Goal: Task Accomplishment & Management: Manage account settings

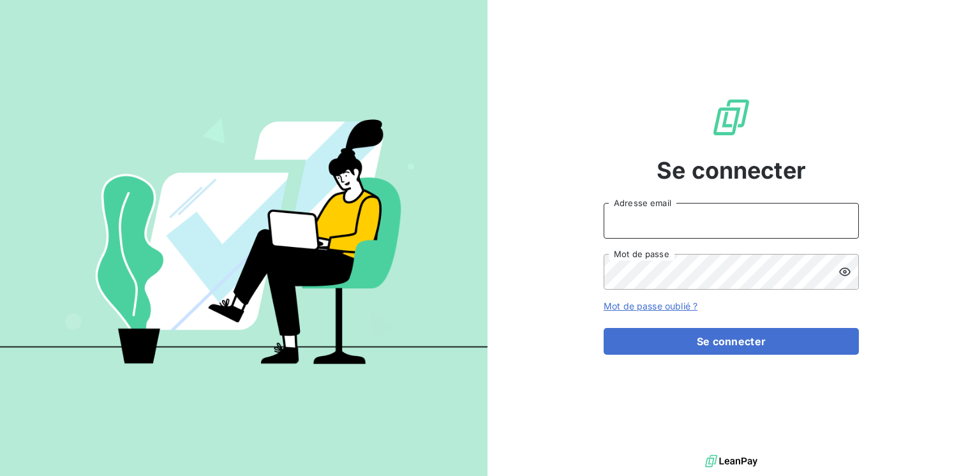
click at [644, 223] on input "Adresse email" at bounding box center [731, 221] width 255 height 36
type input "[EMAIL_ADDRESS][PERSON_NAME][DOMAIN_NAME]"
click at [604, 328] on button "Se connecter" at bounding box center [731, 341] width 255 height 27
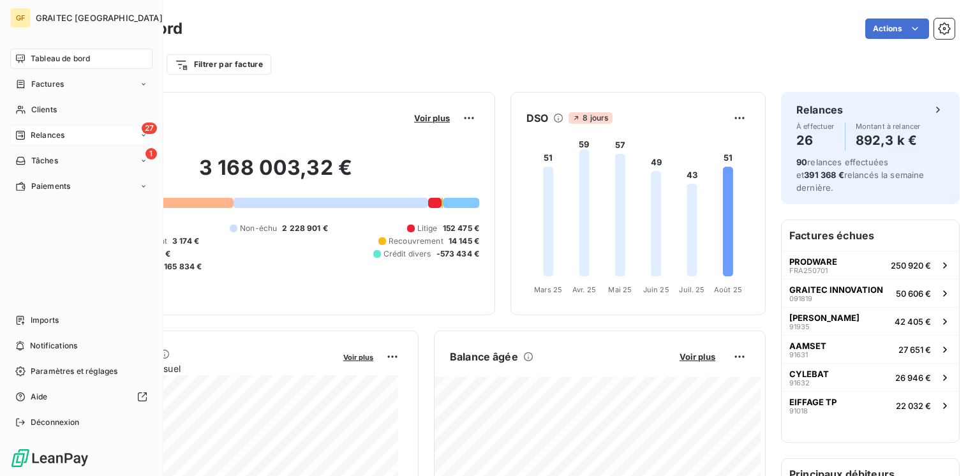
click at [37, 135] on span "Relances" at bounding box center [48, 135] width 34 height 11
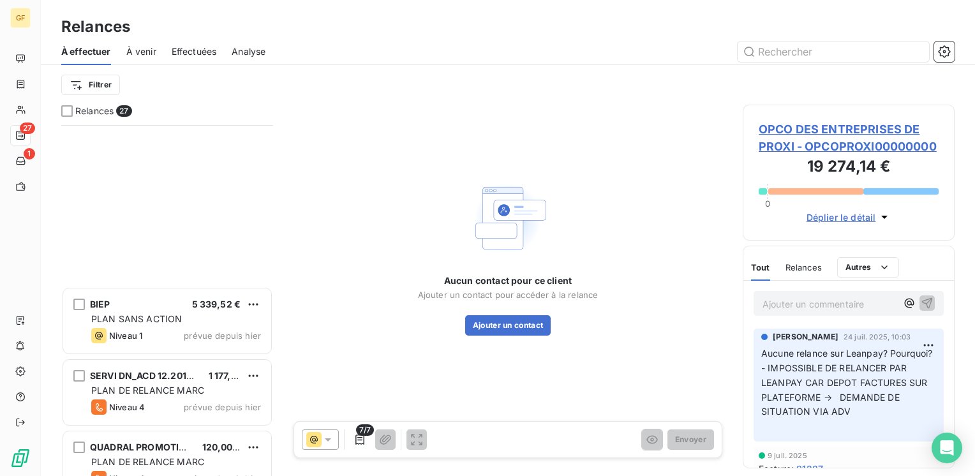
scroll to position [1579, 0]
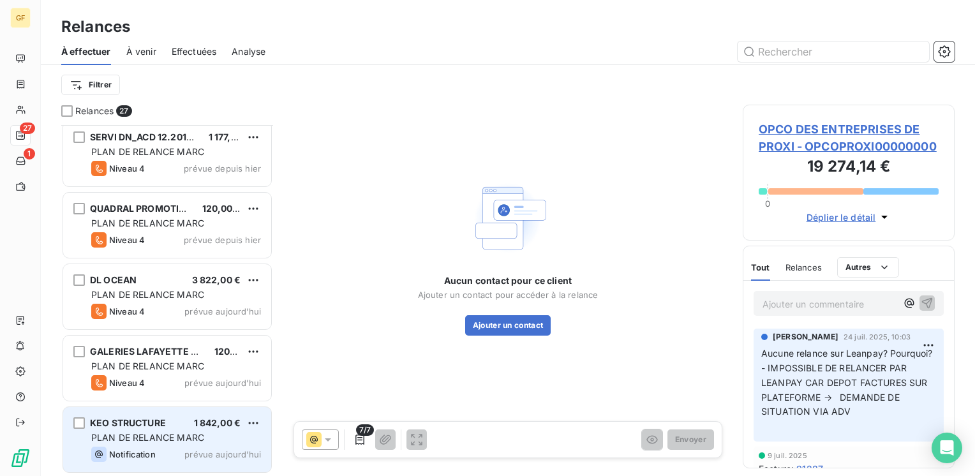
click at [173, 425] on div "KEO STRUCTURE 1 842,00 €" at bounding box center [176, 422] width 170 height 11
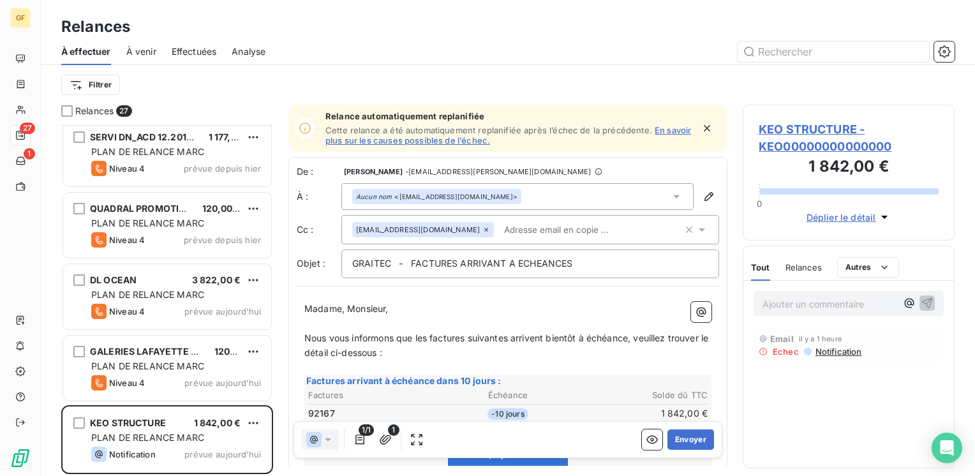
click at [825, 124] on span "KEO STRUCTURE - KEO00000000000000" at bounding box center [849, 138] width 180 height 34
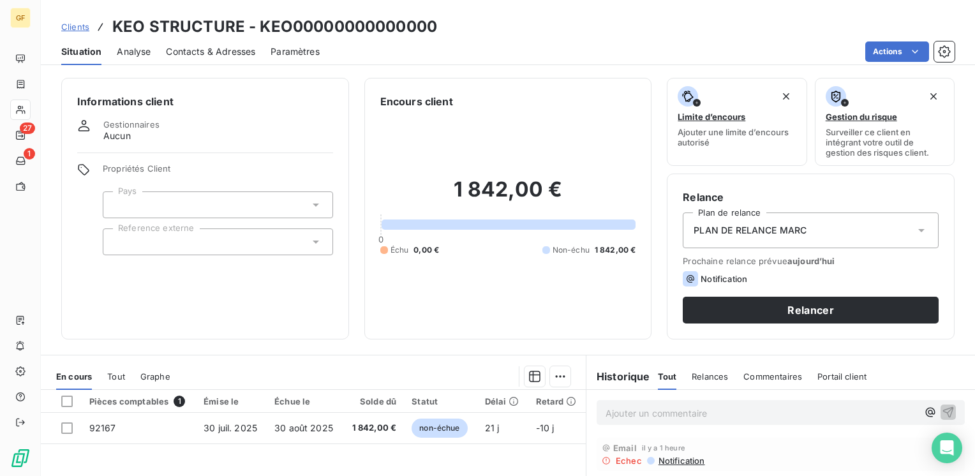
click at [80, 51] on span "Situation" at bounding box center [81, 51] width 40 height 13
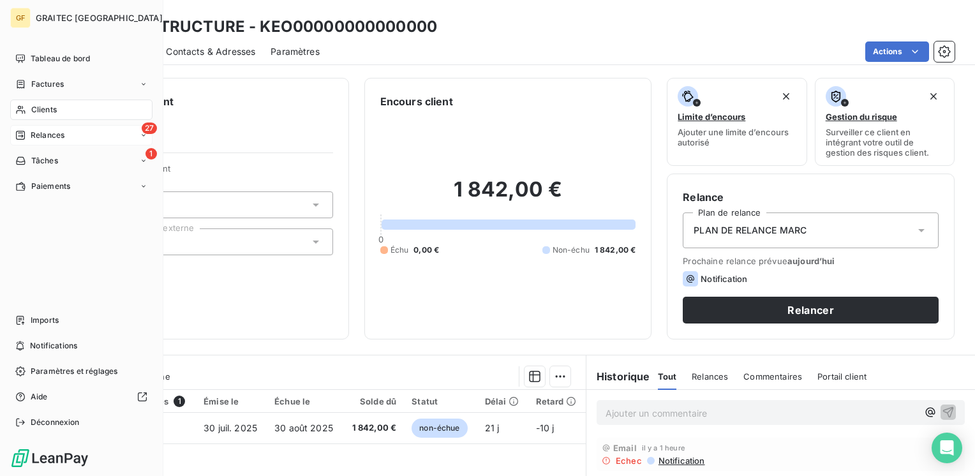
click at [36, 136] on span "Relances" at bounding box center [48, 135] width 34 height 11
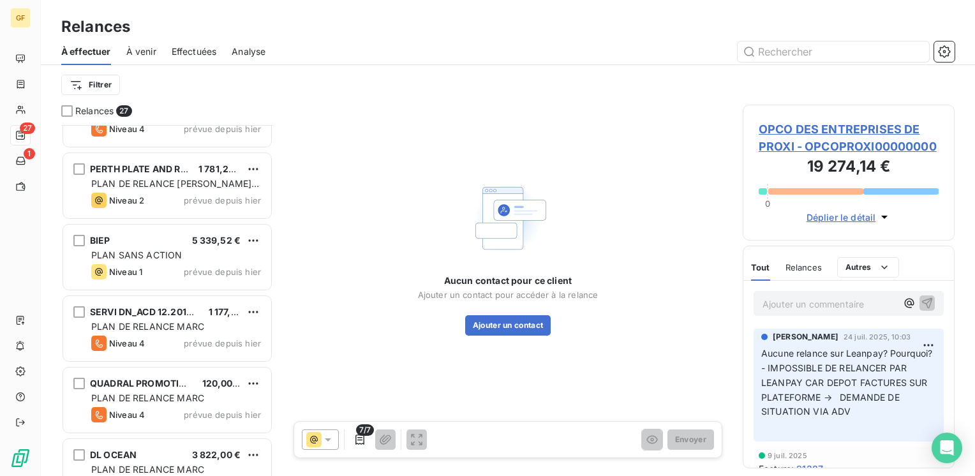
scroll to position [1468, 0]
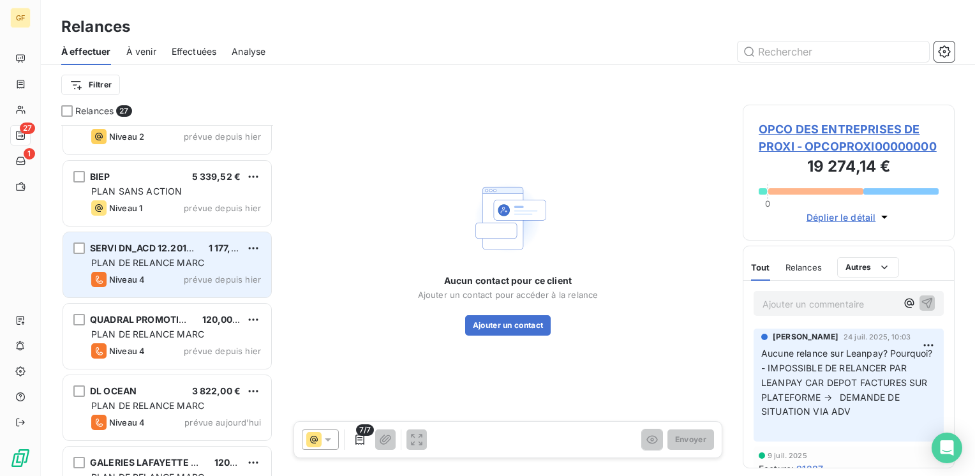
click at [180, 257] on span "PLAN DE RELANCE MARC" at bounding box center [147, 262] width 113 height 11
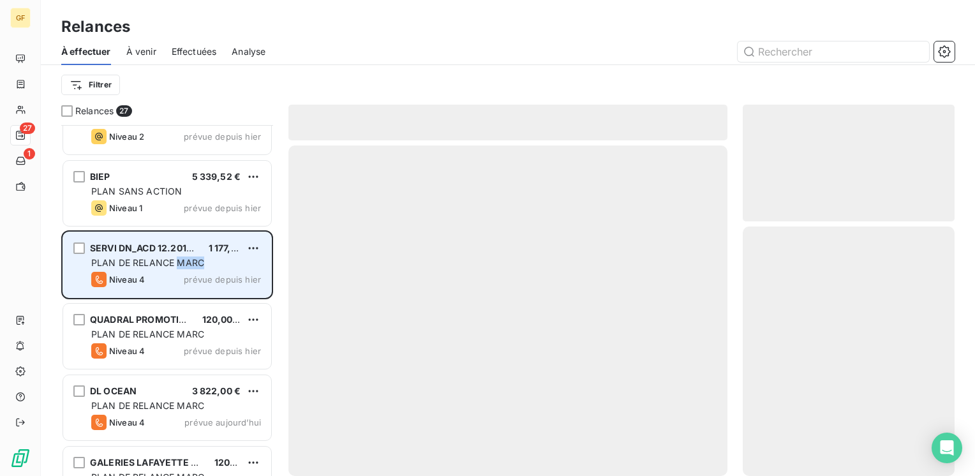
click at [180, 257] on span "PLAN DE RELANCE MARC" at bounding box center [147, 262] width 113 height 11
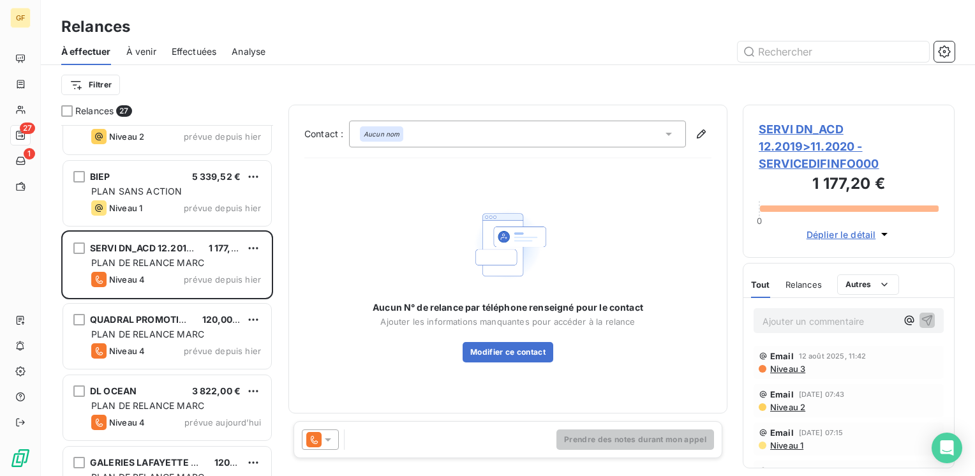
click at [813, 126] on span "SERVI DN_ACD 12.2019>11.2020 - SERVICEDIFINFO000" at bounding box center [849, 147] width 180 height 52
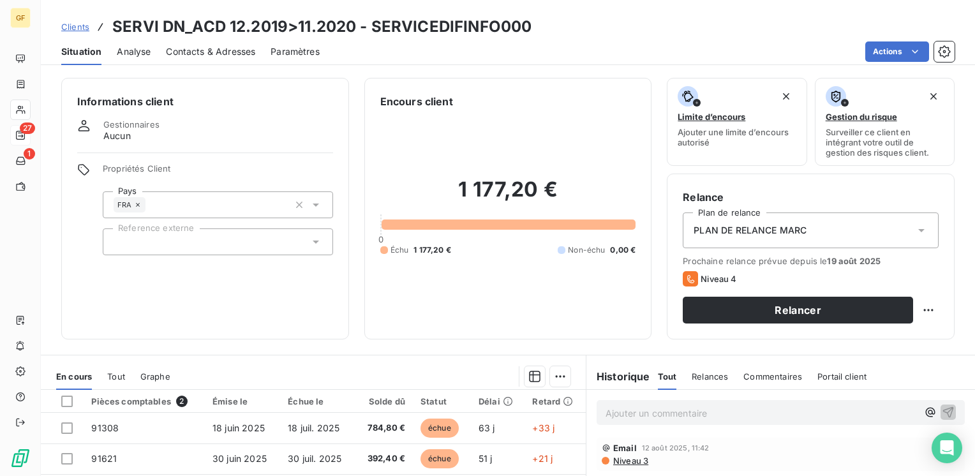
click at [217, 49] on span "Contacts & Adresses" at bounding box center [210, 51] width 89 height 13
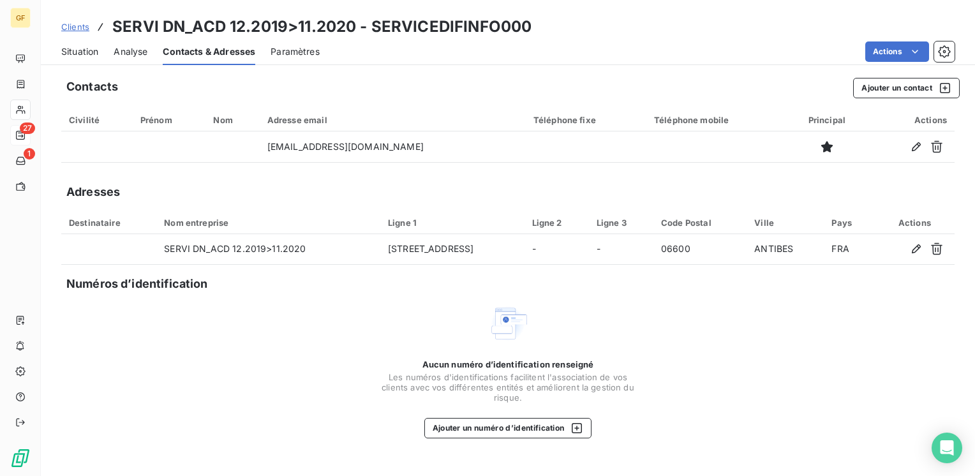
click at [66, 50] on span "Situation" at bounding box center [79, 51] width 37 height 13
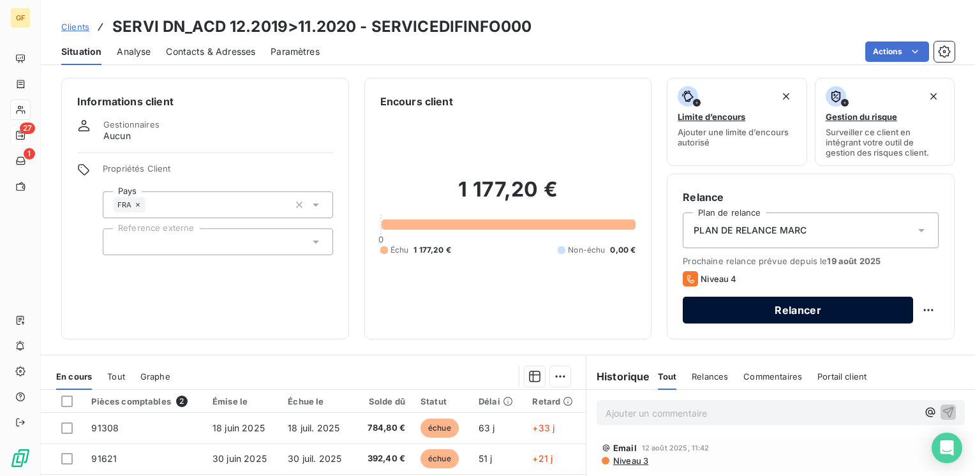
click at [756, 302] on button "Relancer" at bounding box center [798, 310] width 230 height 27
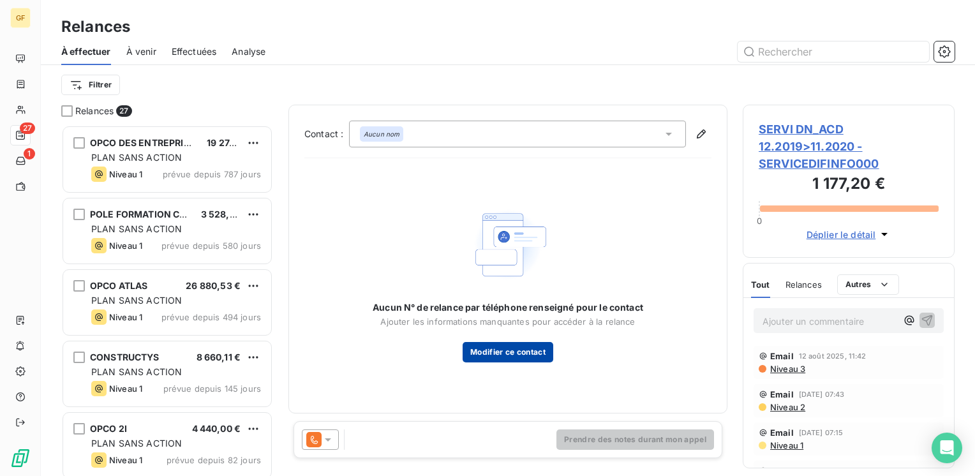
scroll to position [342, 202]
click at [334, 440] on icon at bounding box center [328, 439] width 13 height 13
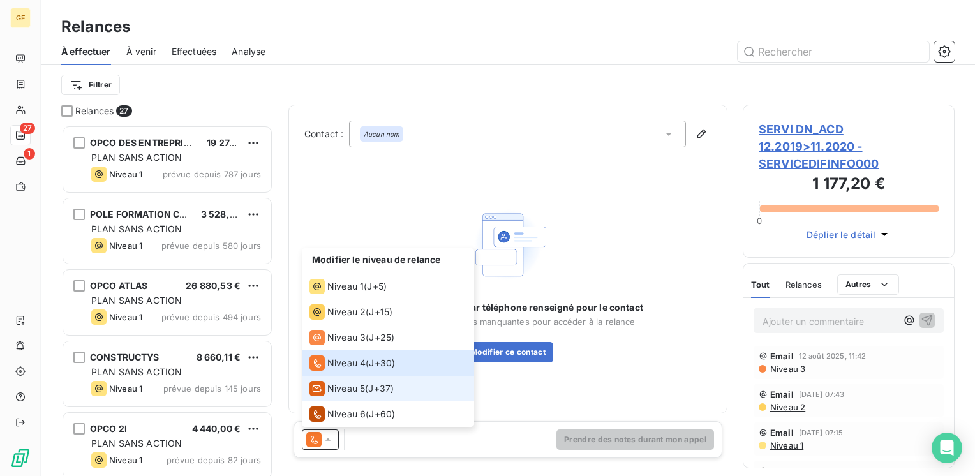
click at [340, 393] on span "Niveau 5" at bounding box center [346, 388] width 38 height 13
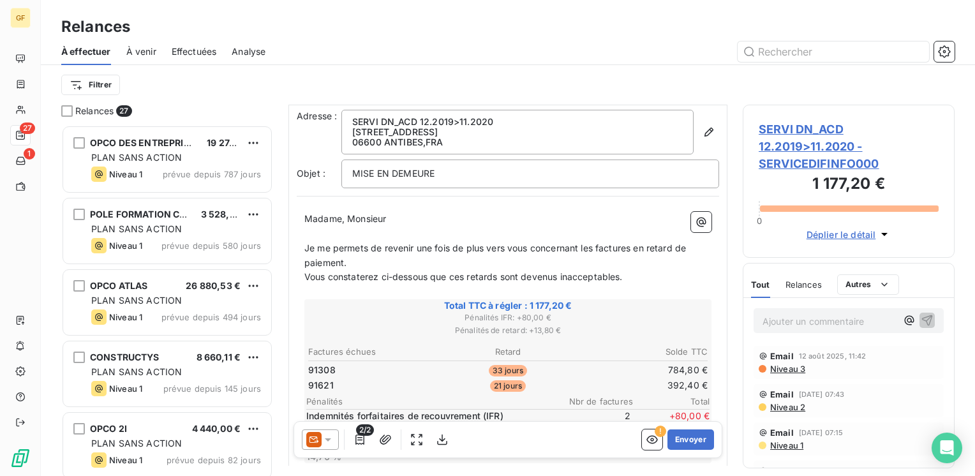
scroll to position [64, 0]
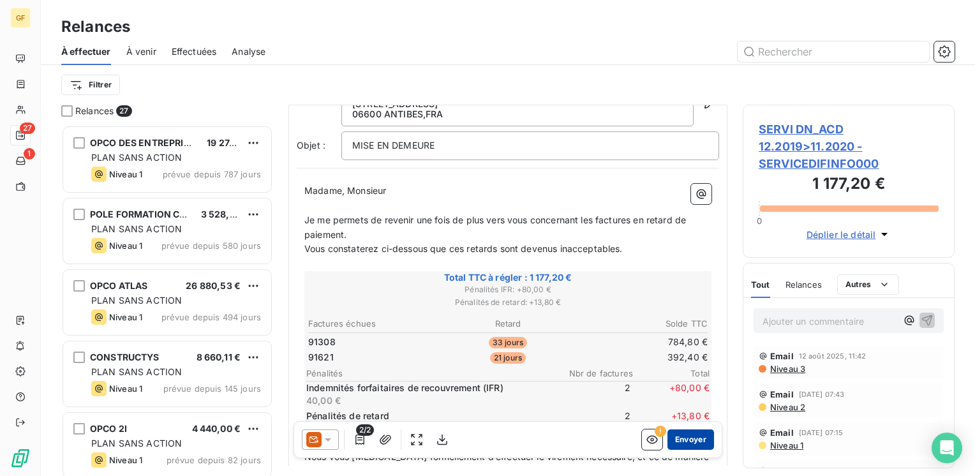
click at [687, 437] on button "Envoyer" at bounding box center [691, 440] width 47 height 20
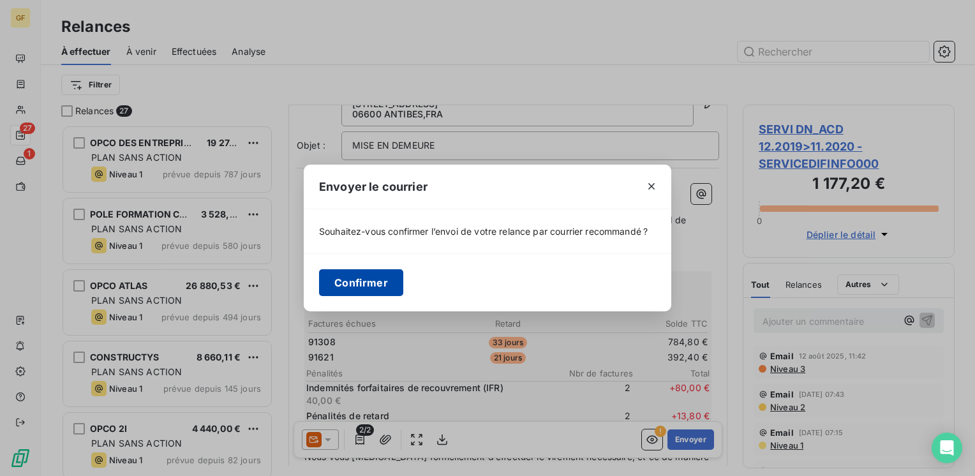
click at [373, 287] on button "Confirmer" at bounding box center [361, 282] width 84 height 27
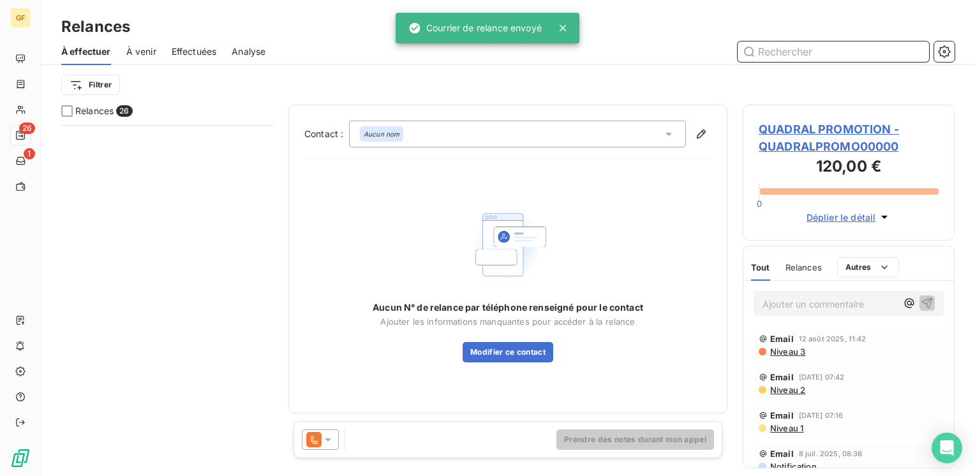
scroll to position [1213, 0]
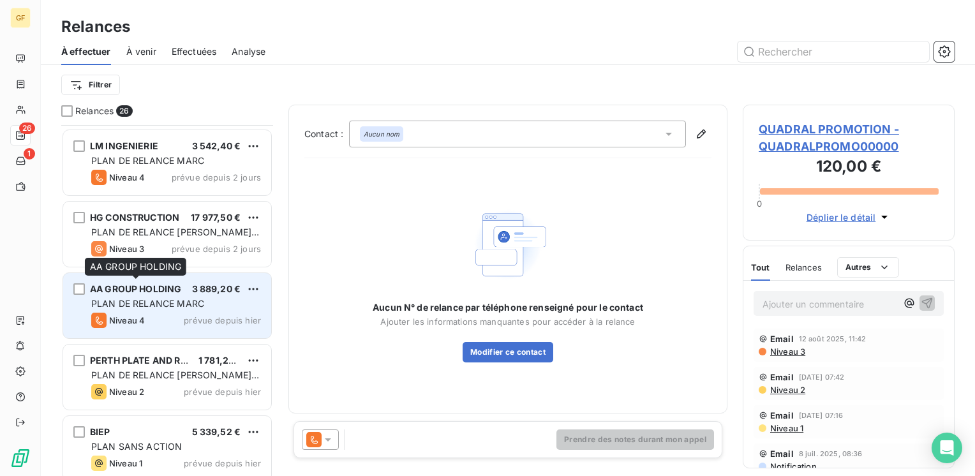
click at [176, 285] on span "AA GROUP HOLDING" at bounding box center [135, 288] width 91 height 11
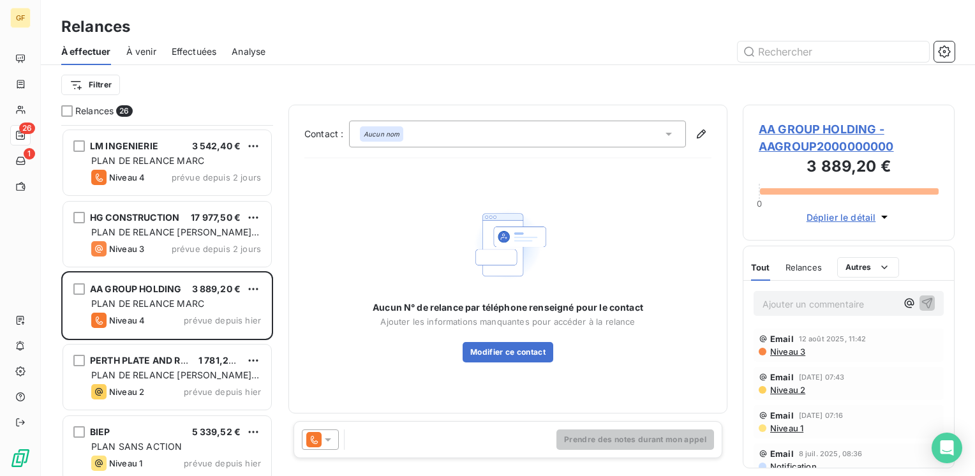
click at [792, 130] on span "AA GROUP HOLDING - AAGROUP2000000000" at bounding box center [849, 138] width 180 height 34
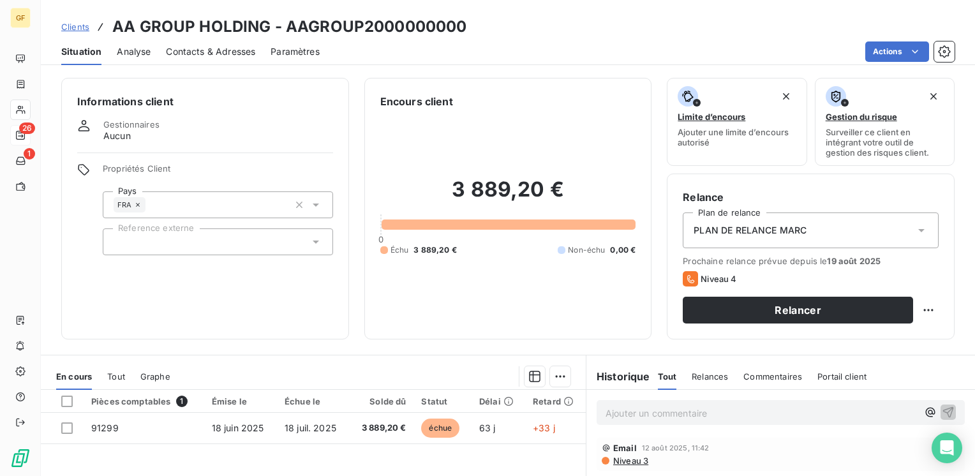
click at [229, 53] on span "Contacts & Adresses" at bounding box center [210, 51] width 89 height 13
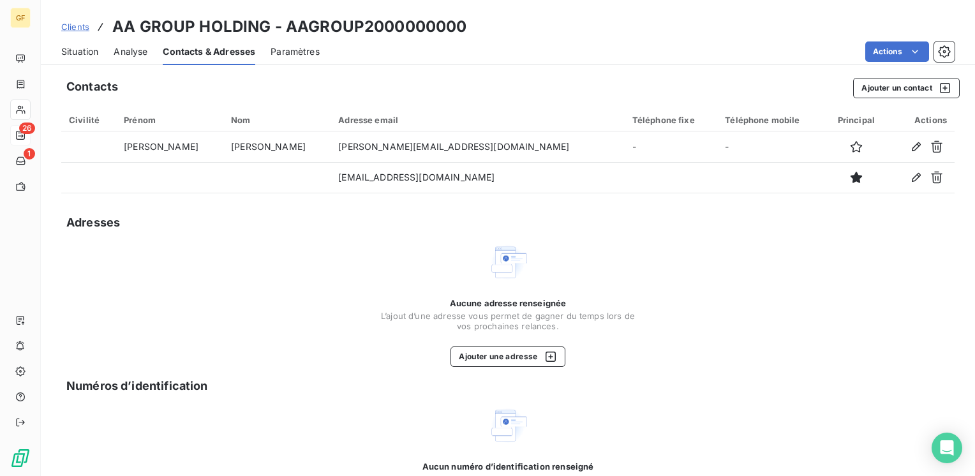
click at [70, 55] on span "Situation" at bounding box center [79, 51] width 37 height 13
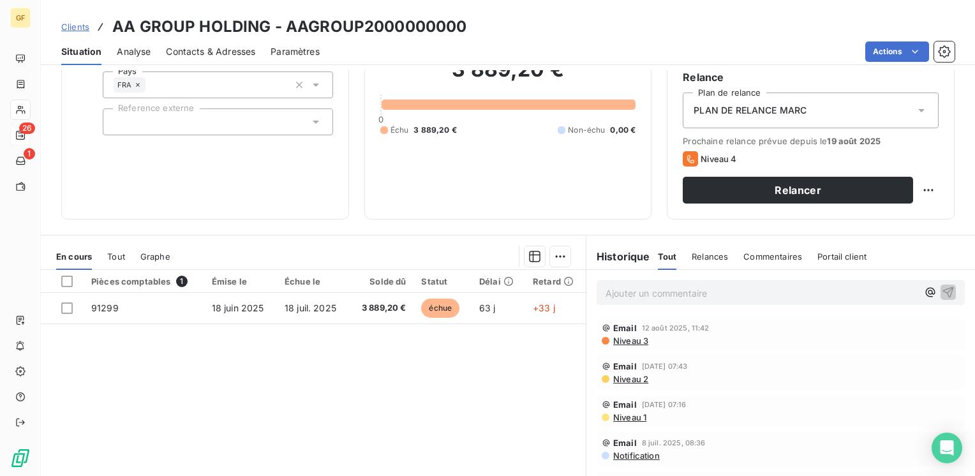
scroll to position [128, 0]
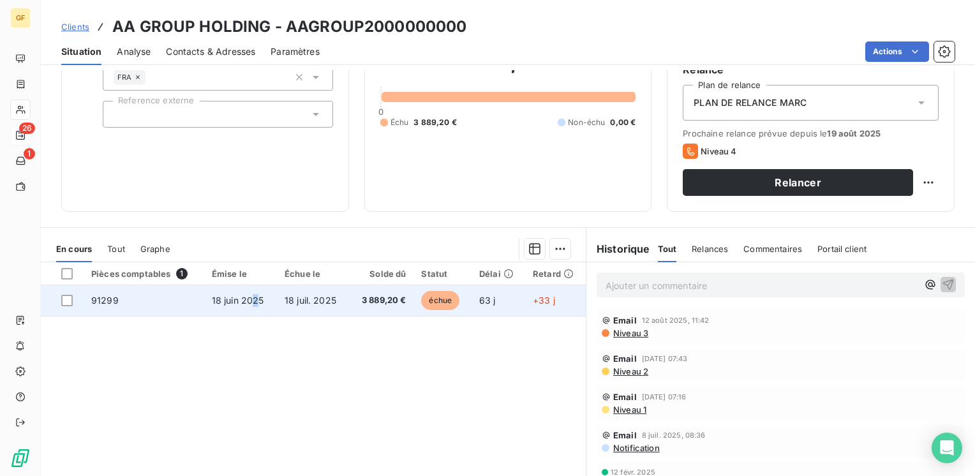
click at [255, 303] on span "18 juin 2025" at bounding box center [238, 300] width 52 height 11
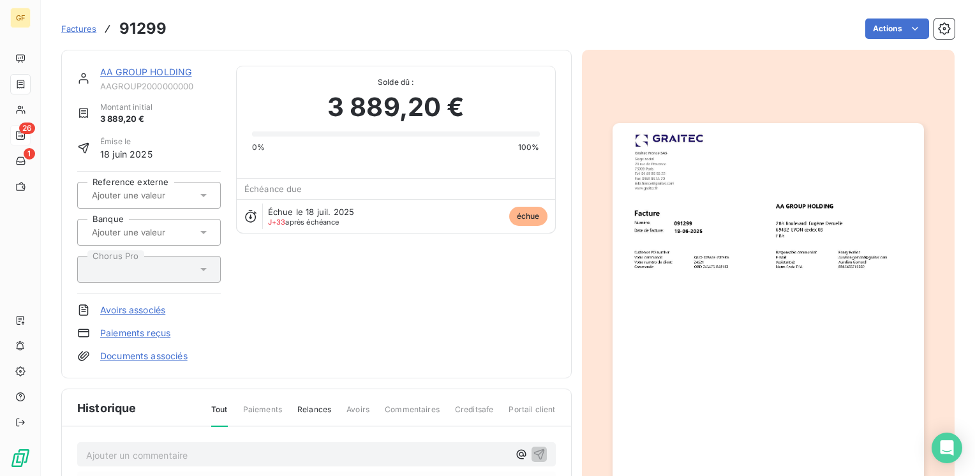
click at [733, 218] on img "button" at bounding box center [769, 343] width 312 height 440
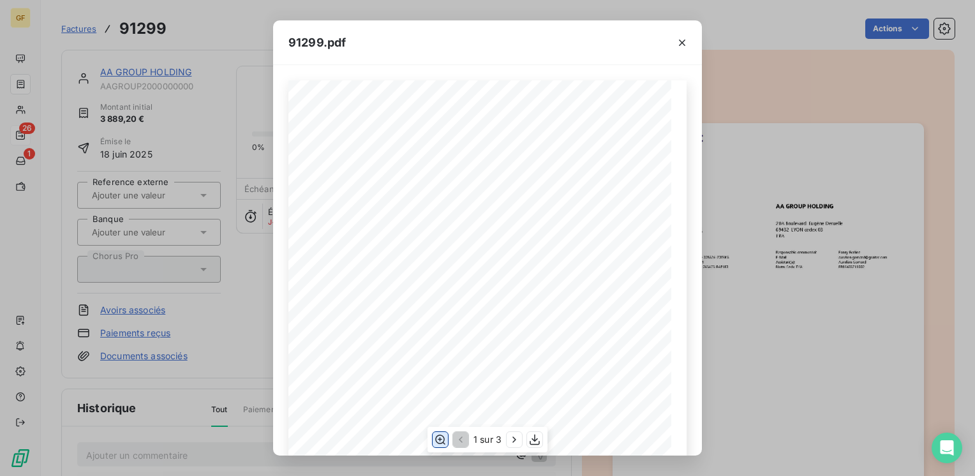
click at [444, 440] on icon "button" at bounding box center [440, 440] width 10 height 10
click at [684, 38] on icon "button" at bounding box center [682, 42] width 13 height 13
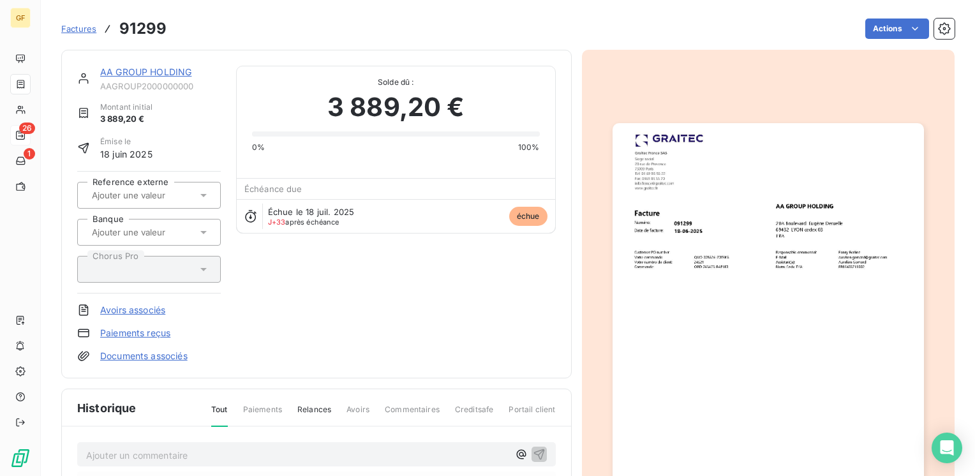
click at [161, 66] on div "AA GROUP HOLDING" at bounding box center [160, 72] width 121 height 13
click at [160, 74] on link "AA GROUP HOLDING" at bounding box center [145, 71] width 91 height 11
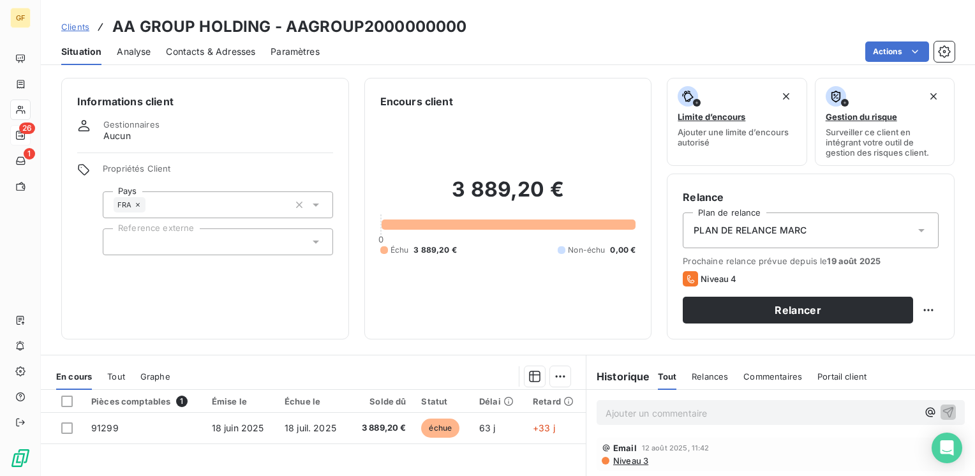
click at [203, 50] on span "Contacts & Adresses" at bounding box center [210, 51] width 89 height 13
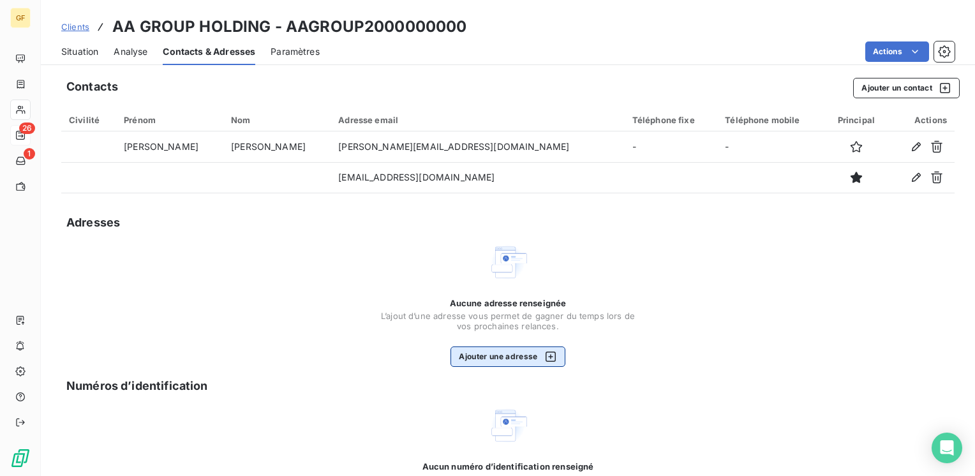
click at [519, 350] on button "Ajouter une adresse" at bounding box center [508, 357] width 114 height 20
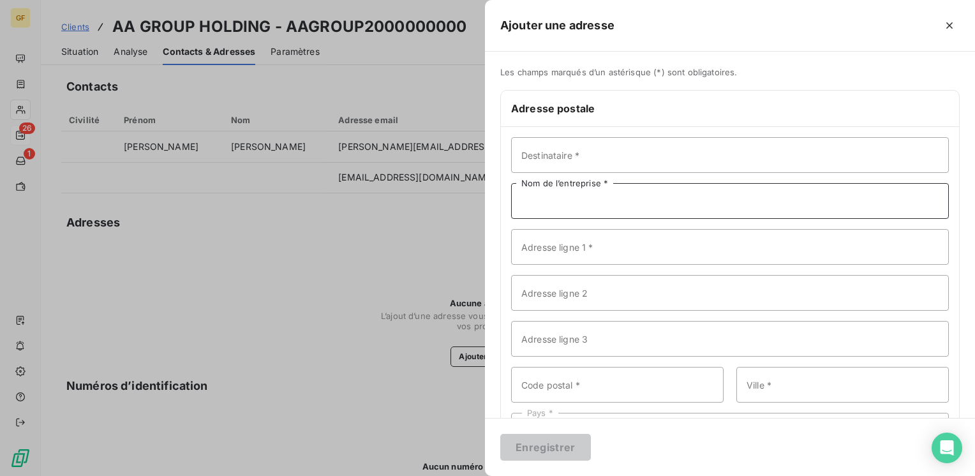
click at [541, 198] on input "Nom de l’entreprise *" at bounding box center [730, 201] width 438 height 36
paste input "20A Boulevard Eugène Deruelle"
type input "20A Boulevard Eugène Deruelle"
click at [569, 392] on input "Code postal *" at bounding box center [617, 385] width 213 height 36
paste input "LYON cedex 03"
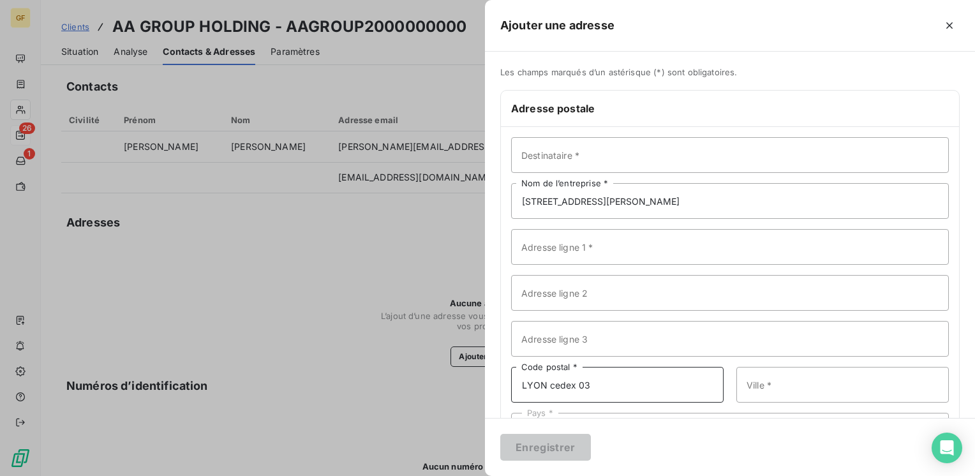
drag, startPoint x: 597, startPoint y: 389, endPoint x: 506, endPoint y: 384, distance: 91.4
click at [506, 384] on div "Destinataire * 20A Boulevard Eugène Deruelle Nom de l’entreprise * Adresse lign…" at bounding box center [730, 293] width 458 height 332
type input "LYON cedex 03"
click at [769, 380] on input "Ville *" at bounding box center [843, 385] width 213 height 36
paste input "LYON cedex 03"
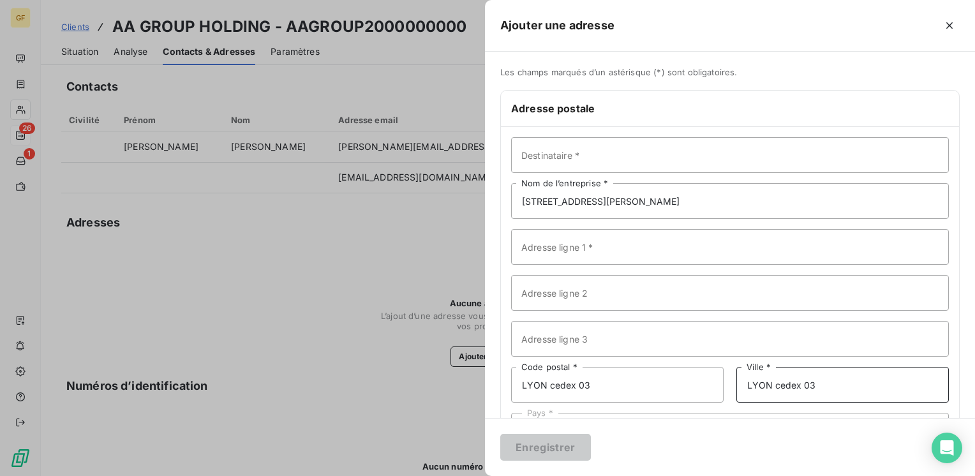
type input "LYON cedex 03"
drag, startPoint x: 600, startPoint y: 386, endPoint x: 443, endPoint y: 387, distance: 157.0
click at [443, 476] on div "Ajouter une adresse Les champs marqués d’un astérisque (*) sont obligatoires. A…" at bounding box center [487, 476] width 975 height 0
paste input "69432"
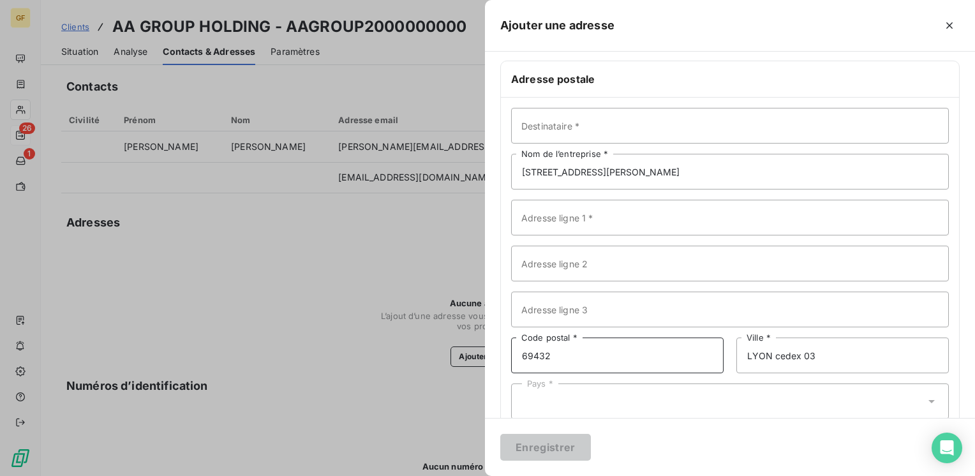
scroll to position [56, 0]
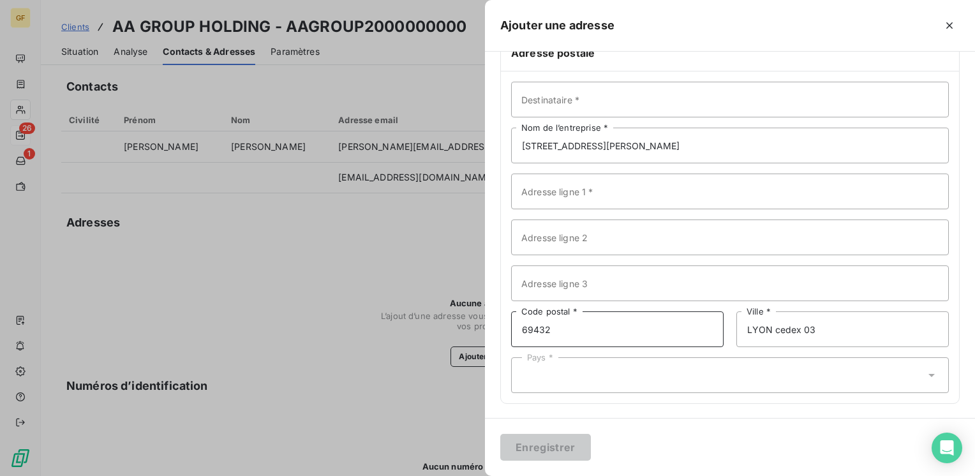
type input "69432"
click at [594, 366] on div "Pays *" at bounding box center [730, 375] width 438 height 36
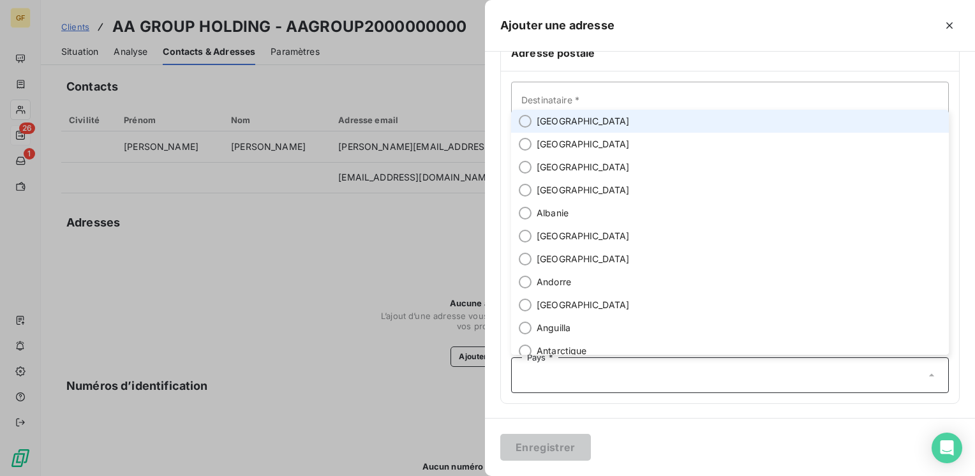
click at [557, 115] on span "France" at bounding box center [583, 121] width 93 height 13
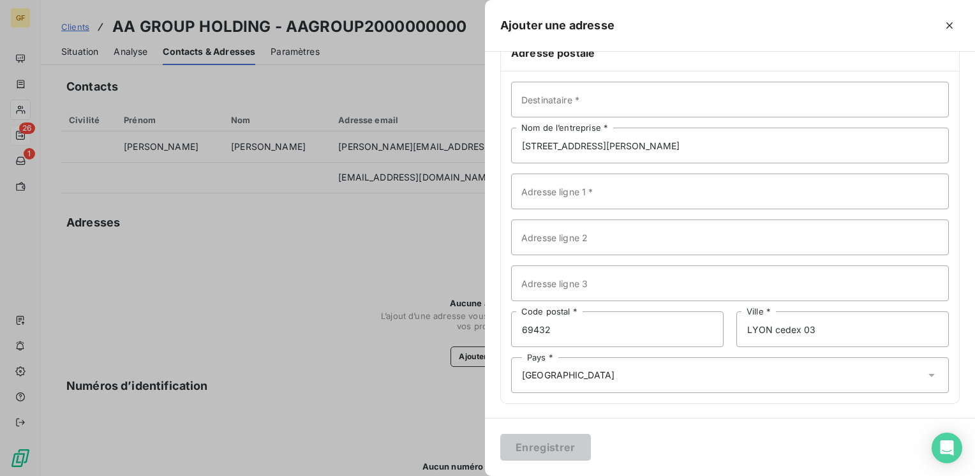
scroll to position [0, 0]
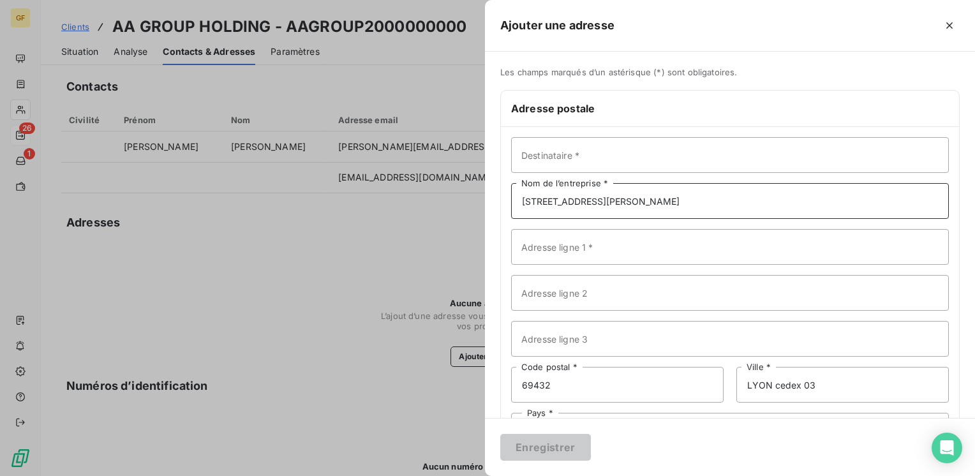
drag, startPoint x: 698, startPoint y: 206, endPoint x: 495, endPoint y: 207, distance: 203.0
click at [495, 207] on div "Les champs marqués d’un astérisque (*) sont obligatoires. Adresse postale Desti…" at bounding box center [730, 271] width 490 height 408
paste input "AA GROUP HOLDING"
type input "AA GROUP HOLDING"
click at [555, 252] on input "Adresse ligne 1 *" at bounding box center [730, 247] width 438 height 36
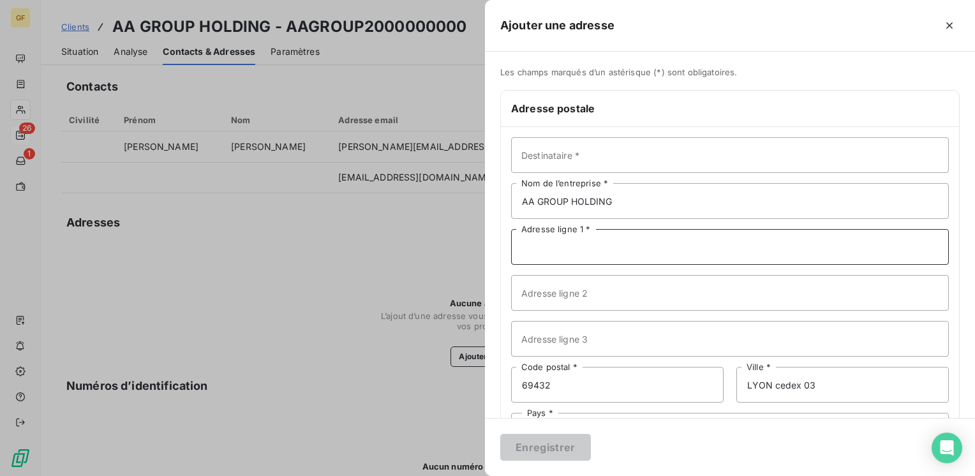
paste input "20A Boulevard Eugène Deruelle"
type input "20A Boulevard Eugène Deruelle"
click at [539, 438] on button "Enregistrer" at bounding box center [545, 447] width 91 height 27
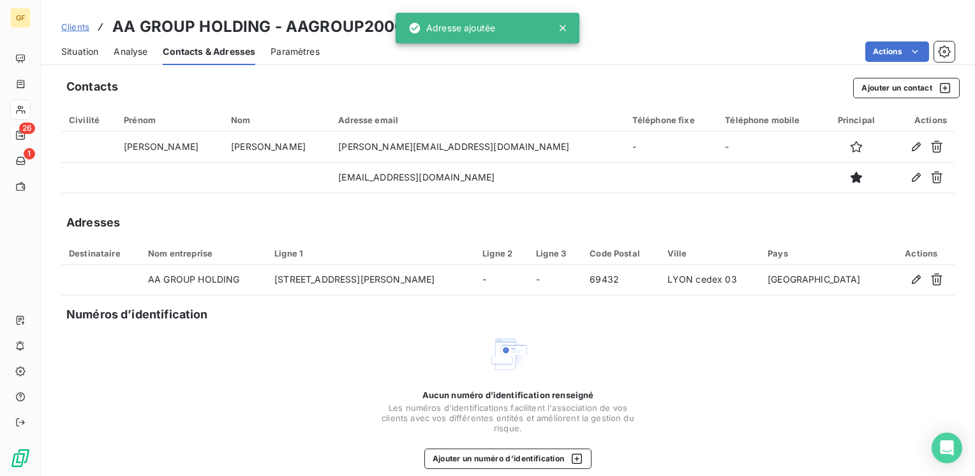
click at [87, 41] on div "Situation" at bounding box center [79, 51] width 37 height 27
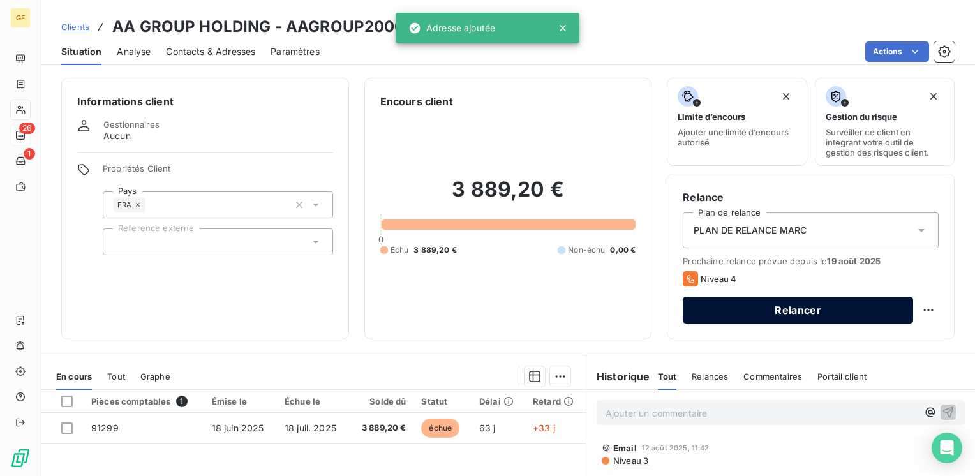
click at [815, 310] on button "Relancer" at bounding box center [798, 310] width 230 height 27
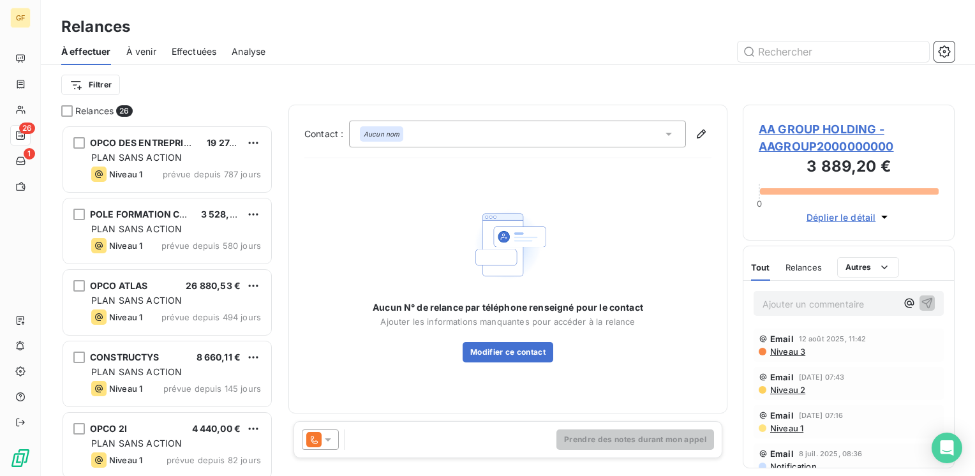
scroll to position [342, 202]
click at [330, 441] on icon at bounding box center [328, 439] width 13 height 13
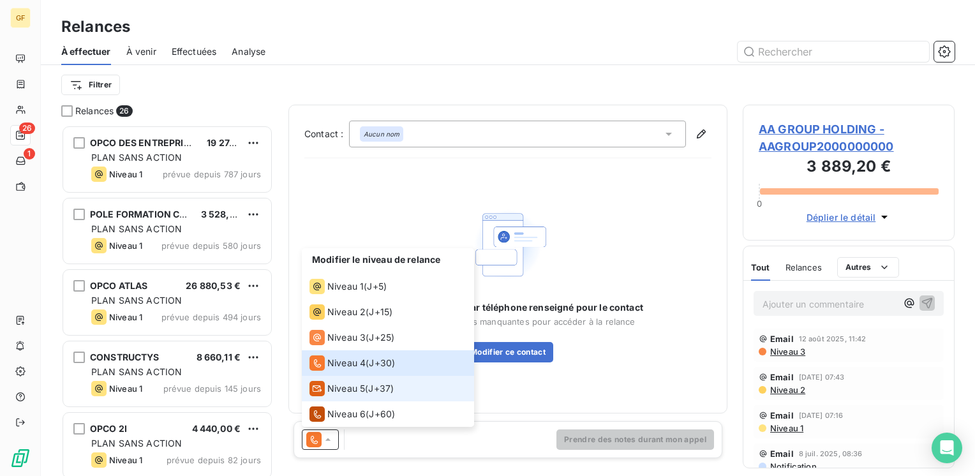
click at [344, 388] on span "Niveau 5" at bounding box center [346, 388] width 38 height 13
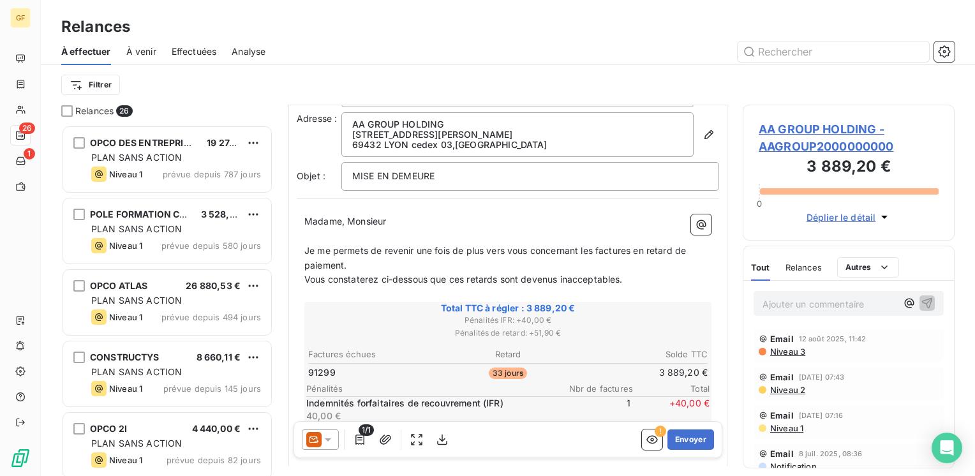
scroll to position [64, 0]
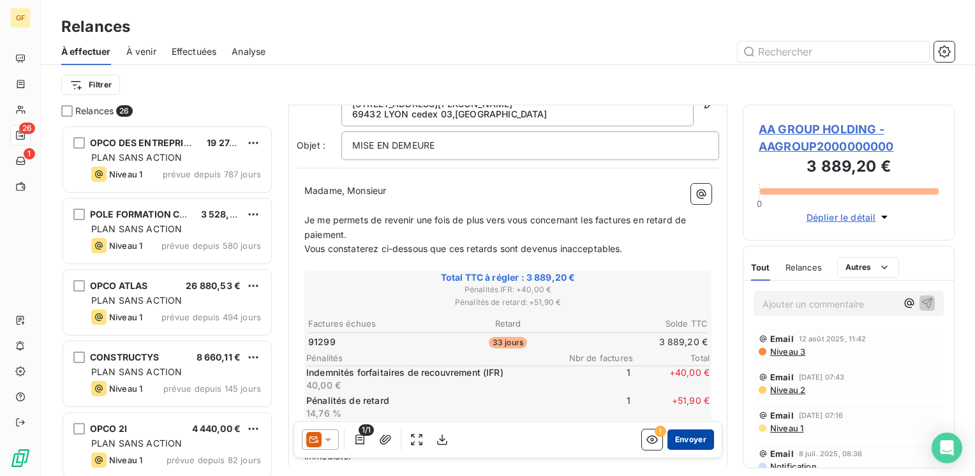
click at [687, 443] on button "Envoyer" at bounding box center [691, 440] width 47 height 20
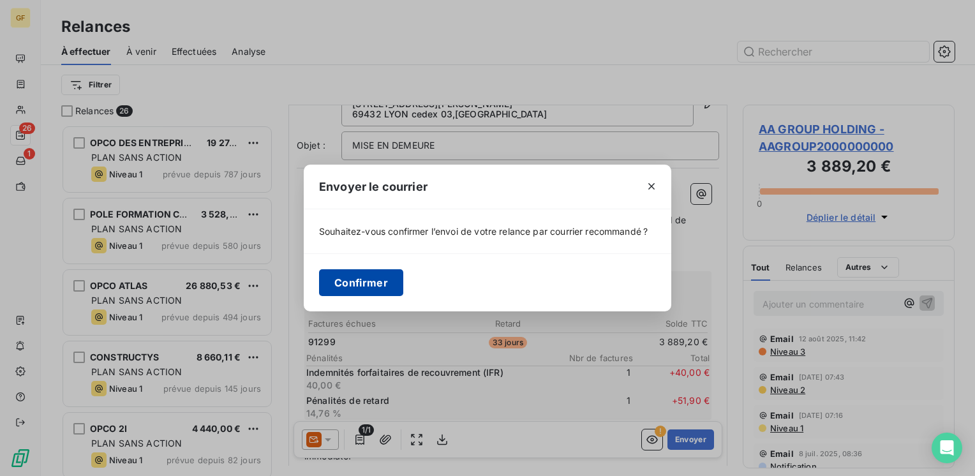
click at [359, 280] on button "Confirmer" at bounding box center [361, 282] width 84 height 27
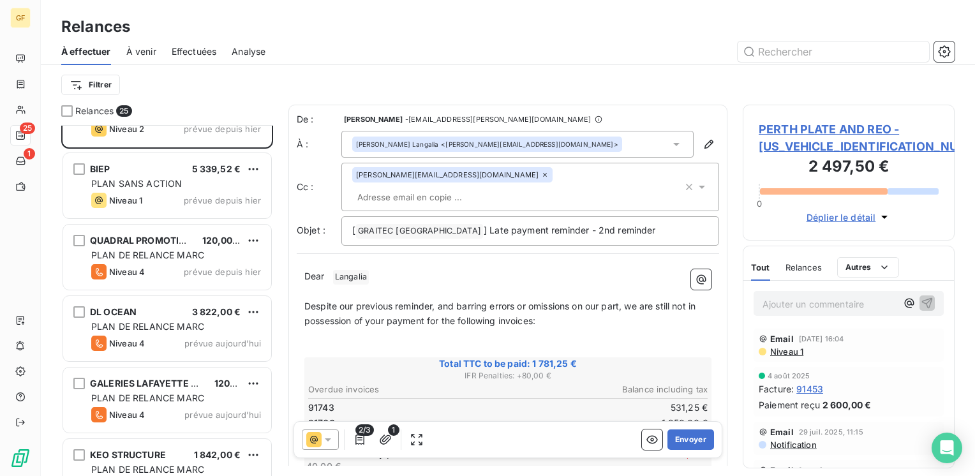
scroll to position [1436, 0]
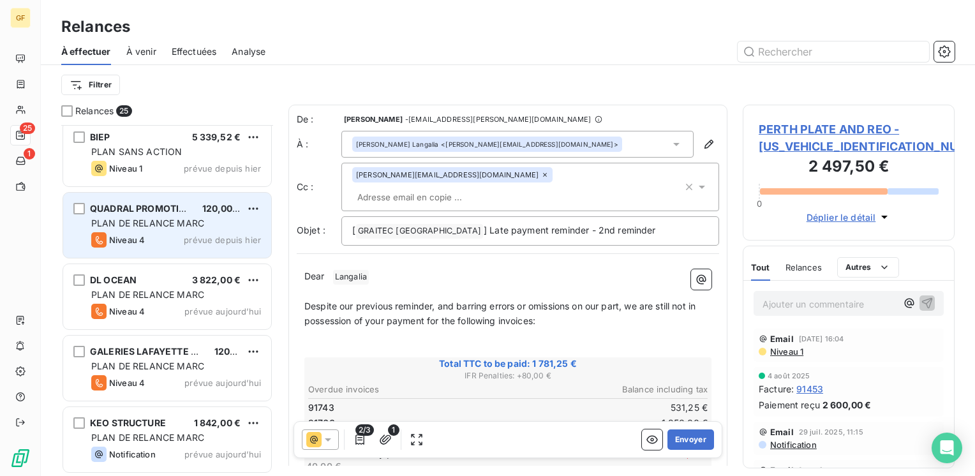
click at [172, 223] on span "PLAN DE RELANCE MARC" at bounding box center [147, 223] width 113 height 11
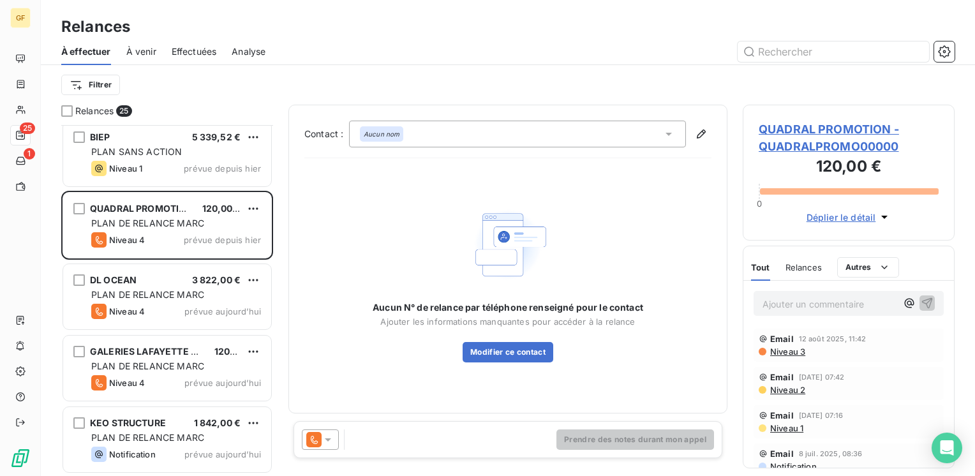
click at [793, 129] on span "QUADRAL PROMOTION - QUADRALPROMO00000" at bounding box center [849, 138] width 180 height 34
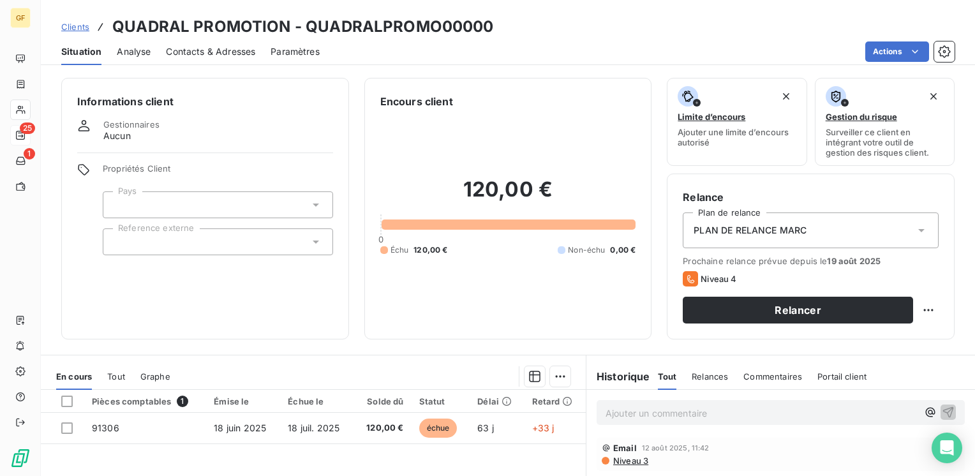
click at [190, 50] on span "Contacts & Adresses" at bounding box center [210, 51] width 89 height 13
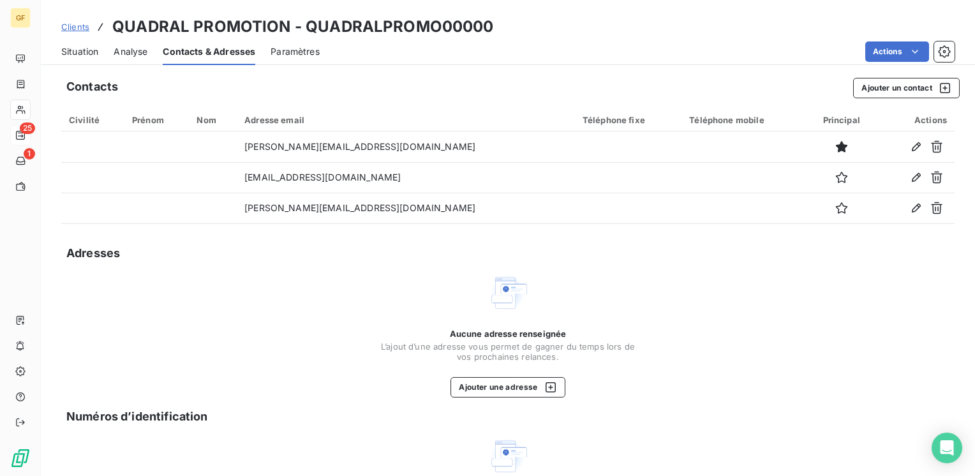
click at [84, 52] on span "Situation" at bounding box center [79, 51] width 37 height 13
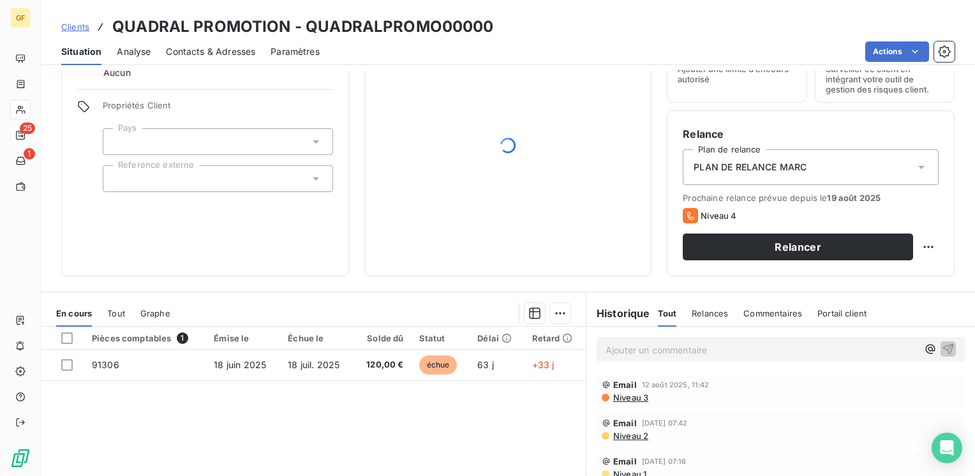
scroll to position [64, 0]
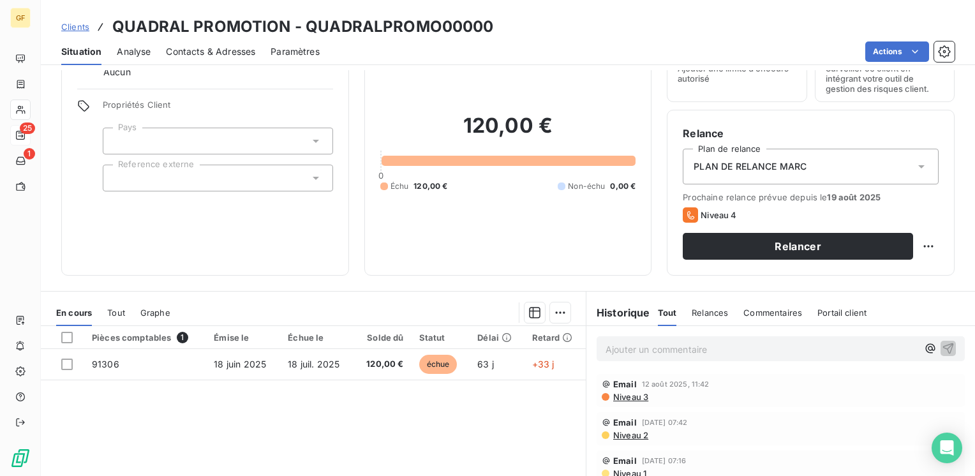
drag, startPoint x: 229, startPoint y: 51, endPoint x: 249, endPoint y: 52, distance: 20.4
click at [230, 52] on span "Contacts & Adresses" at bounding box center [210, 51] width 89 height 13
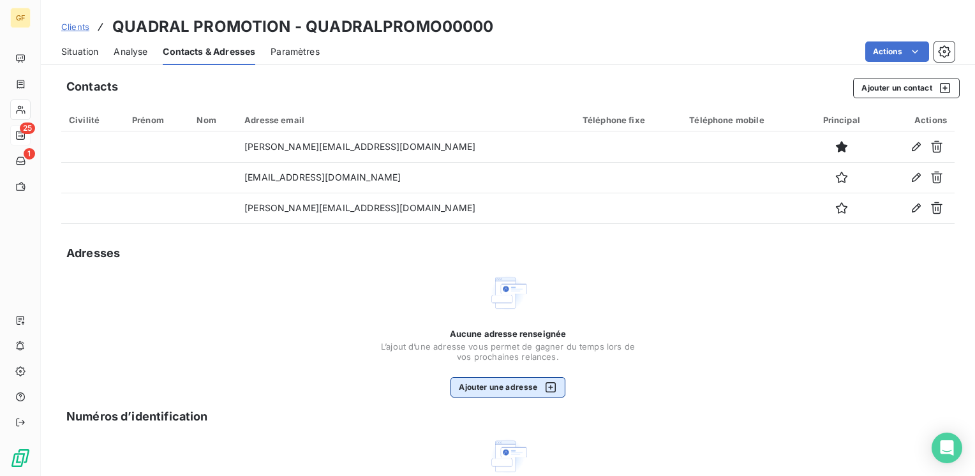
click at [470, 380] on button "Ajouter une adresse" at bounding box center [508, 387] width 114 height 20
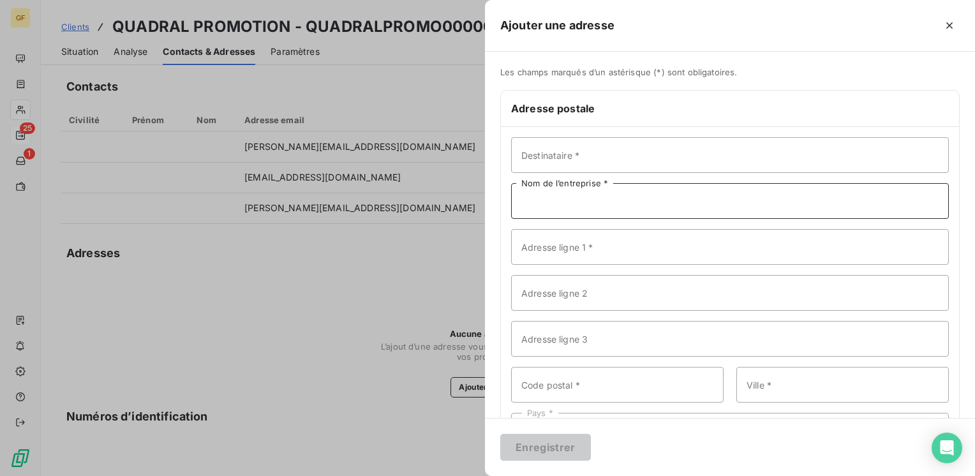
click at [563, 204] on input "Nom de l’entreprise *" at bounding box center [730, 201] width 438 height 36
paste input "QUADRAL PROMOTION"
type input "QUADRAL PROMOTION"
click at [551, 247] on input "Adresse ligne 1 *" at bounding box center [730, 247] width 438 height 36
paste input "12 RUE FRANCOIS DE CUREL"
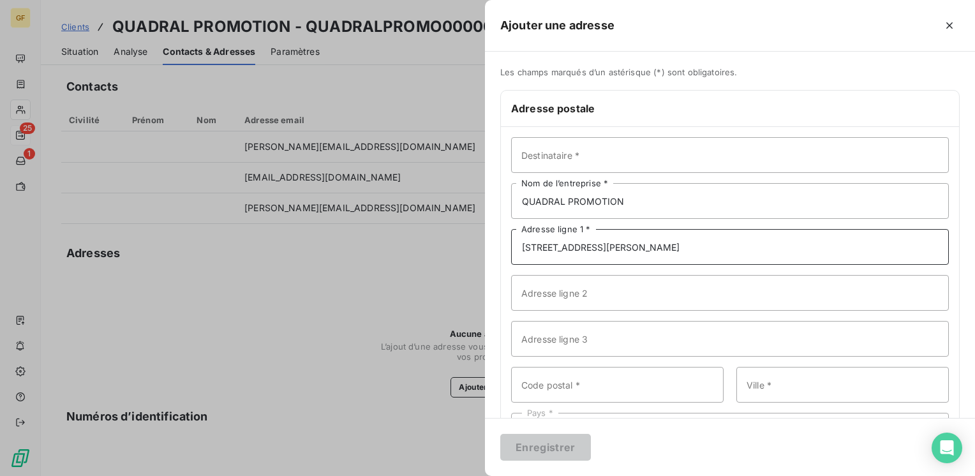
type input "12 RUE FRANCOIS DE CUREL"
click at [570, 375] on input "Code postal *" at bounding box center [617, 385] width 213 height 36
paste input "57000"
type input "57000"
click at [785, 386] on input "Ville *" at bounding box center [843, 385] width 213 height 36
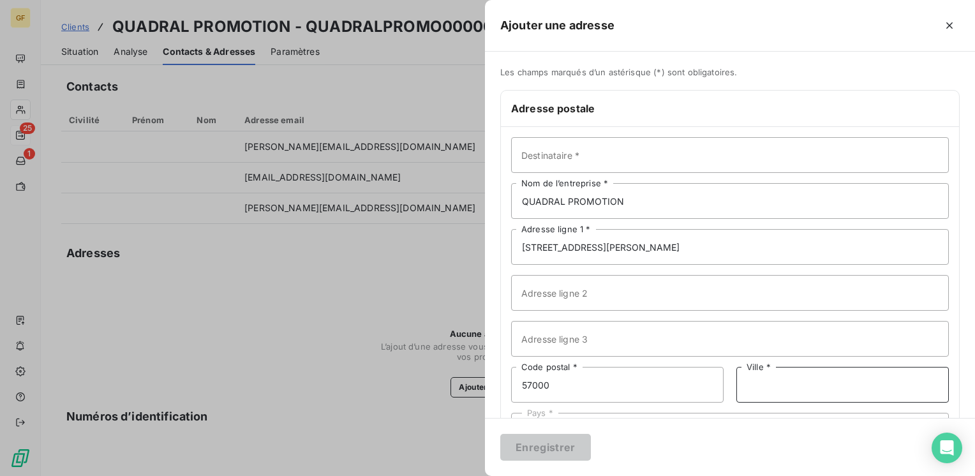
paste input "METZ"
type input "METZ"
click at [690, 437] on div "Enregistrer" at bounding box center [730, 447] width 490 height 58
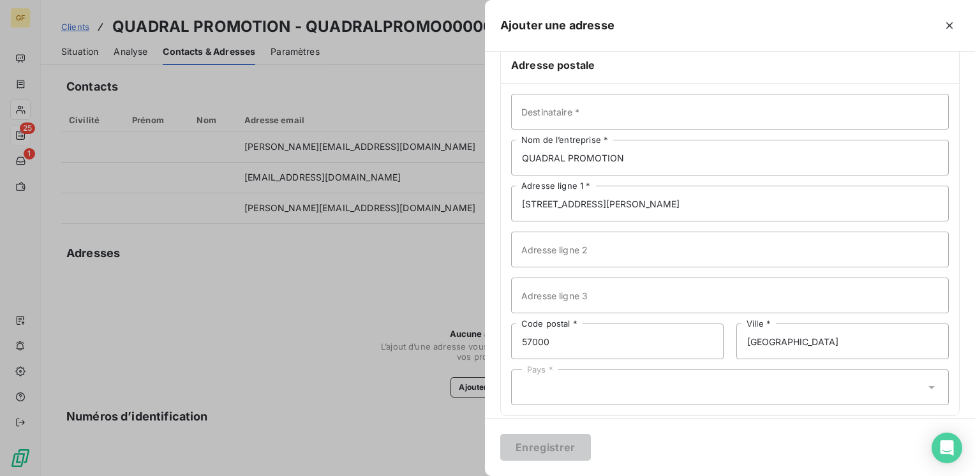
scroll to position [56, 0]
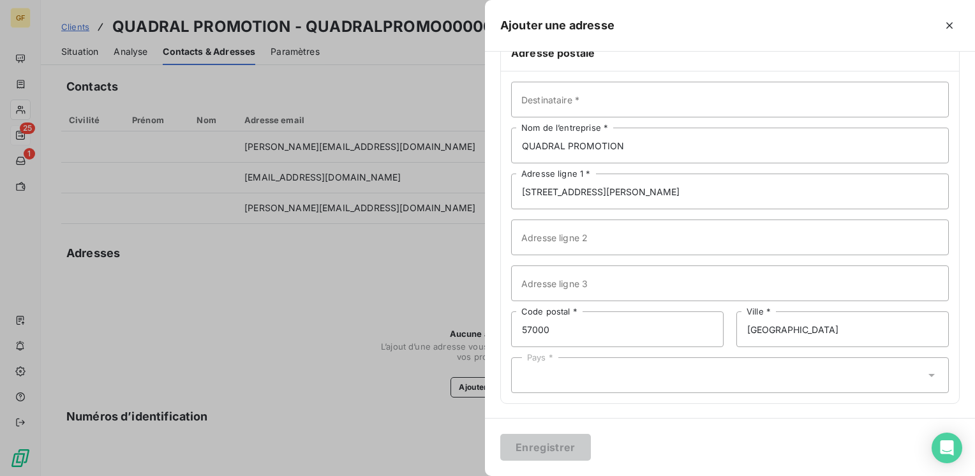
click at [620, 369] on div "Pays *" at bounding box center [730, 375] width 438 height 36
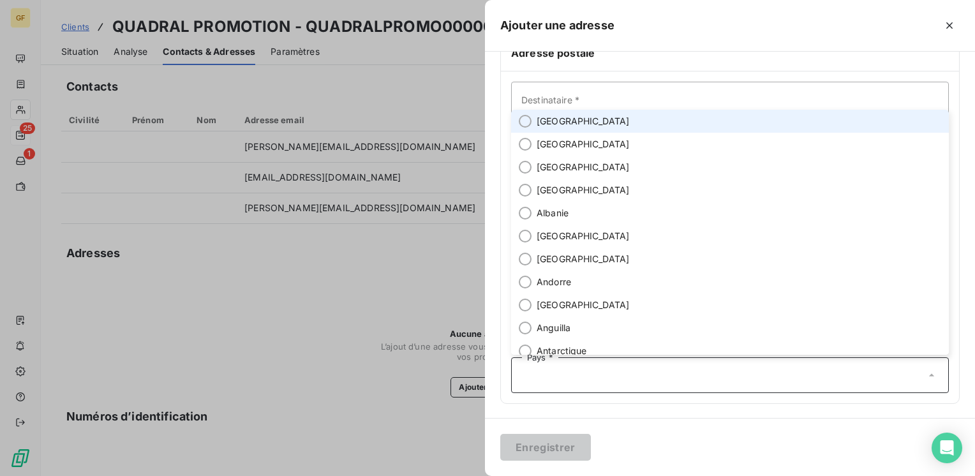
click at [572, 124] on li "France" at bounding box center [730, 121] width 438 height 23
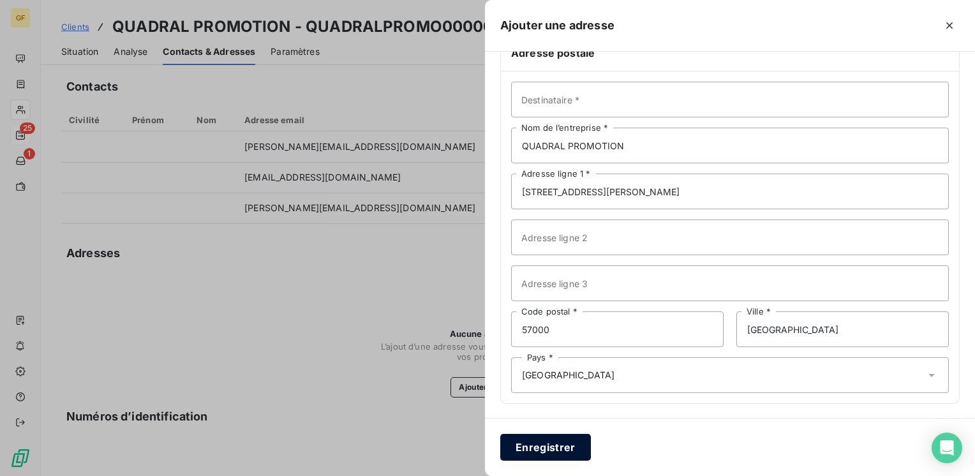
click at [564, 452] on button "Enregistrer" at bounding box center [545, 447] width 91 height 27
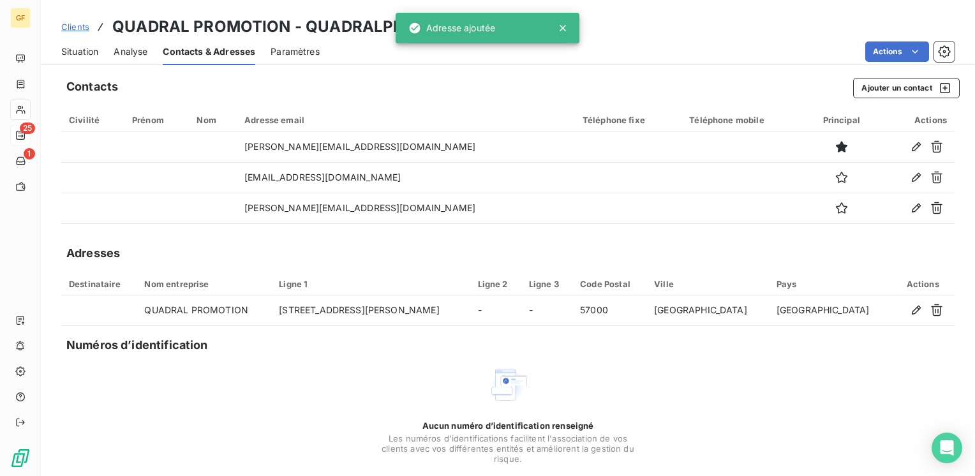
click at [93, 55] on span "Situation" at bounding box center [79, 51] width 37 height 13
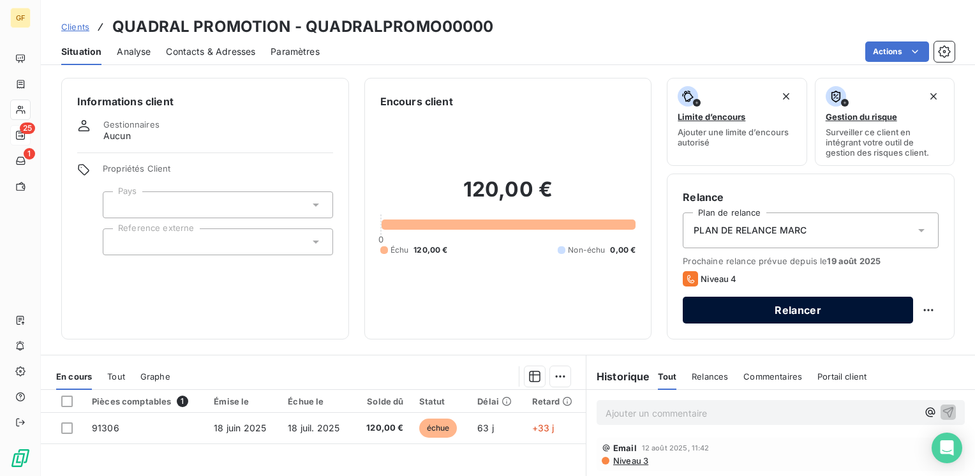
click at [743, 306] on button "Relancer" at bounding box center [798, 310] width 230 height 27
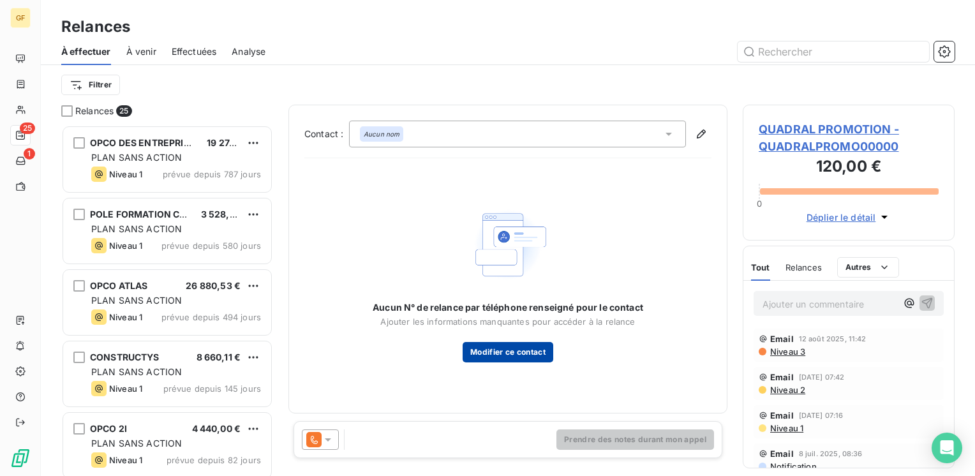
scroll to position [342, 202]
click at [333, 437] on icon at bounding box center [328, 439] width 13 height 13
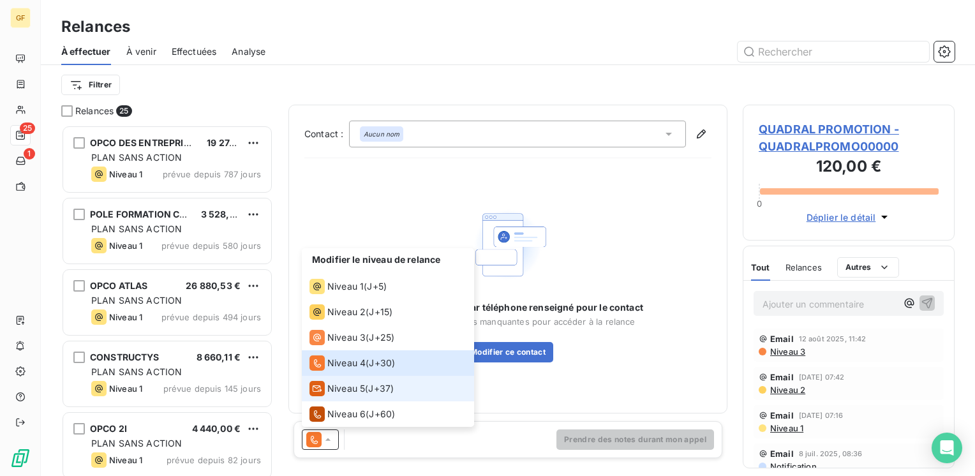
click at [340, 385] on span "Niveau 5" at bounding box center [346, 388] width 38 height 13
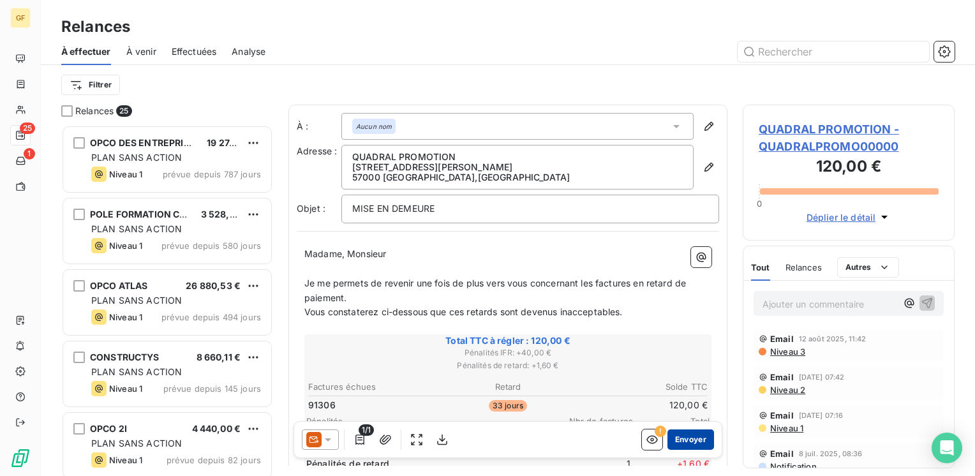
click at [673, 440] on button "Envoyer" at bounding box center [691, 440] width 47 height 20
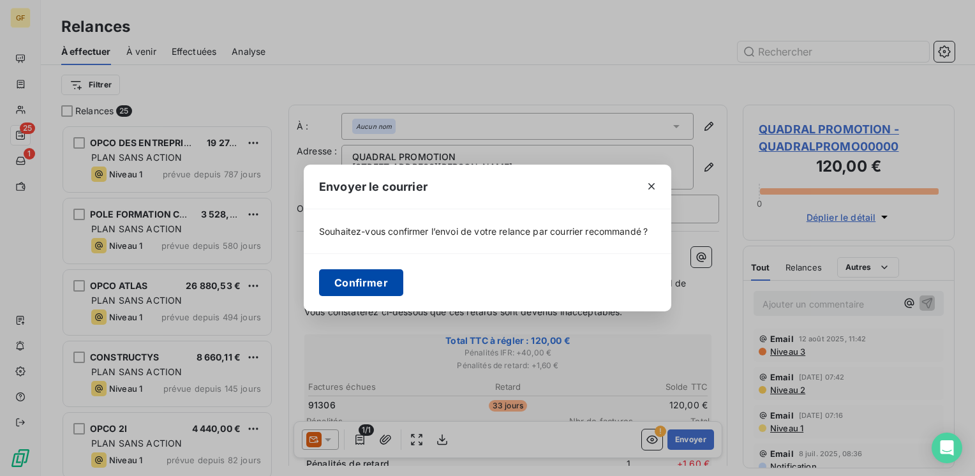
click at [380, 278] on button "Confirmer" at bounding box center [361, 282] width 84 height 27
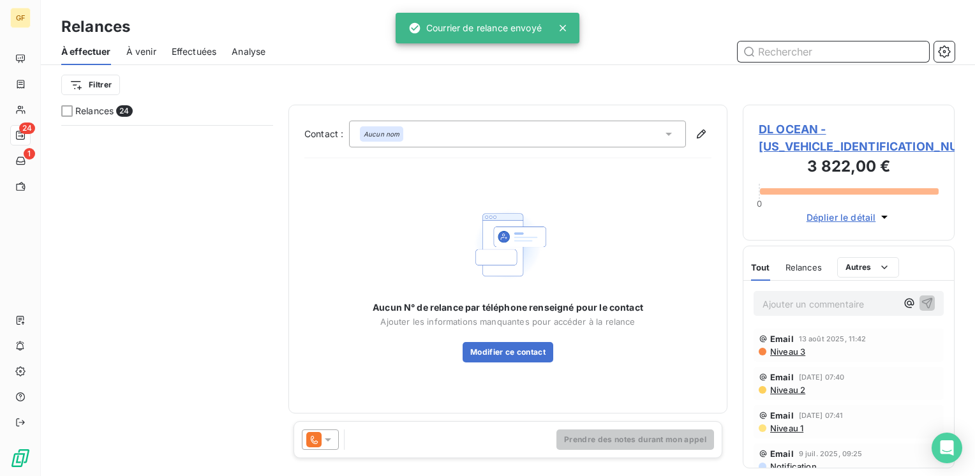
scroll to position [1365, 0]
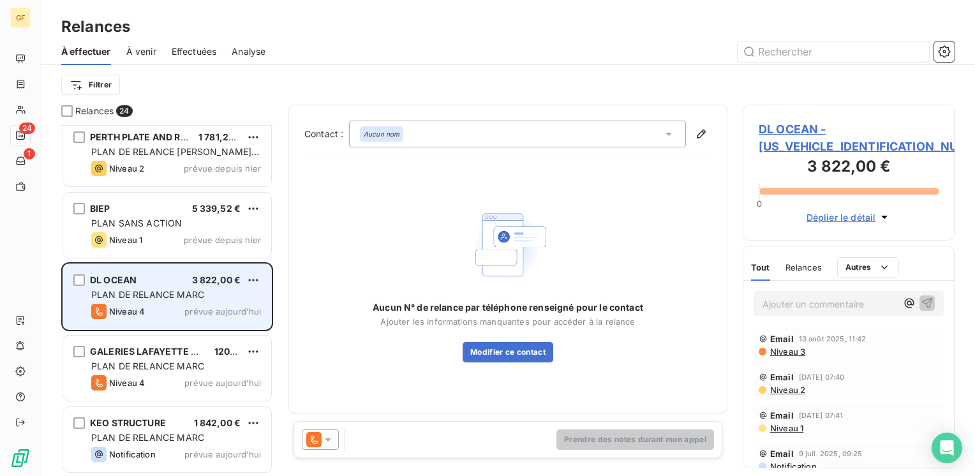
click at [204, 283] on span "3 822,00 €" at bounding box center [216, 279] width 49 height 11
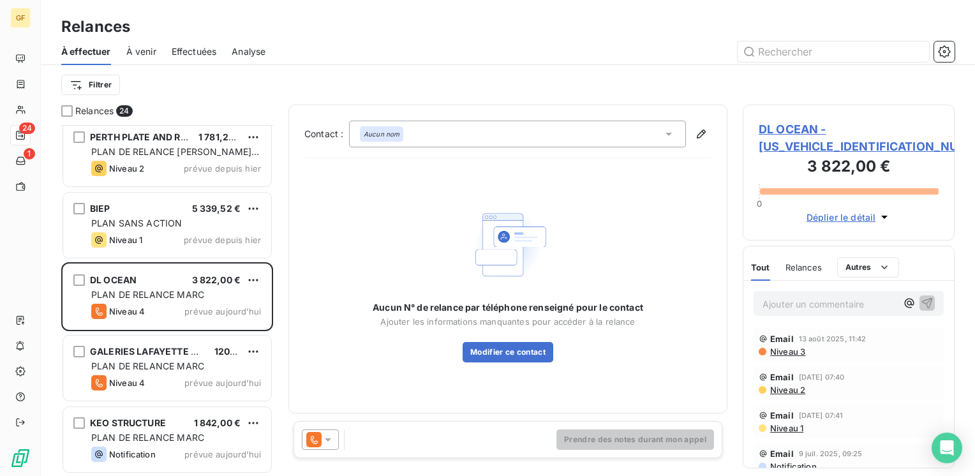
click at [786, 125] on span "DL OCEAN - DL330000000000000" at bounding box center [849, 138] width 180 height 34
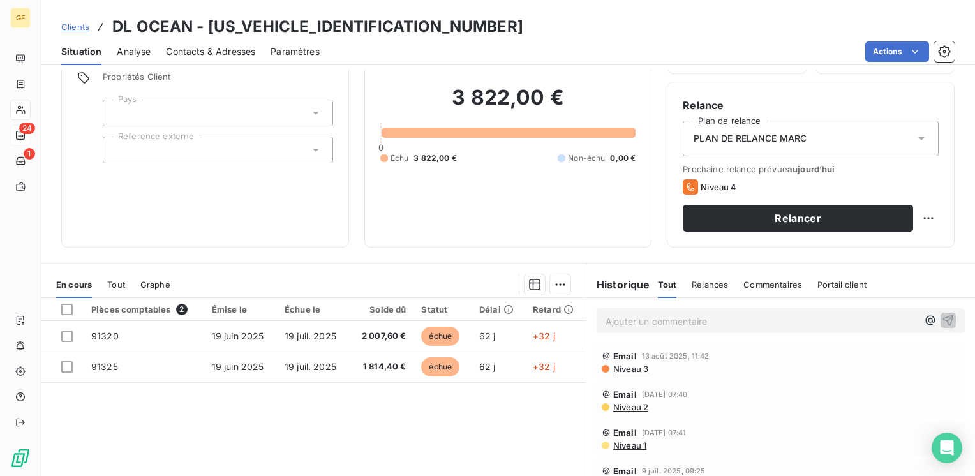
scroll to position [64, 0]
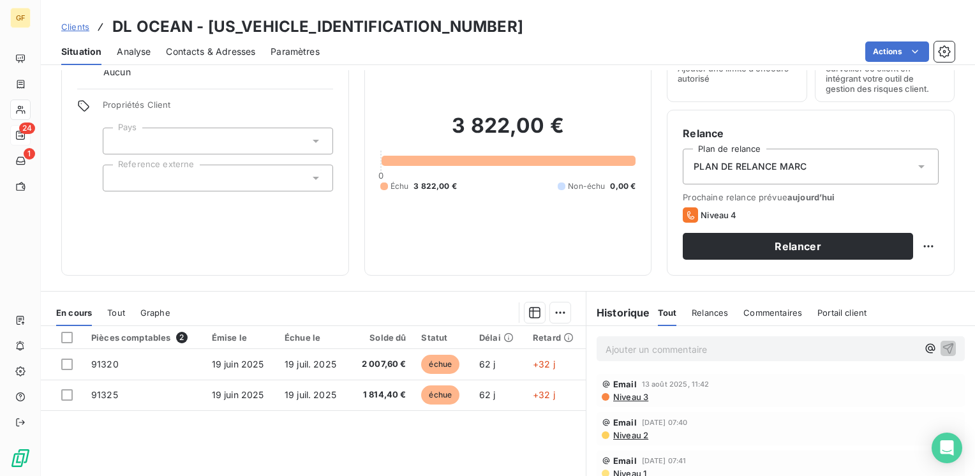
click at [236, 55] on span "Contacts & Adresses" at bounding box center [210, 51] width 89 height 13
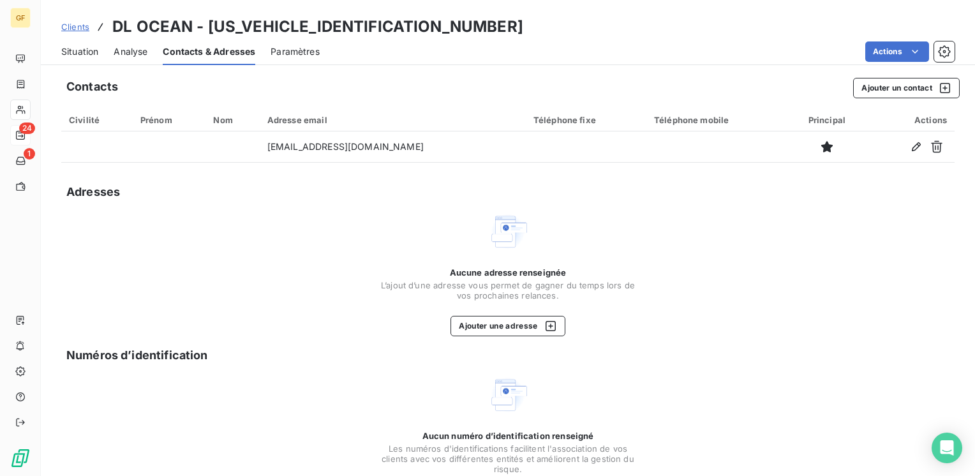
click at [70, 46] on span "Situation" at bounding box center [79, 51] width 37 height 13
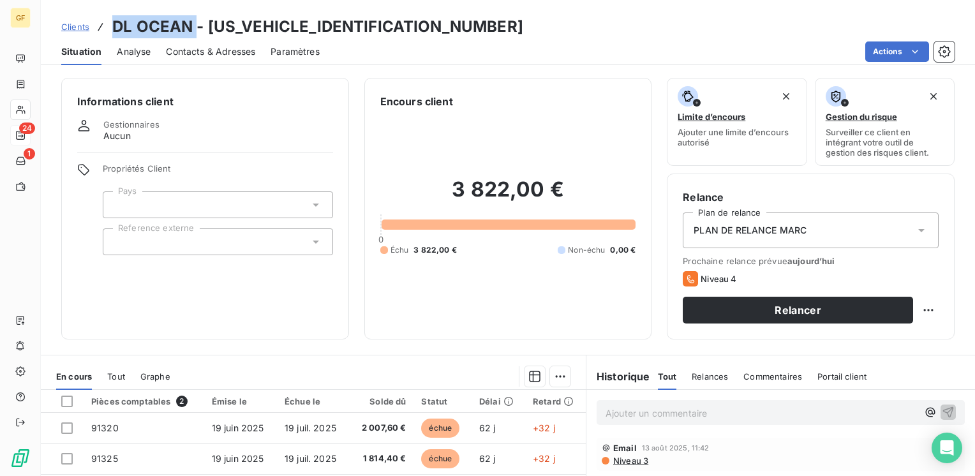
drag, startPoint x: 194, startPoint y: 29, endPoint x: 100, endPoint y: 29, distance: 94.5
click at [100, 29] on div "Clients DL OCEAN - DL330000000000000" at bounding box center [292, 26] width 462 height 23
click at [202, 32] on h3 "DL OCEAN - DL330000000000000" at bounding box center [317, 26] width 411 height 23
drag, startPoint x: 195, startPoint y: 25, endPoint x: 111, endPoint y: 24, distance: 83.6
click at [112, 24] on h3 "DL OCEAN - DL330000000000000" at bounding box center [317, 26] width 411 height 23
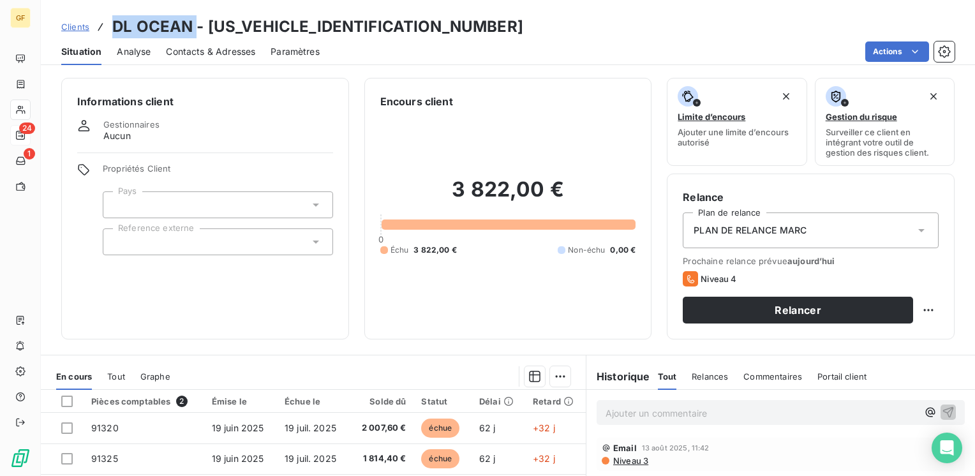
copy h3 "DL OCEAN"
click at [218, 58] on div "Contacts & Adresses" at bounding box center [210, 51] width 89 height 27
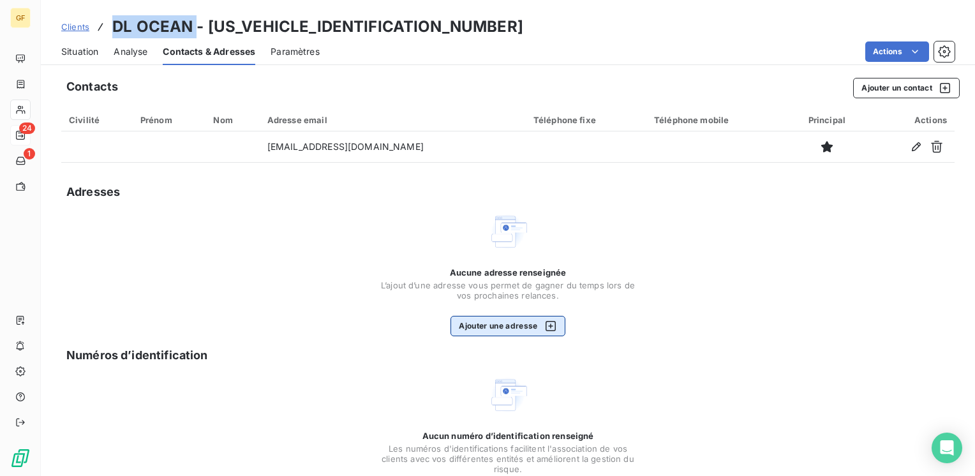
click at [509, 333] on button "Ajouter une adresse" at bounding box center [508, 326] width 114 height 20
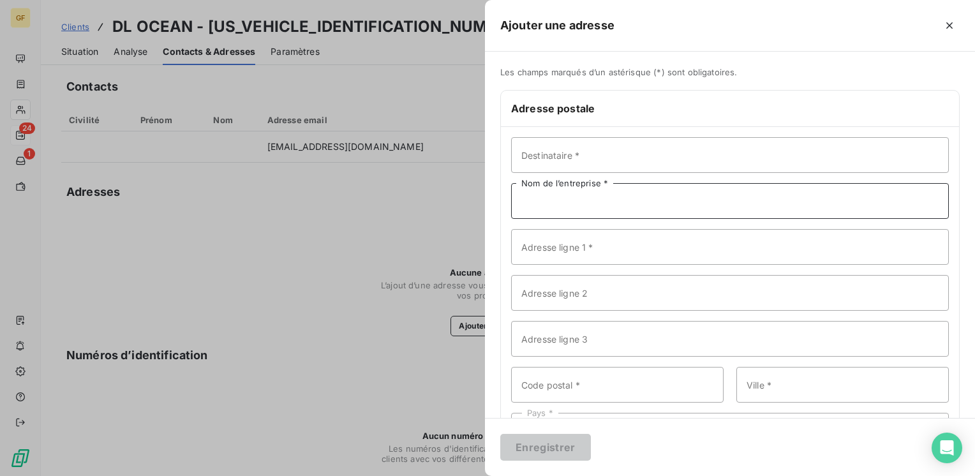
click at [559, 195] on input "Nom de l’entreprise *" at bounding box center [730, 201] width 438 height 36
paste input "DL OCEAN"
type input "DL OCEAN"
click at [607, 255] on input "Adresse ligne 1 *" at bounding box center [730, 247] width 438 height 36
paste input "1, avenue de Marsaou"
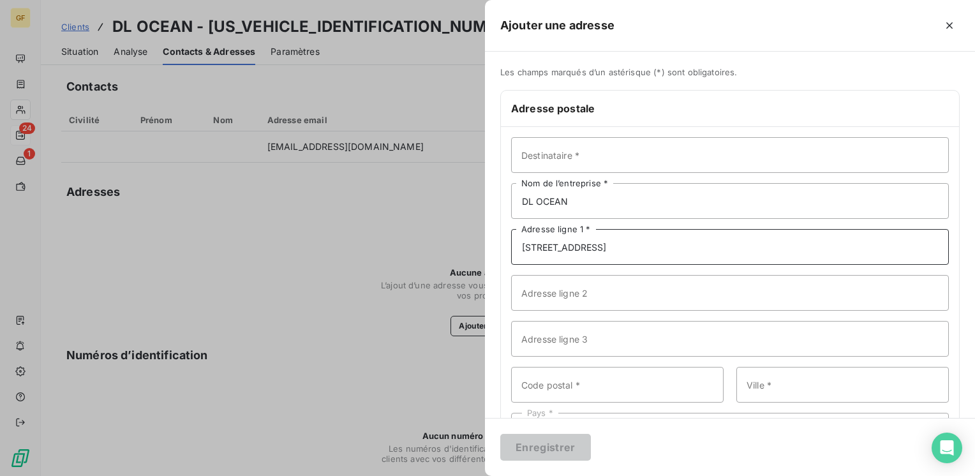
type input "1, avenue de Marsaou"
click at [551, 382] on input "Code postal *" at bounding box center [617, 385] width 213 height 36
paste input "33610"
type input "33610"
click at [827, 382] on input "Ville *" at bounding box center [843, 385] width 213 height 36
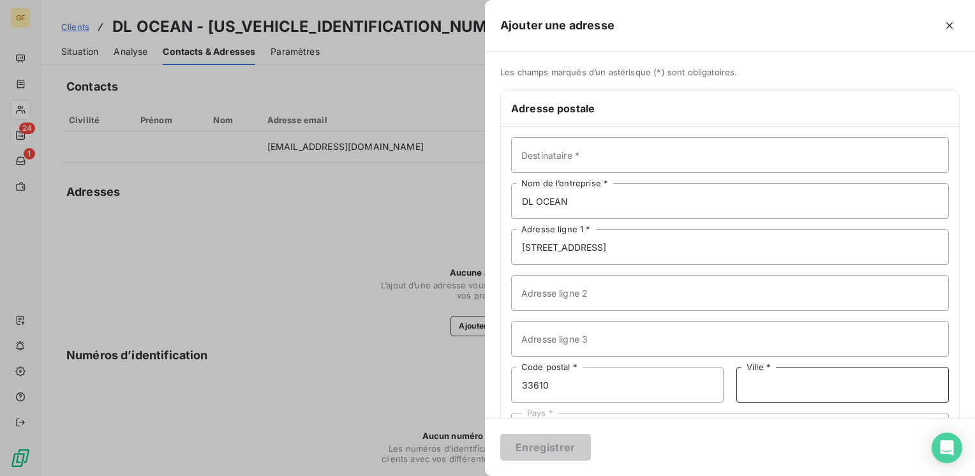
paste input "CANEJEAN"
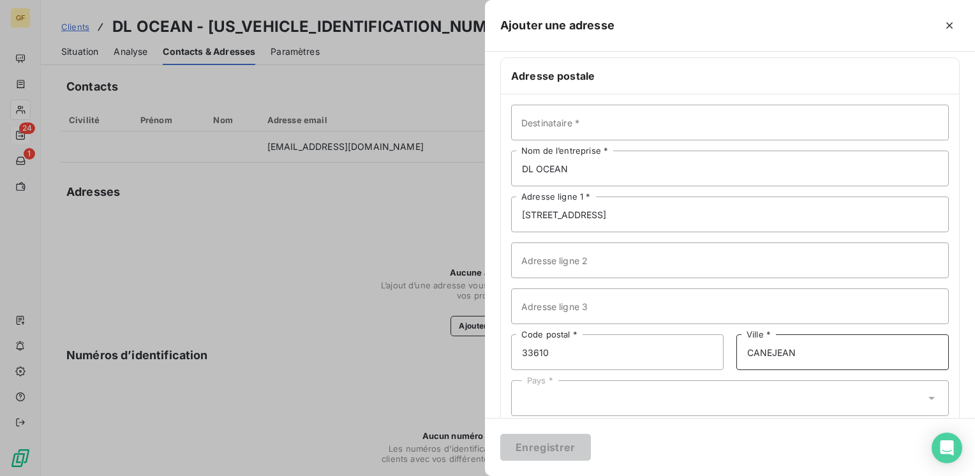
scroll to position [56, 0]
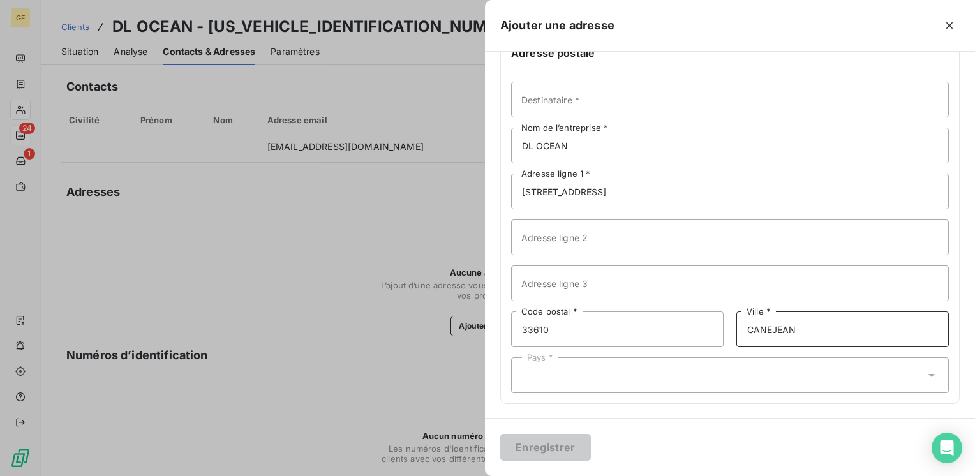
type input "CANEJEAN"
click at [647, 375] on div "Pays *" at bounding box center [730, 375] width 438 height 36
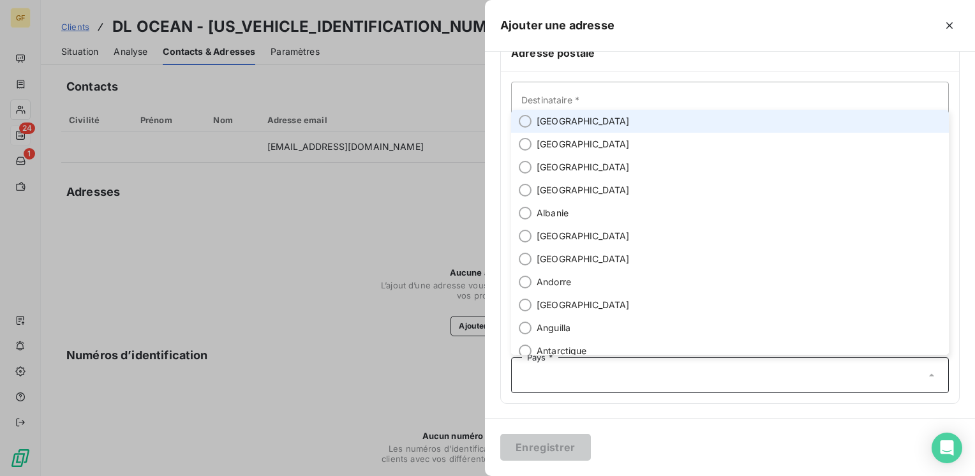
click at [546, 121] on span "France" at bounding box center [583, 121] width 93 height 13
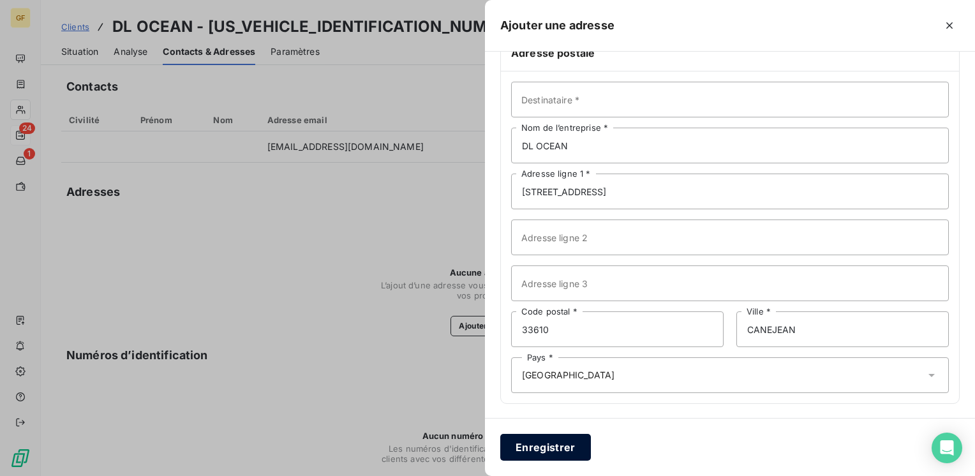
click at [542, 442] on button "Enregistrer" at bounding box center [545, 447] width 91 height 27
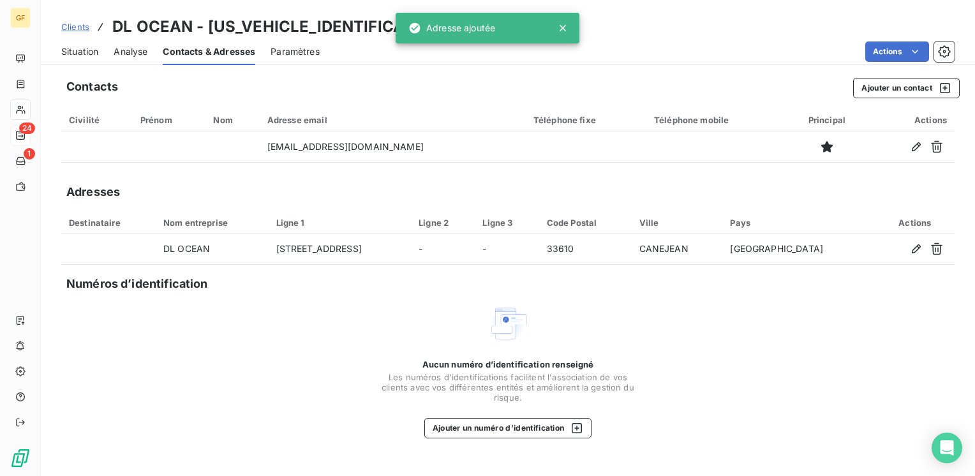
click at [64, 43] on div "Situation" at bounding box center [79, 51] width 37 height 27
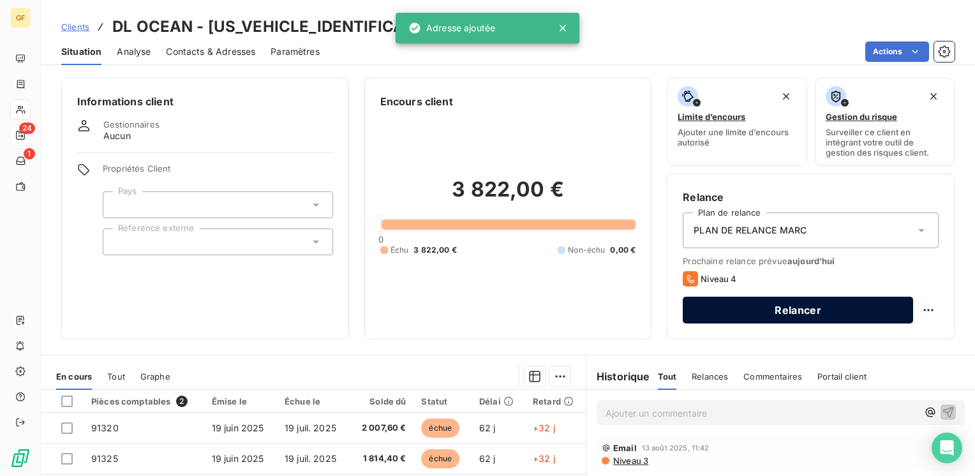
click at [724, 299] on button "Relancer" at bounding box center [798, 310] width 230 height 27
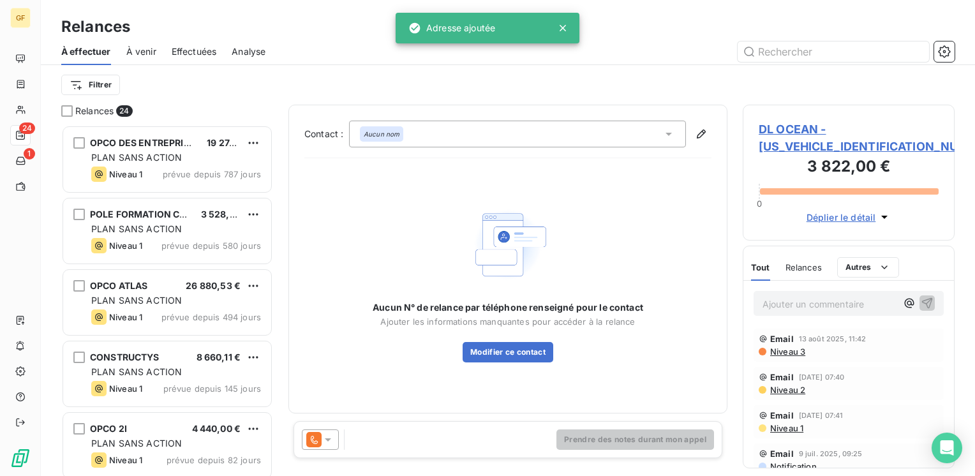
scroll to position [342, 202]
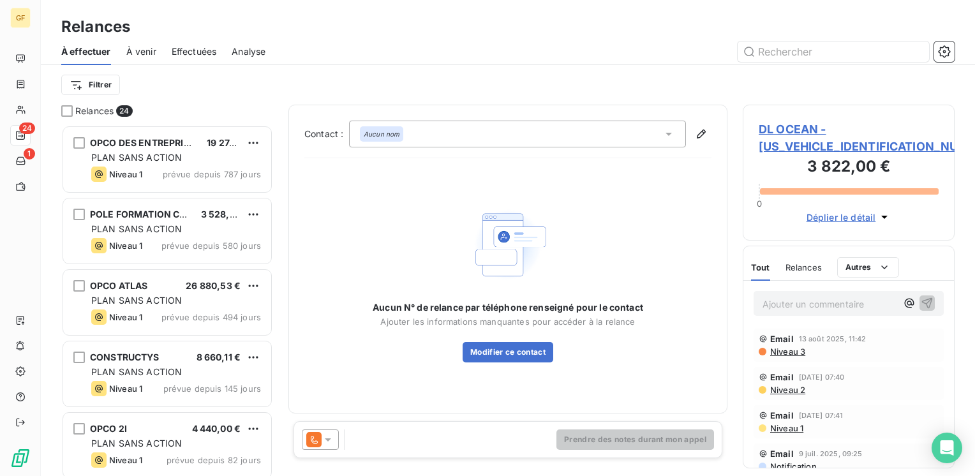
click at [330, 439] on icon at bounding box center [328, 440] width 6 height 3
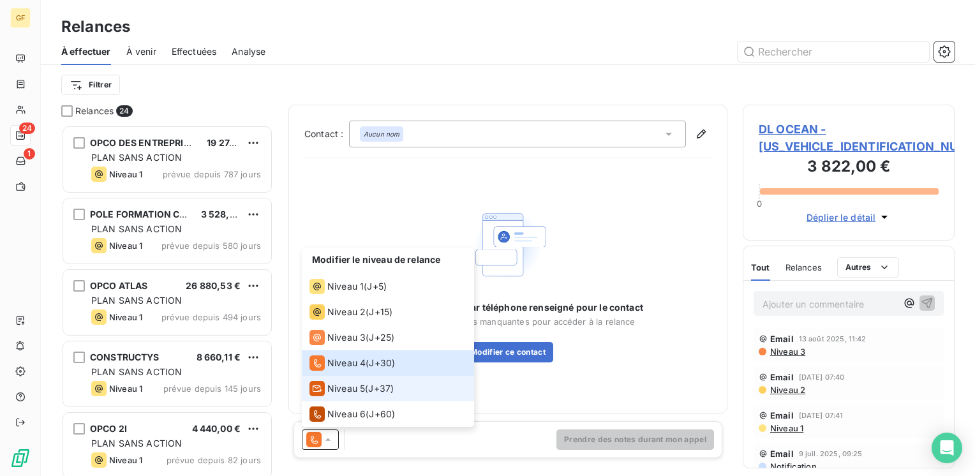
click at [341, 393] on span "Niveau 5" at bounding box center [346, 388] width 38 height 13
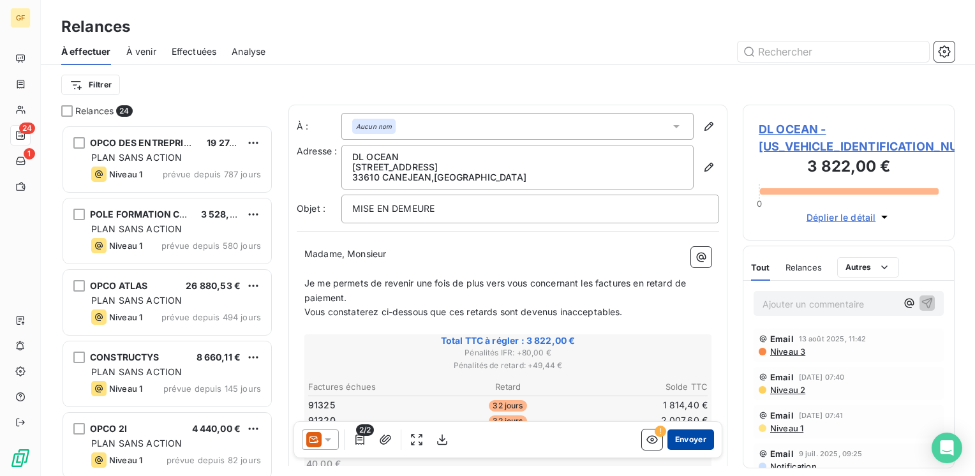
click at [686, 443] on button "Envoyer" at bounding box center [691, 440] width 47 height 20
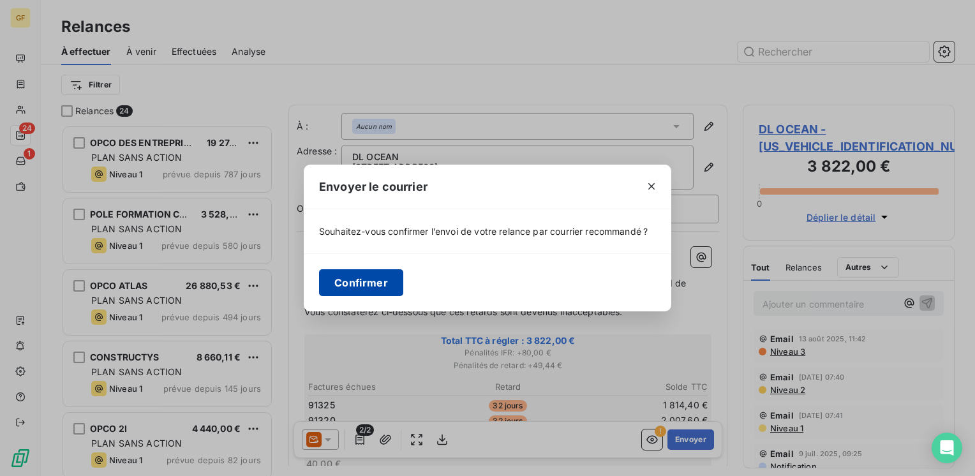
click at [373, 282] on button "Confirmer" at bounding box center [361, 282] width 84 height 27
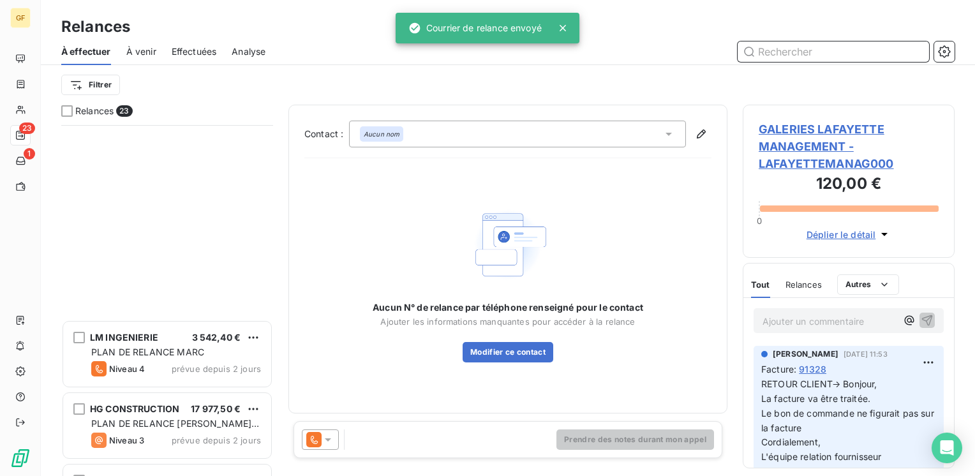
scroll to position [1293, 0]
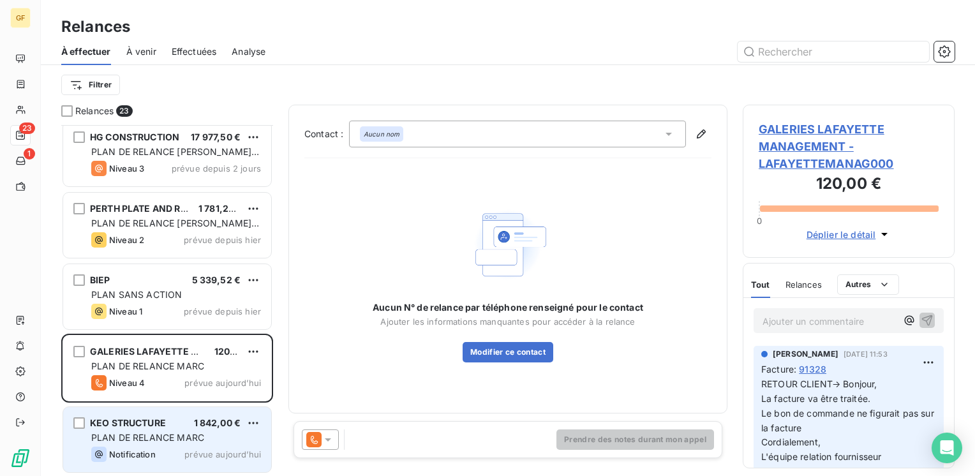
click at [216, 438] on div "PLAN DE RELANCE MARC" at bounding box center [176, 438] width 170 height 13
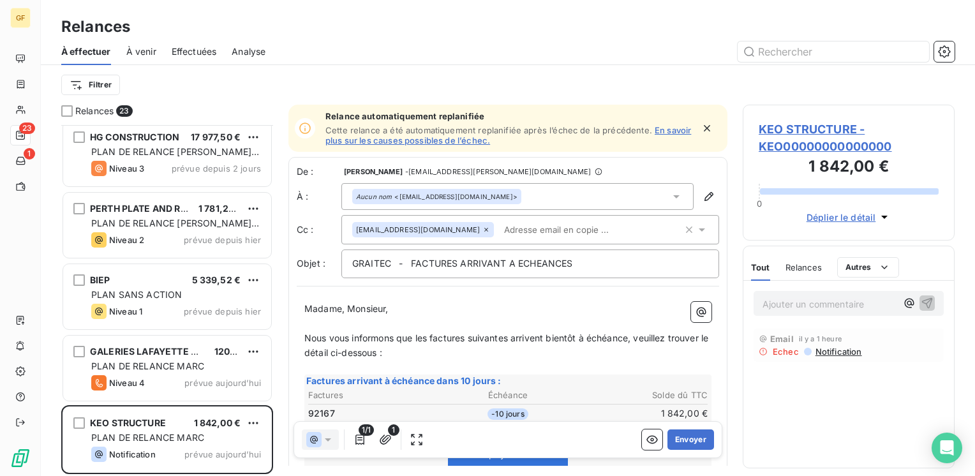
click at [701, 128] on icon "button" at bounding box center [707, 128] width 13 height 13
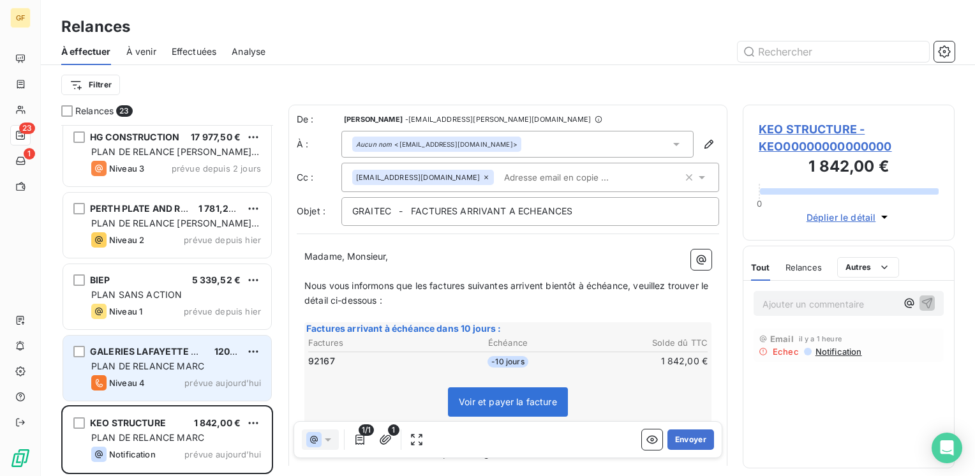
click at [176, 360] on div "PLAN DE RELANCE MARC" at bounding box center [176, 366] width 170 height 13
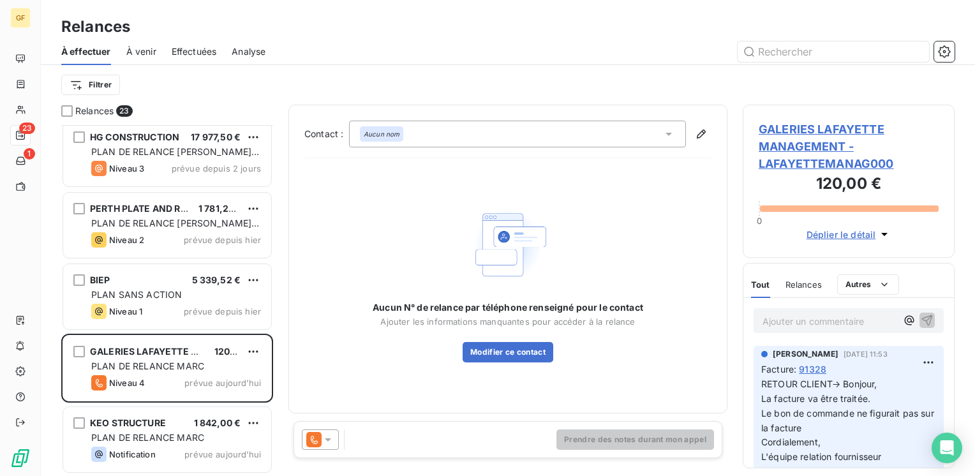
click at [825, 137] on span "GALERIES LAFAYETTE MANAGEMENT - LAFAYETTEMANAG000" at bounding box center [849, 147] width 180 height 52
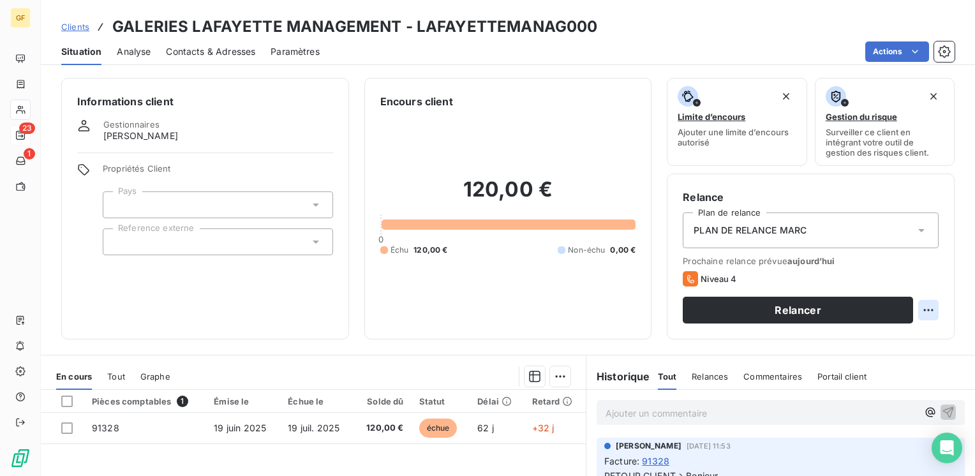
click at [919, 307] on html "GF 23 1 Clients GALERIES LAFAYETTE MANAGEMENT - LAFAYETTEMANAG000 Situation Ana…" at bounding box center [487, 238] width 975 height 476
click at [889, 334] on div "Replanifier cette action" at bounding box center [866, 338] width 114 height 20
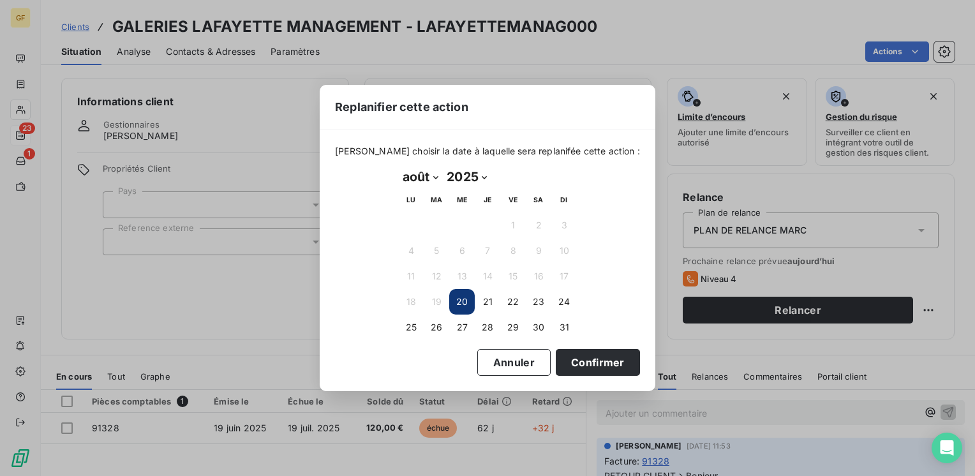
click at [433, 180] on select "janvier février mars avril mai juin juillet août septembre octobre novembre déc…" at bounding box center [420, 177] width 44 height 20
select select "8"
click at [398, 167] on select "janvier février mars avril mai juin juillet août septembre octobre novembre déc…" at bounding box center [420, 177] width 44 height 20
click at [414, 253] on button "8" at bounding box center [411, 251] width 26 height 26
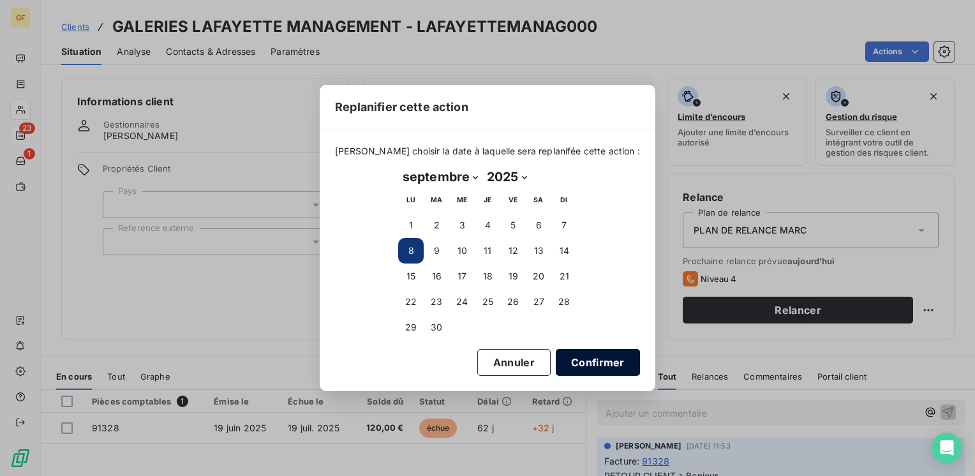
click at [596, 361] on button "Confirmer" at bounding box center [598, 362] width 84 height 27
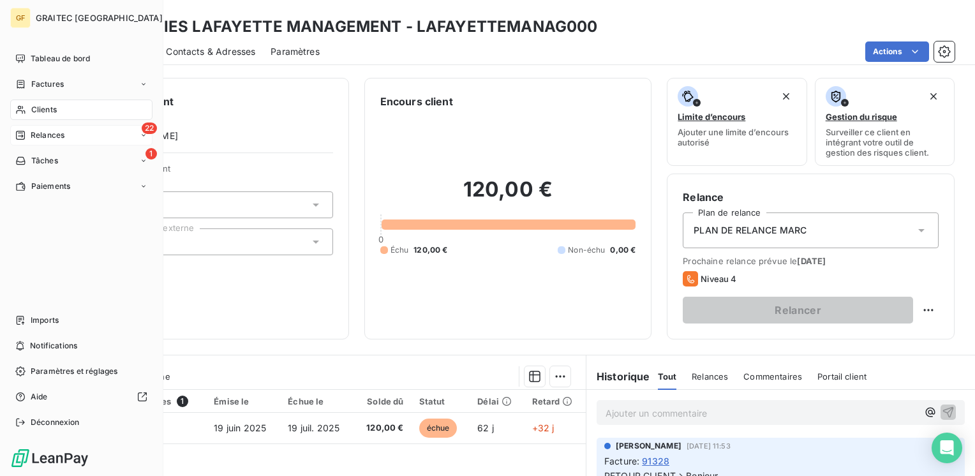
click at [36, 109] on span "Clients" at bounding box center [44, 109] width 26 height 11
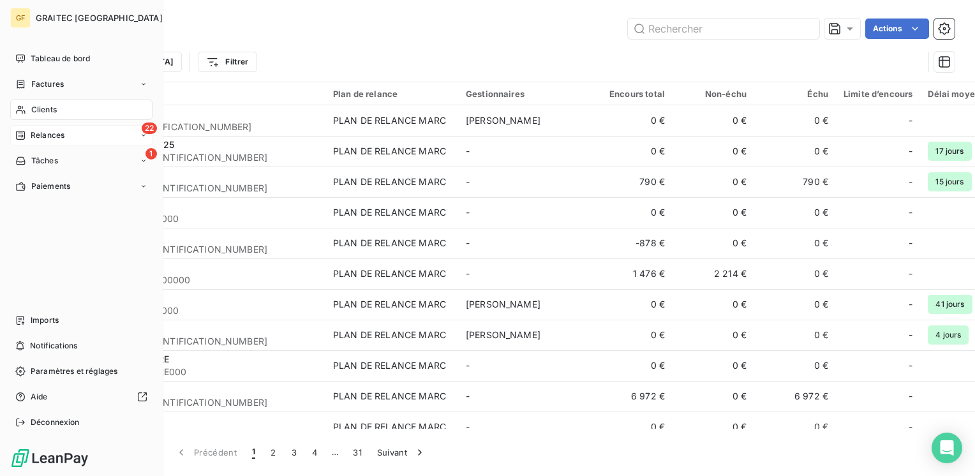
click at [41, 137] on span "Relances" at bounding box center [48, 135] width 34 height 11
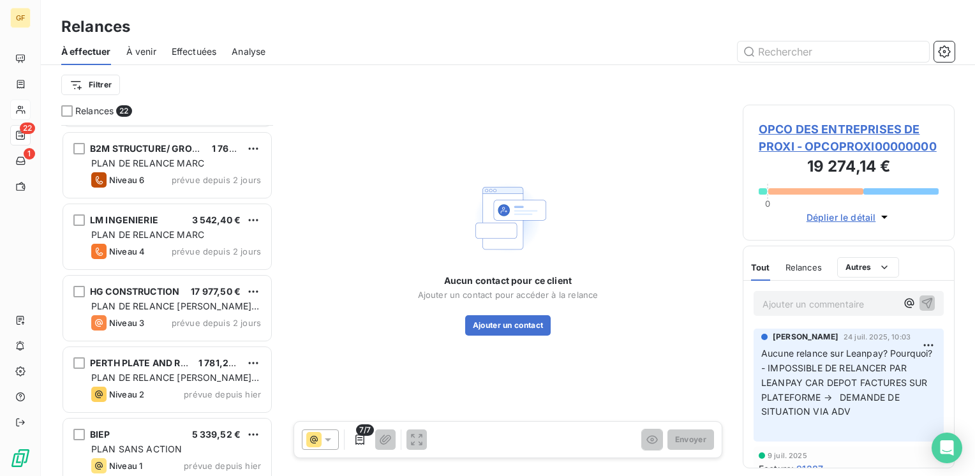
scroll to position [1222, 0]
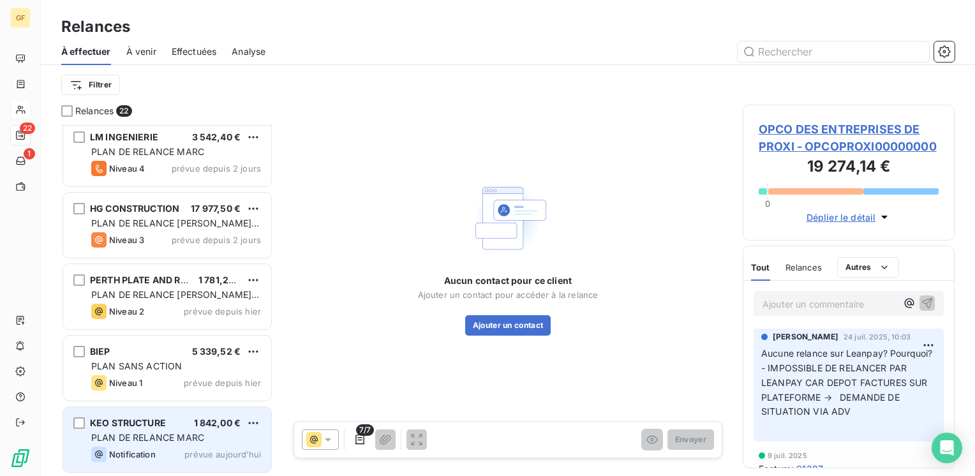
click at [175, 428] on div "KEO STRUCTURE 1 842,00 € PLAN DE RELANCE MARC Notification prévue aujourd’hui" at bounding box center [167, 439] width 208 height 65
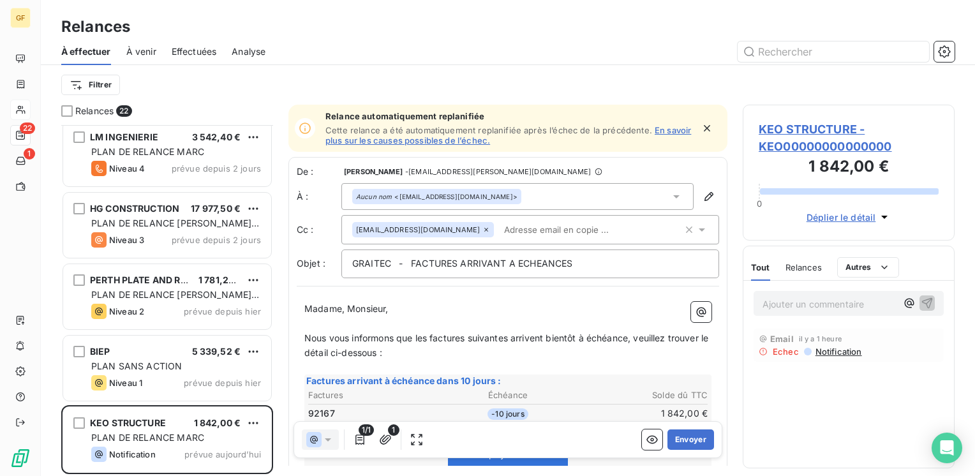
click at [793, 131] on span "KEO STRUCTURE - KEO00000000000000" at bounding box center [849, 138] width 180 height 34
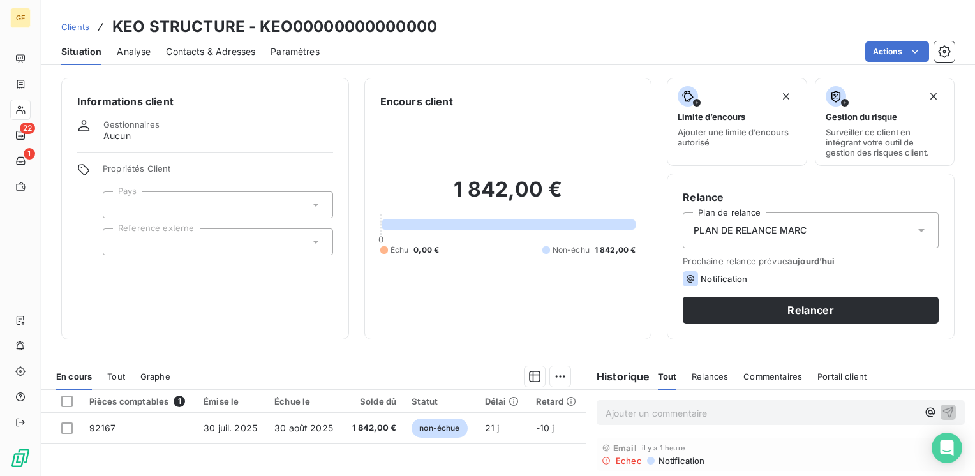
click at [226, 55] on span "Contacts & Adresses" at bounding box center [210, 51] width 89 height 13
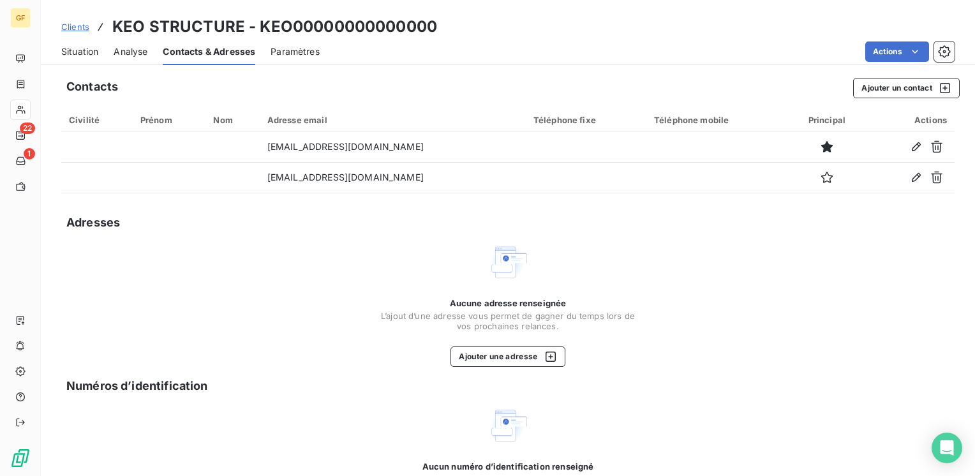
drag, startPoint x: 81, startPoint y: 50, endPoint x: 305, endPoint y: 70, distance: 224.9
click at [83, 50] on span "Situation" at bounding box center [79, 51] width 37 height 13
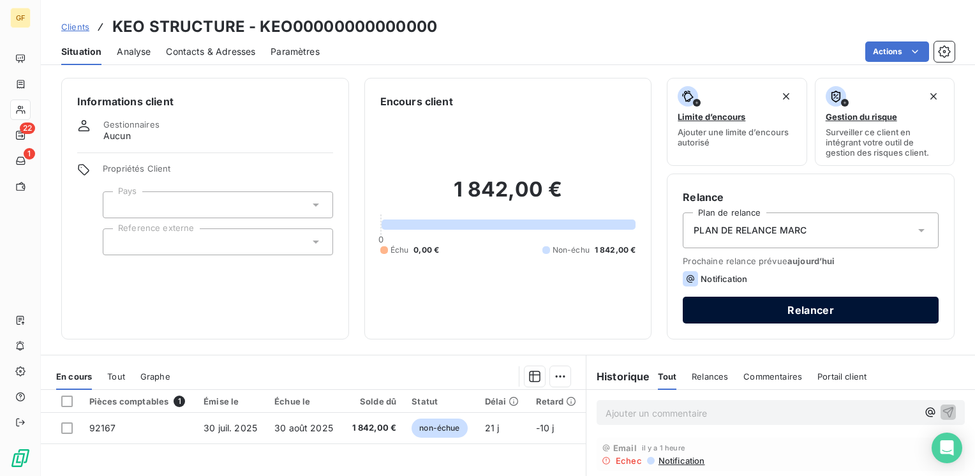
click at [776, 308] on button "Relancer" at bounding box center [811, 310] width 256 height 27
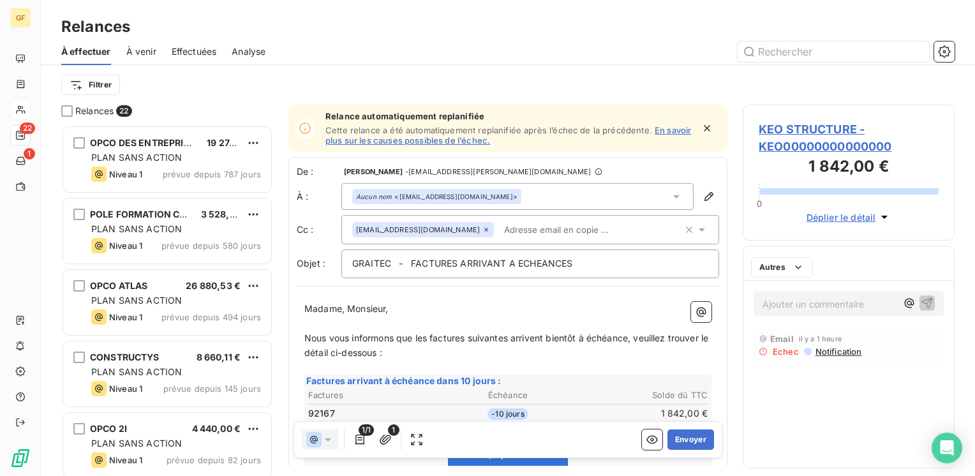
scroll to position [342, 202]
click at [792, 130] on span "KEO STRUCTURE - KEO00000000000000" at bounding box center [849, 138] width 180 height 34
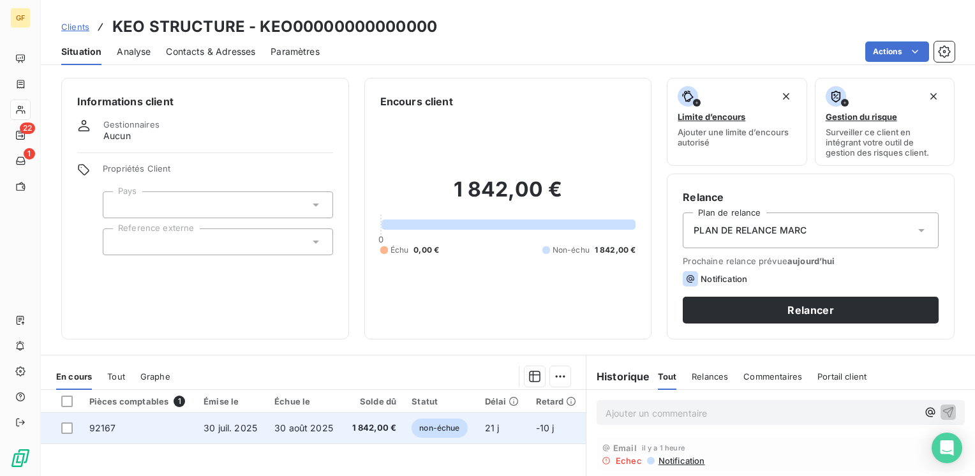
click at [315, 419] on td "30 août 2025" at bounding box center [305, 428] width 76 height 31
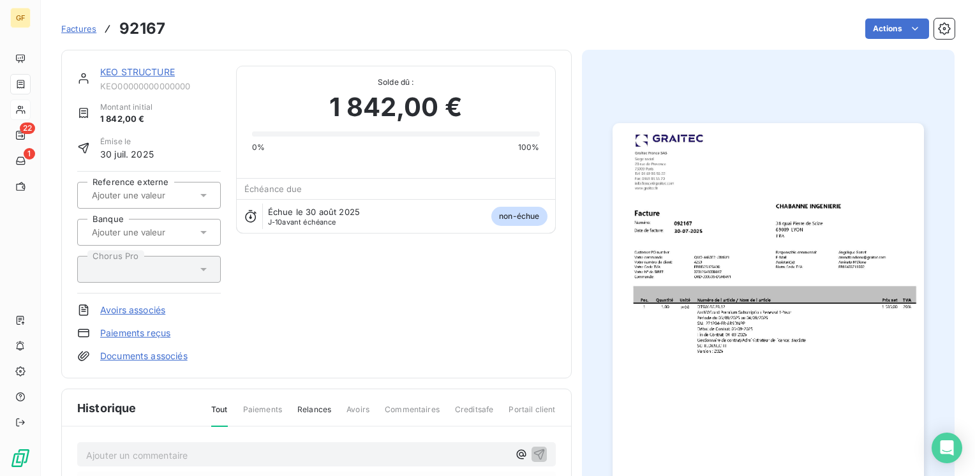
click at [157, 73] on link "KEO STRUCTURE" at bounding box center [137, 71] width 75 height 11
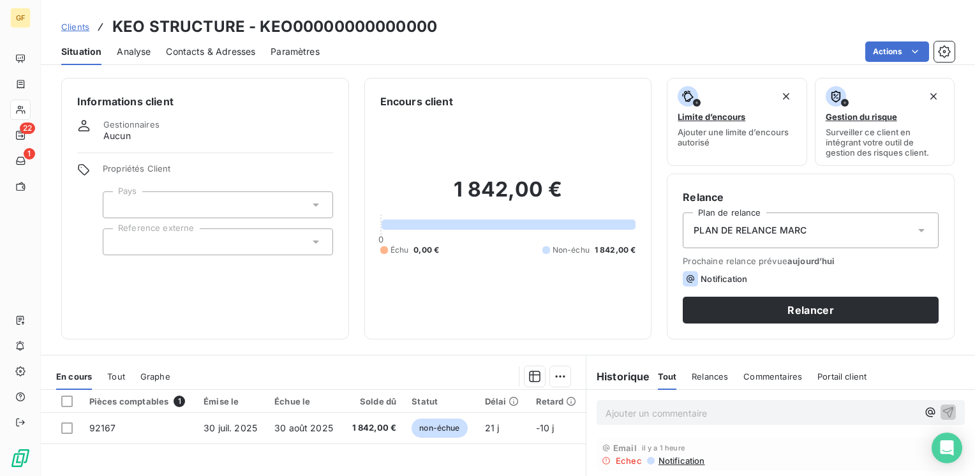
click at [191, 56] on span "Contacts & Adresses" at bounding box center [210, 51] width 89 height 13
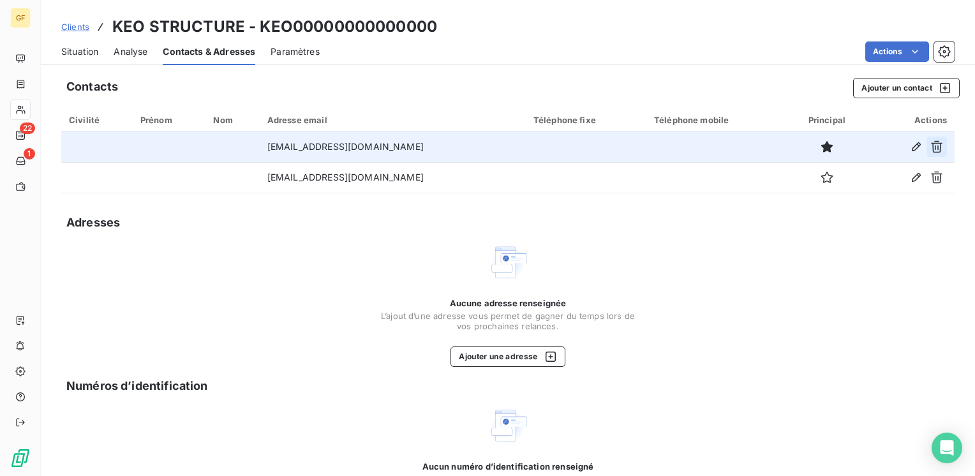
click at [931, 144] on icon "button" at bounding box center [937, 146] width 13 height 13
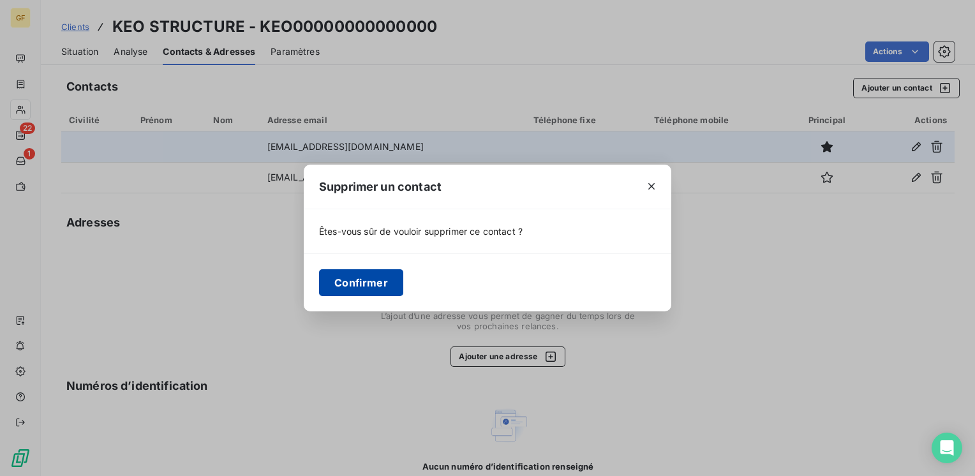
click at [372, 287] on button "Confirmer" at bounding box center [361, 282] width 84 height 27
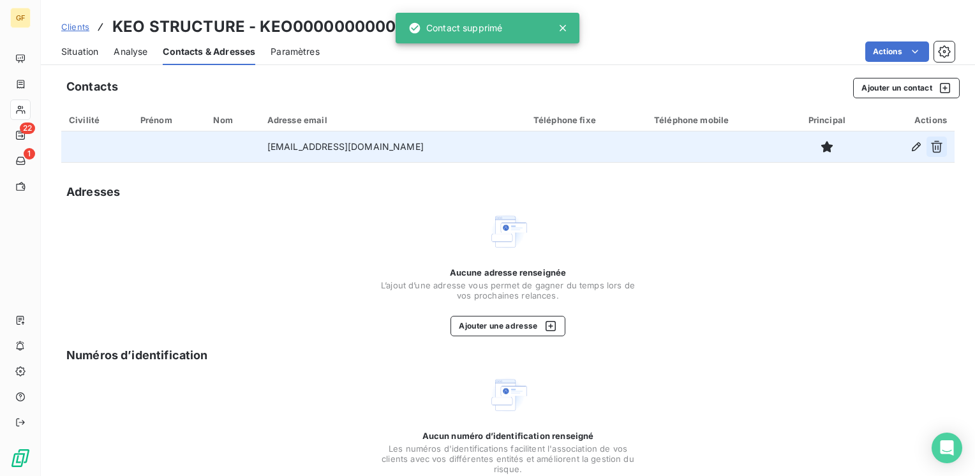
click at [931, 146] on icon "button" at bounding box center [937, 146] width 13 height 13
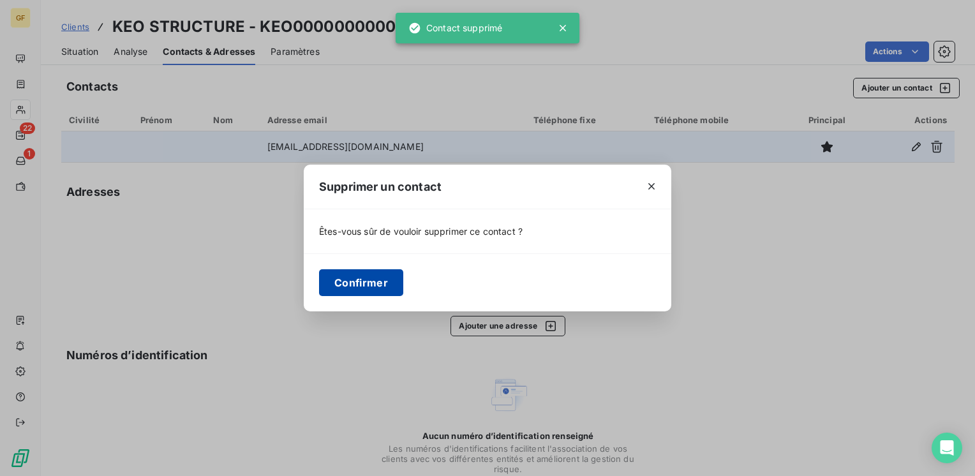
click at [357, 281] on button "Confirmer" at bounding box center [361, 282] width 84 height 27
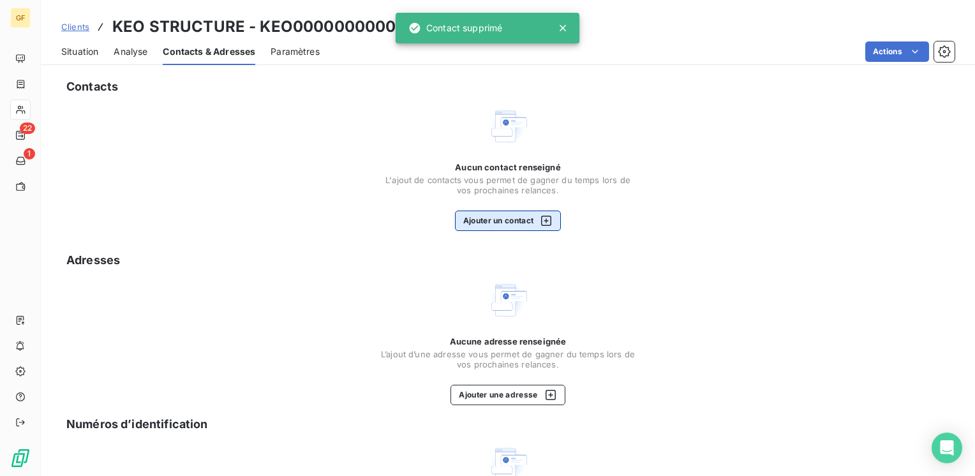
click at [477, 220] on button "Ajouter un contact" at bounding box center [508, 221] width 107 height 20
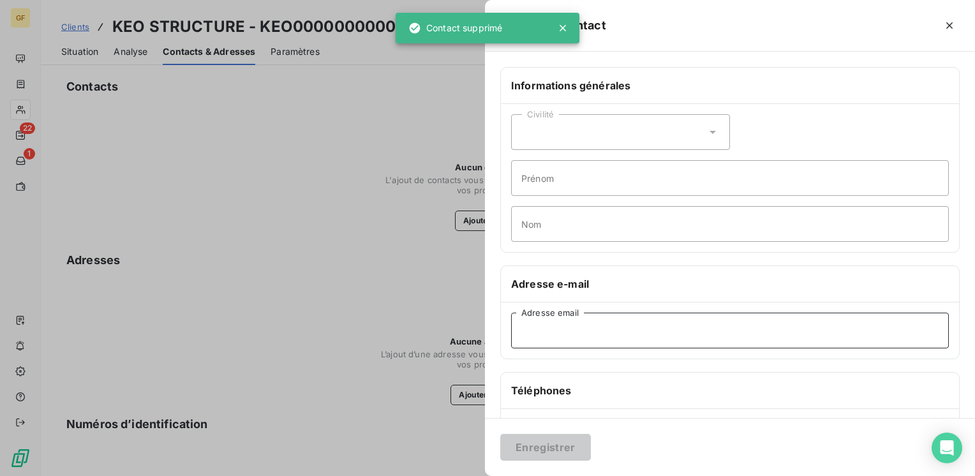
click at [544, 329] on input "Adresse email" at bounding box center [730, 331] width 438 height 36
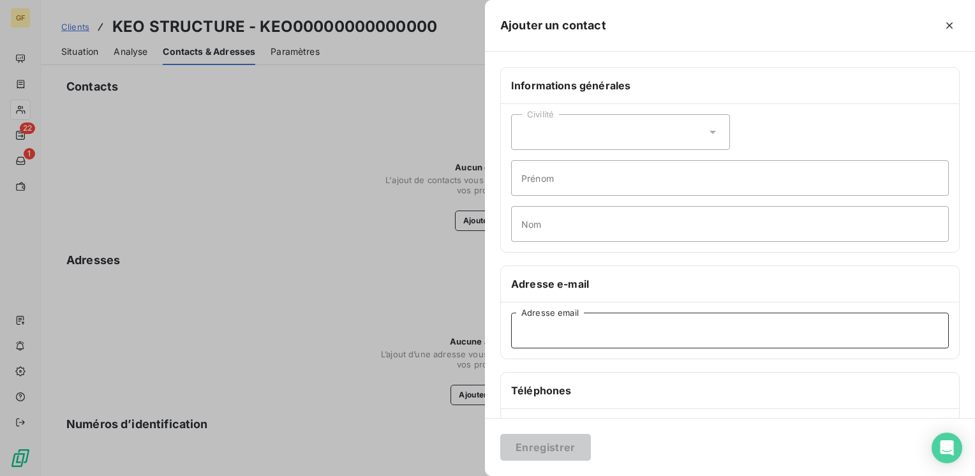
paste input "abrotons@agence-chabanne.fr"
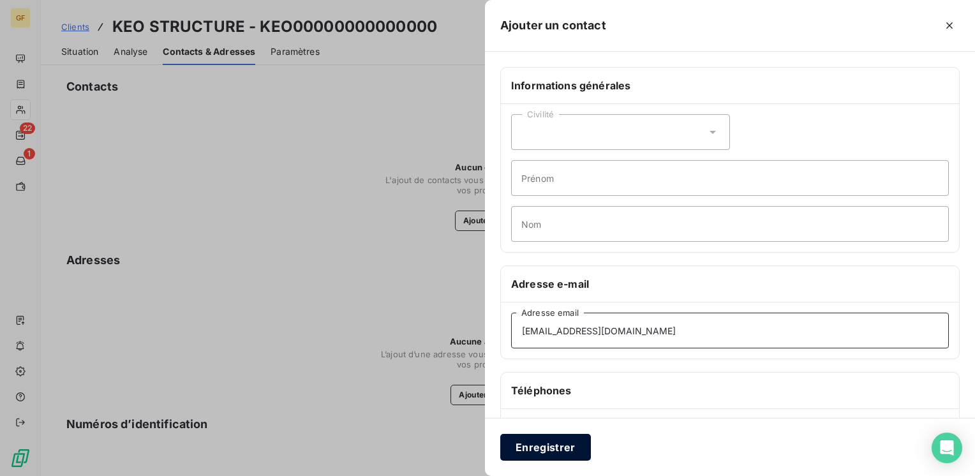
type input "abrotons@agence-chabanne.fr"
click at [539, 446] on button "Enregistrer" at bounding box center [545, 447] width 91 height 27
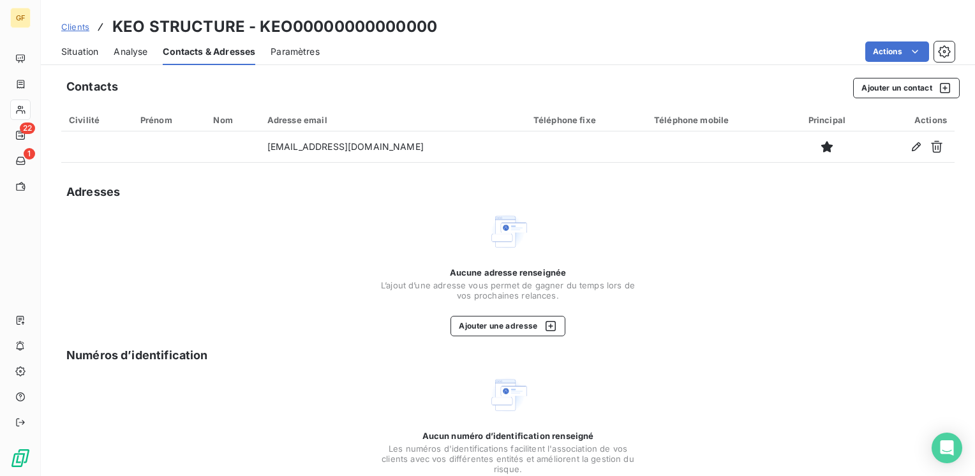
click at [75, 28] on span "Clients" at bounding box center [75, 27] width 28 height 10
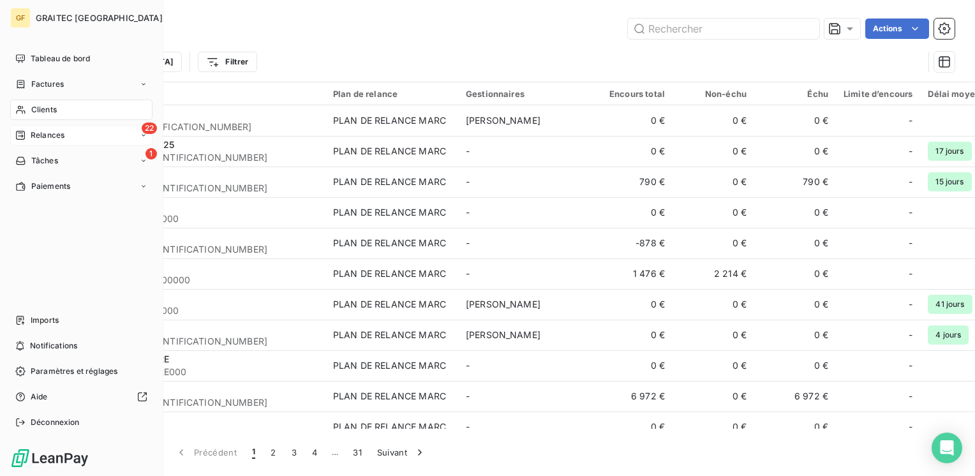
click at [39, 134] on span "Relances" at bounding box center [48, 135] width 34 height 11
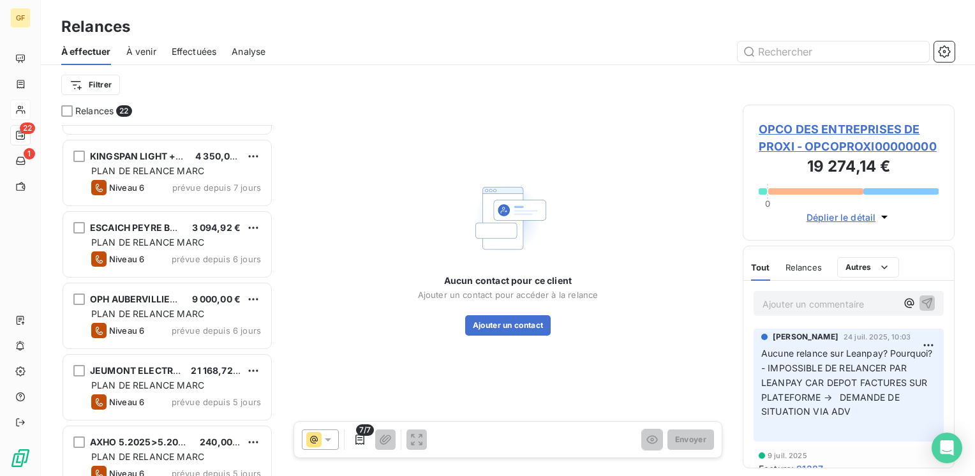
scroll to position [1222, 0]
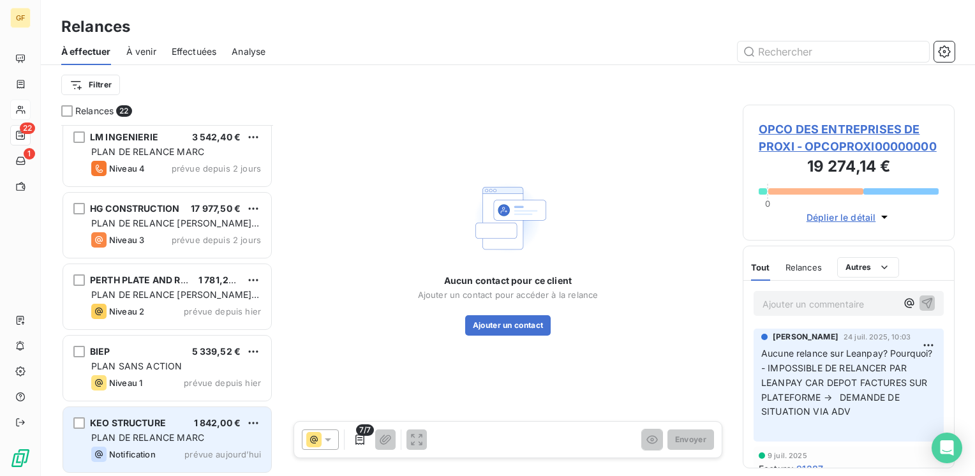
click at [156, 432] on span "PLAN DE RELANCE MARC" at bounding box center [147, 437] width 113 height 11
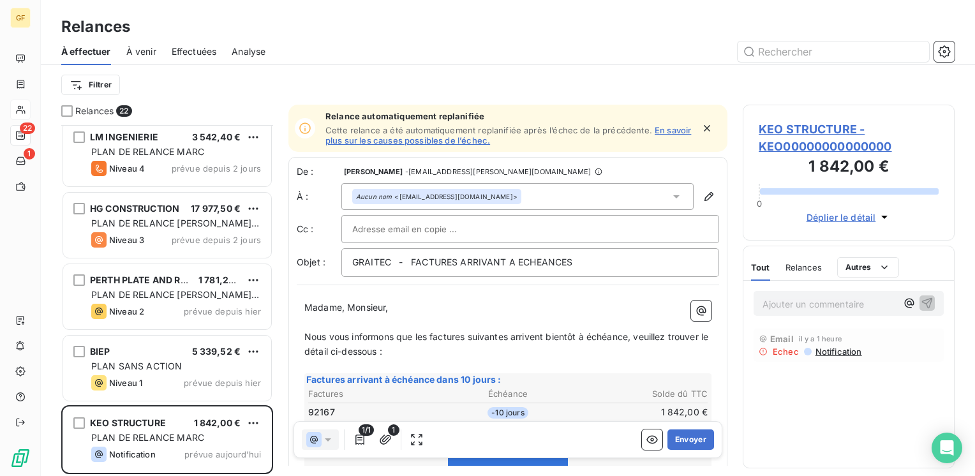
click at [791, 128] on span "KEO STRUCTURE - KEO00000000000000" at bounding box center [849, 138] width 180 height 34
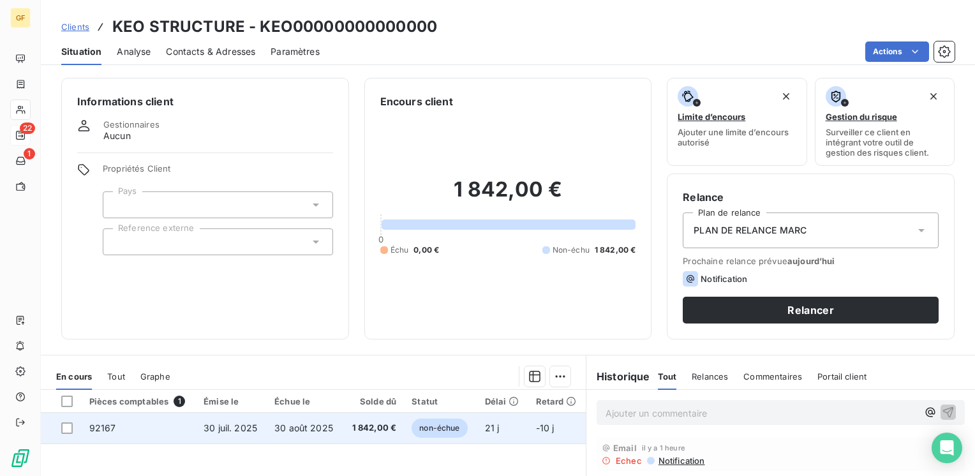
click at [249, 427] on span "30 juil. 2025" at bounding box center [231, 428] width 54 height 11
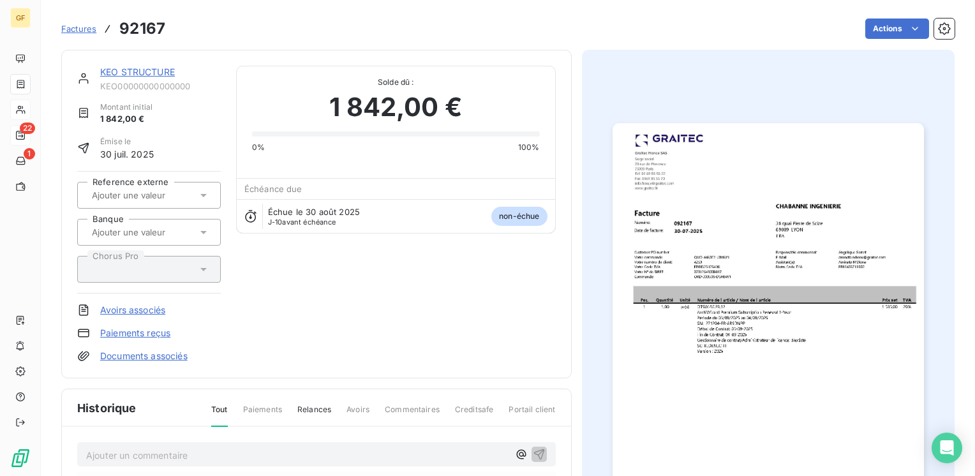
click at [133, 70] on link "KEO STRUCTURE" at bounding box center [137, 71] width 75 height 11
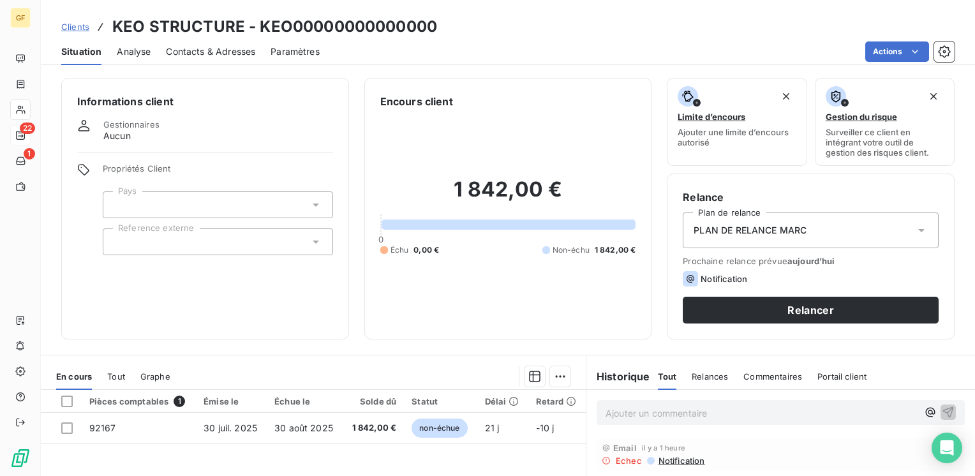
click at [209, 57] on span "Contacts & Adresses" at bounding box center [210, 51] width 89 height 13
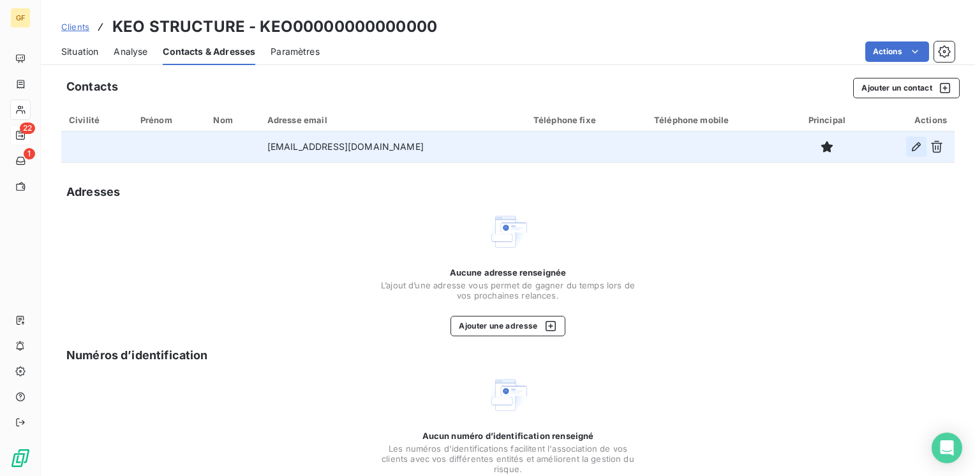
click at [912, 149] on icon "button" at bounding box center [916, 146] width 9 height 9
type input "abrotons@agence-chabanne.fr"
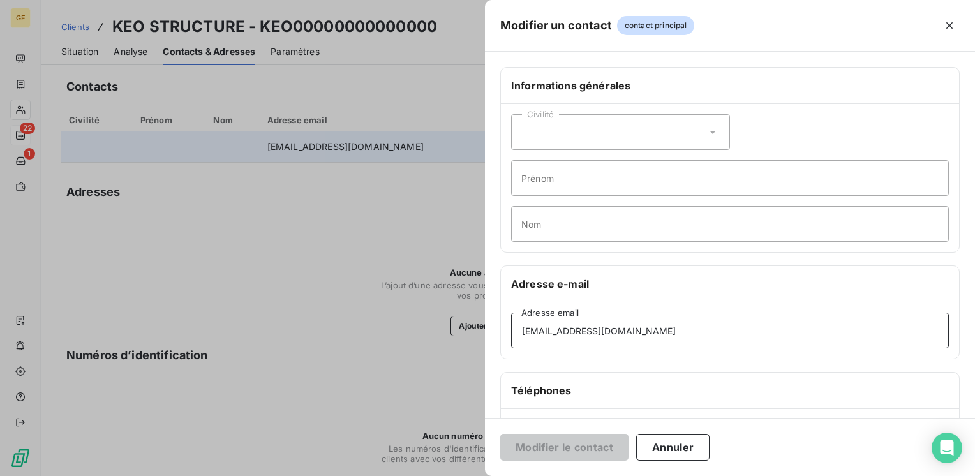
drag, startPoint x: 676, startPoint y: 335, endPoint x: 407, endPoint y: 342, distance: 268.8
click at [391, 476] on div "Modifier un contact contact principal Informations générales Civilité Prénom No…" at bounding box center [487, 476] width 975 height 0
drag, startPoint x: 328, startPoint y: 254, endPoint x: 553, endPoint y: 180, distance: 237.2
click at [330, 251] on div at bounding box center [487, 238] width 975 height 476
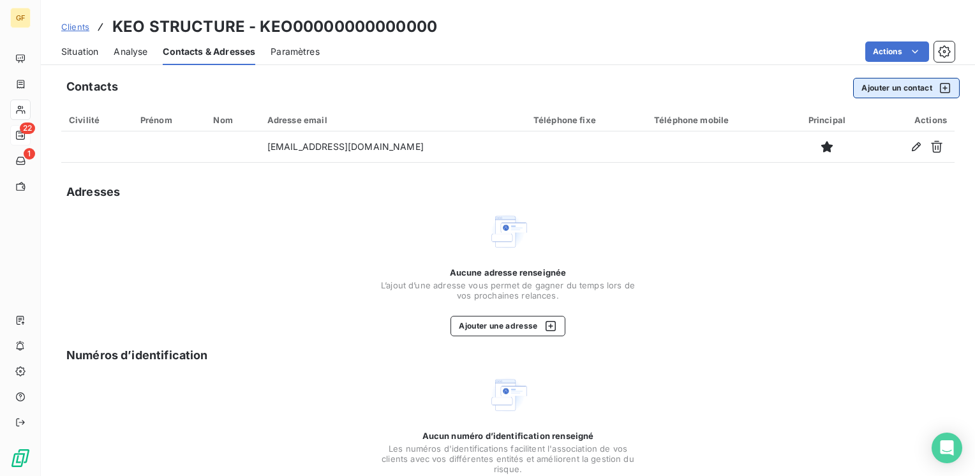
click at [894, 87] on button "Ajouter un contact" at bounding box center [906, 88] width 107 height 20
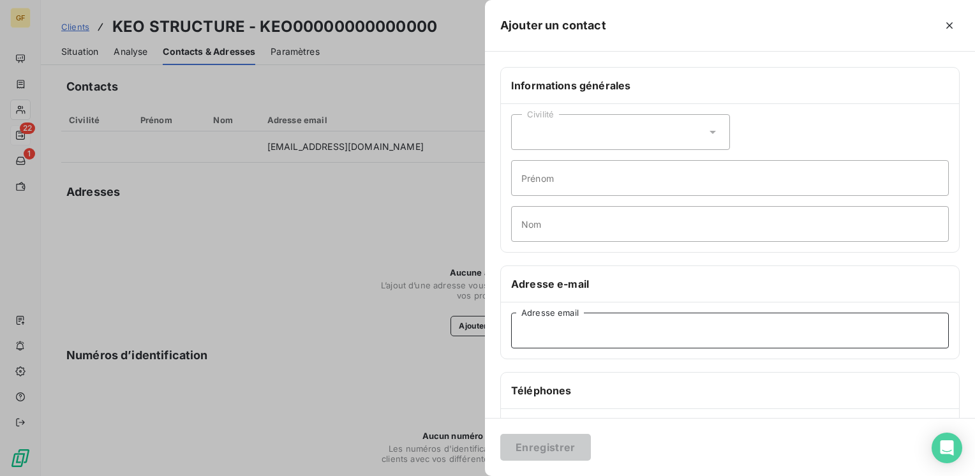
click at [543, 345] on input "Adresse email" at bounding box center [730, 331] width 438 height 36
paste input "bschildknecht@agence-chabanne.fr"
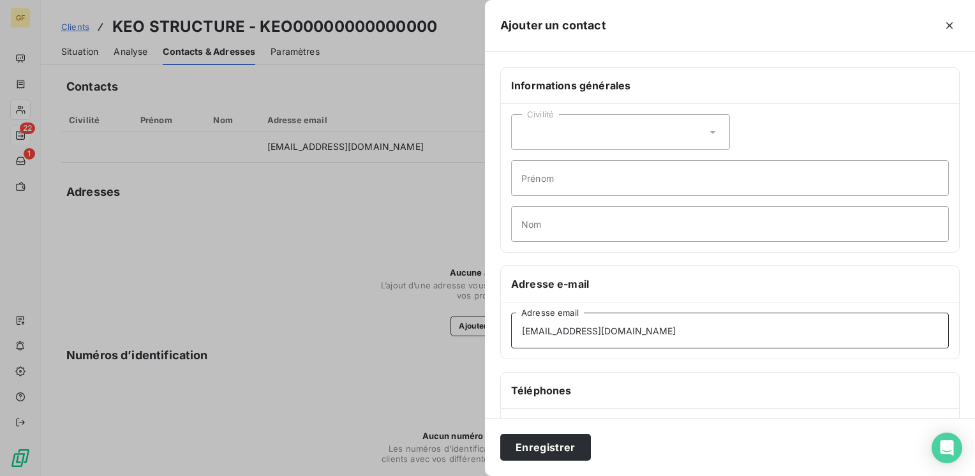
type input "bschildknecht@agence-chabanne.fr"
drag, startPoint x: 541, startPoint y: 428, endPoint x: 539, endPoint y: 437, distance: 9.3
click at [540, 428] on div "Enregistrer" at bounding box center [730, 447] width 490 height 58
click at [536, 442] on button "Enregistrer" at bounding box center [545, 447] width 91 height 27
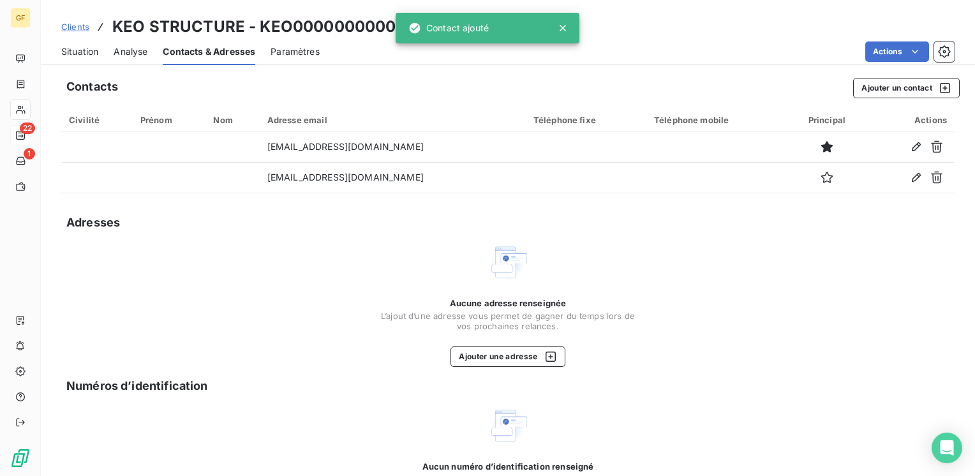
click at [74, 45] on span "Situation" at bounding box center [79, 51] width 37 height 13
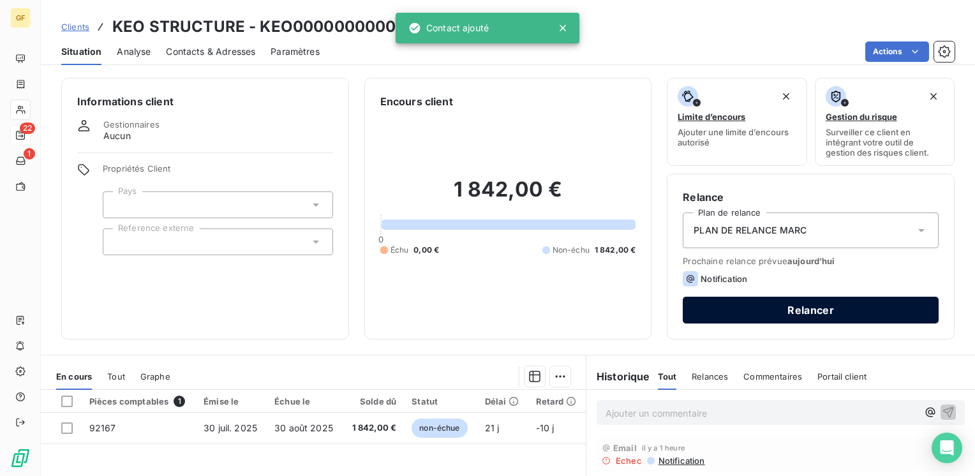
click at [770, 308] on button "Relancer" at bounding box center [811, 310] width 256 height 27
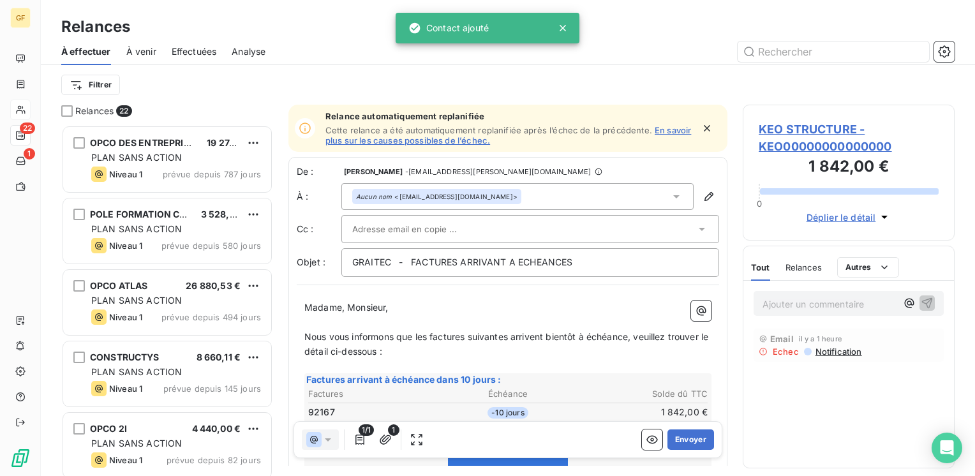
scroll to position [342, 202]
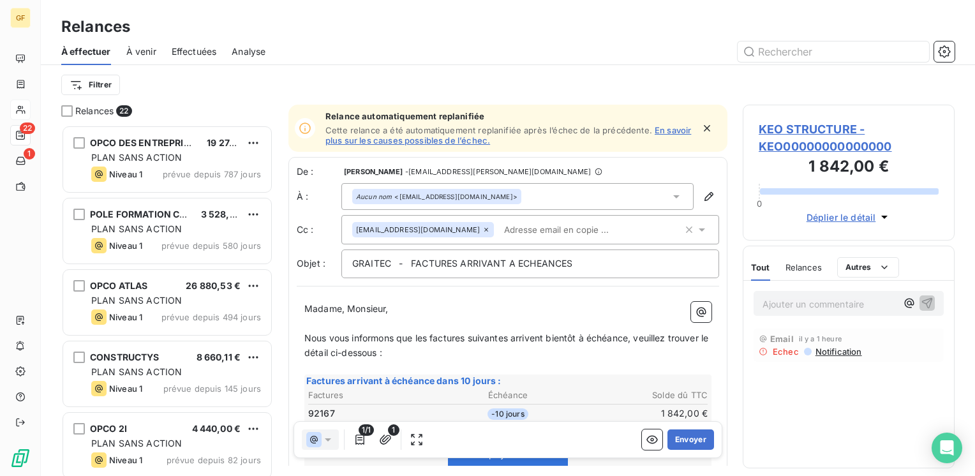
click at [701, 124] on icon "button" at bounding box center [707, 128] width 13 height 13
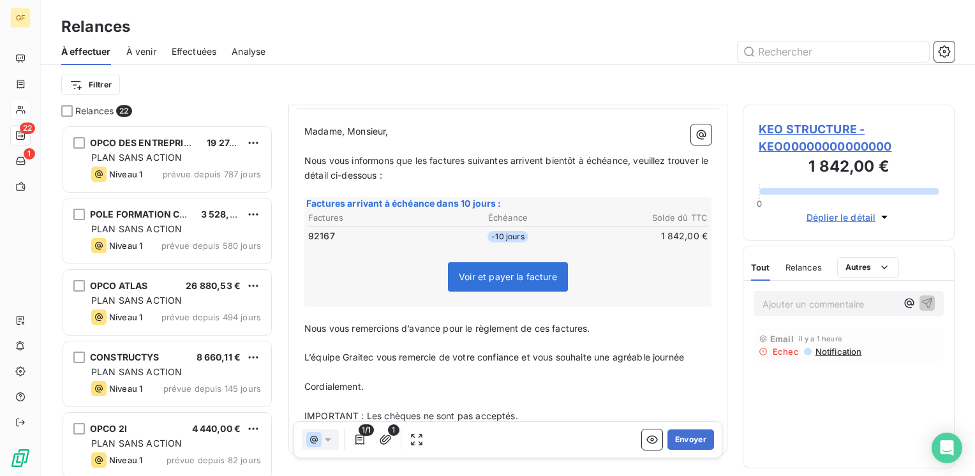
scroll to position [128, 0]
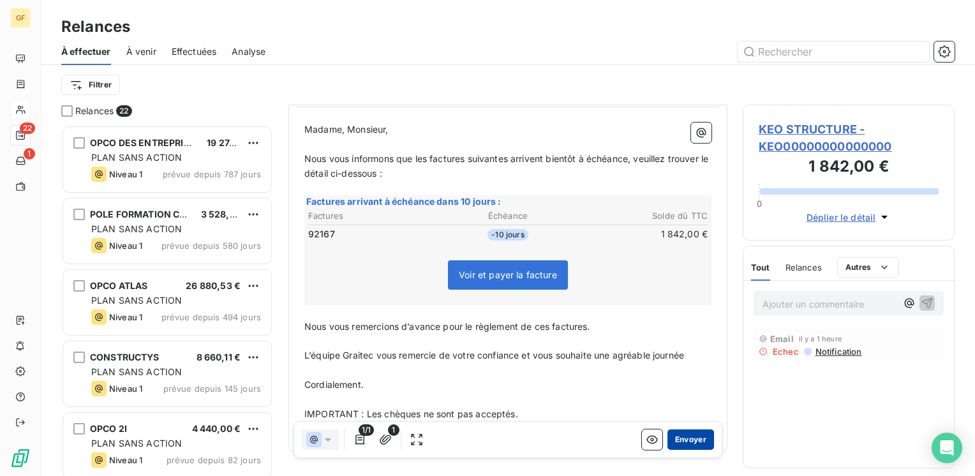
click at [680, 438] on button "Envoyer" at bounding box center [691, 440] width 47 height 20
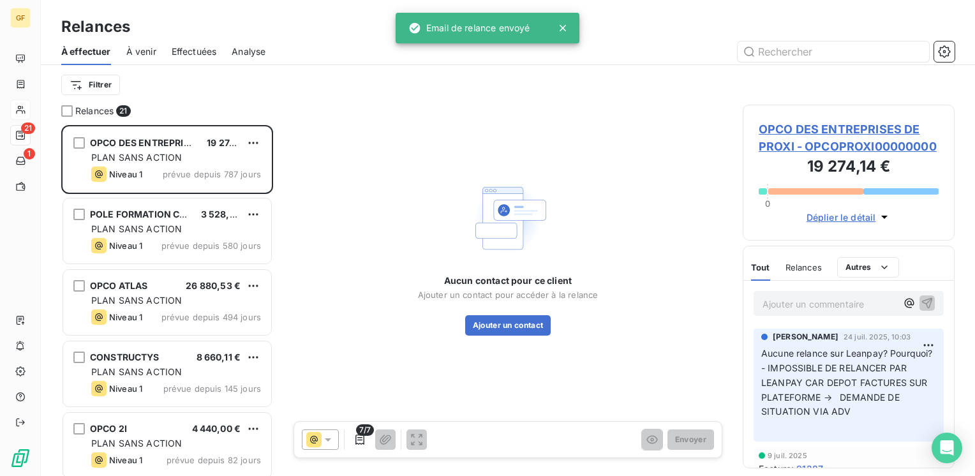
click at [191, 54] on span "Effectuées" at bounding box center [194, 51] width 45 height 13
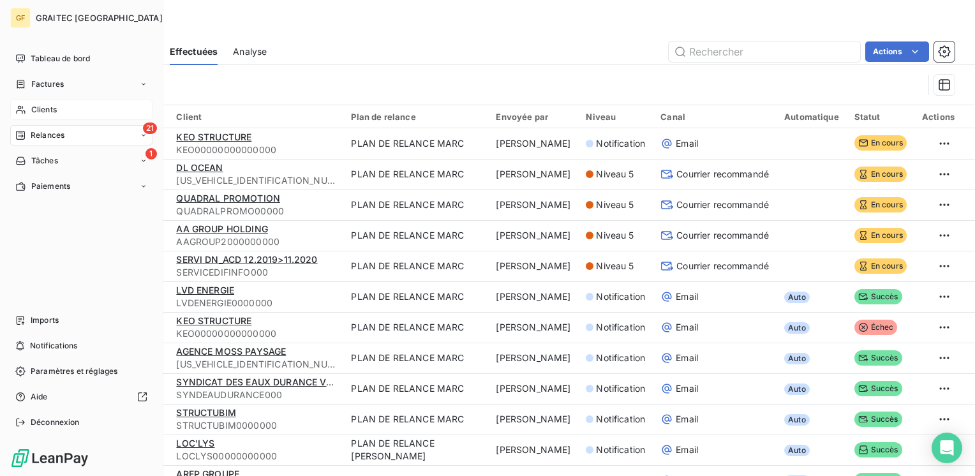
drag, startPoint x: 31, startPoint y: 134, endPoint x: 45, endPoint y: 133, distance: 13.5
click at [31, 134] on span "Relances" at bounding box center [48, 135] width 34 height 11
click at [46, 134] on span "Relances" at bounding box center [48, 135] width 34 height 11
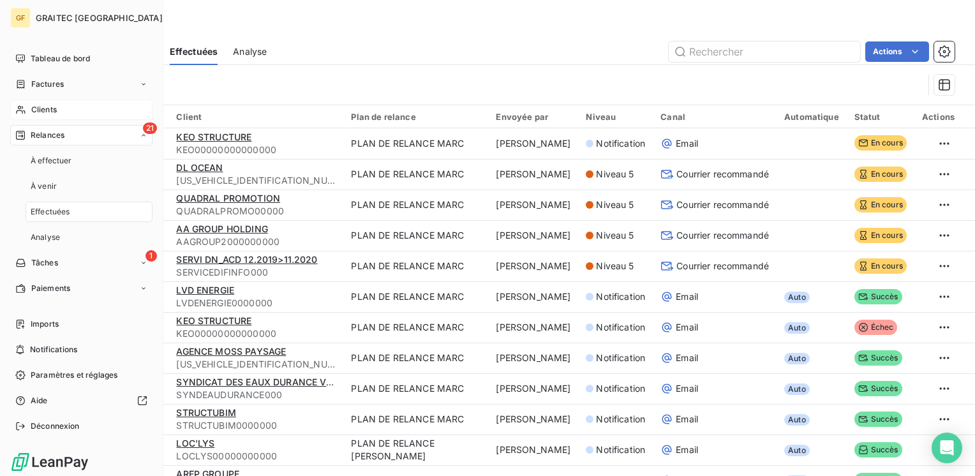
click at [48, 135] on span "Relances" at bounding box center [48, 135] width 34 height 11
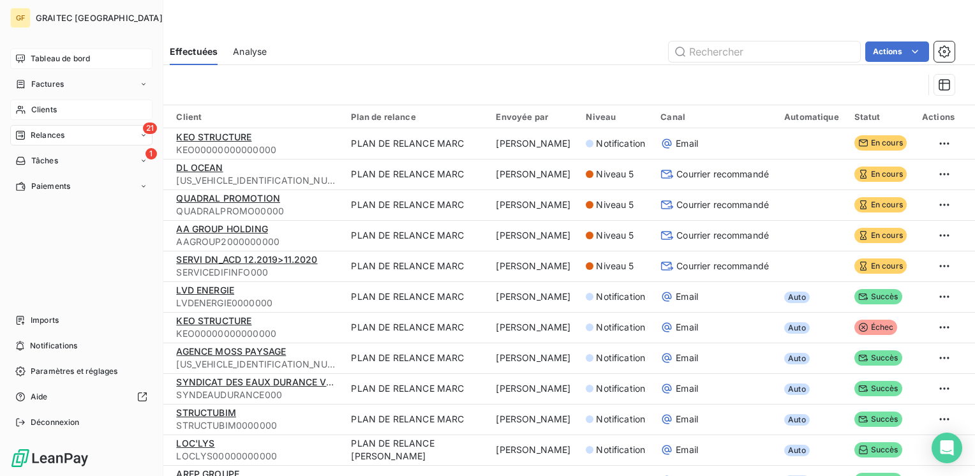
click at [54, 59] on span "Tableau de bord" at bounding box center [60, 58] width 59 height 11
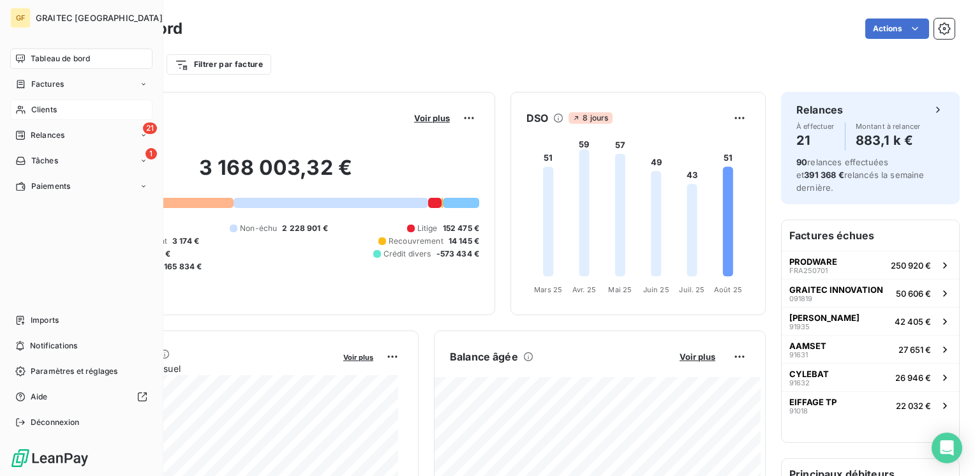
click at [39, 109] on span "Clients" at bounding box center [44, 109] width 26 height 11
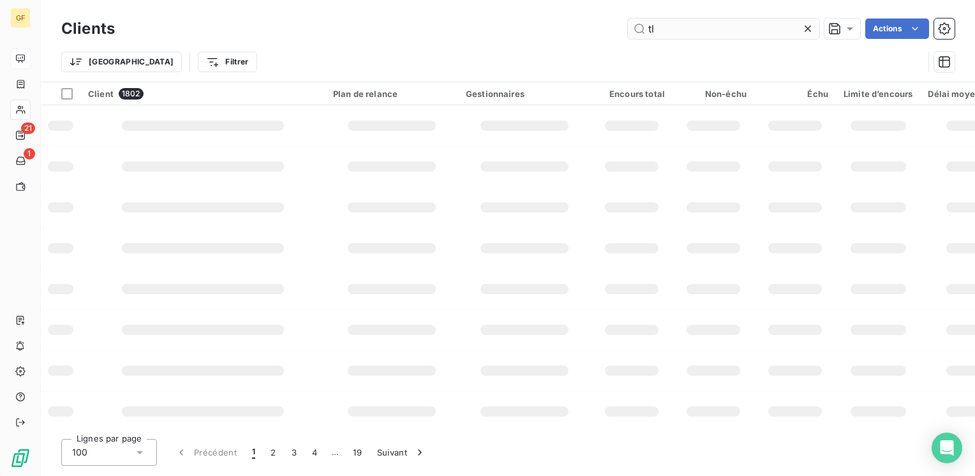
type input "tlr"
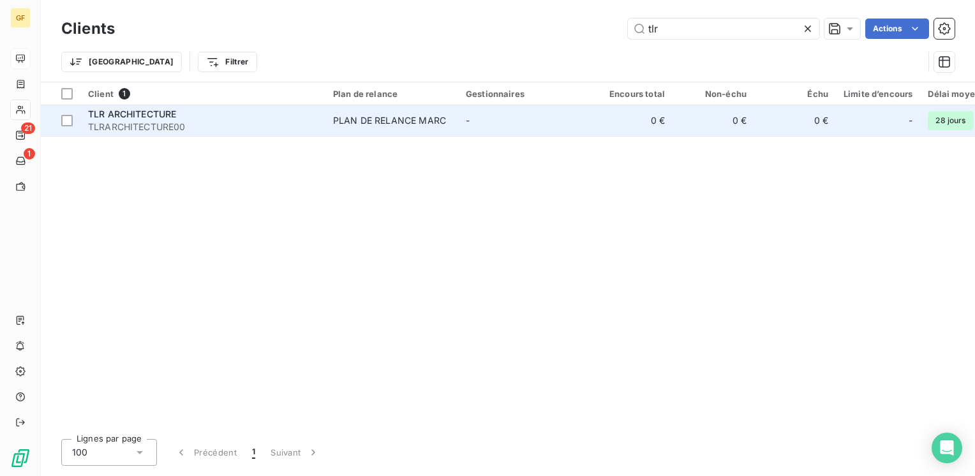
click at [375, 114] on div "PLAN DE RELANCE MARC" at bounding box center [389, 120] width 113 height 13
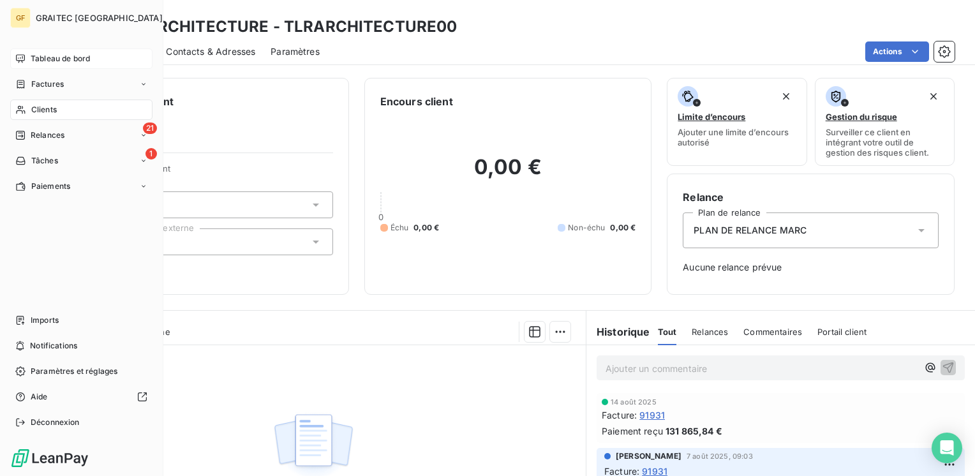
click at [40, 53] on span "Tableau de bord" at bounding box center [60, 58] width 59 height 11
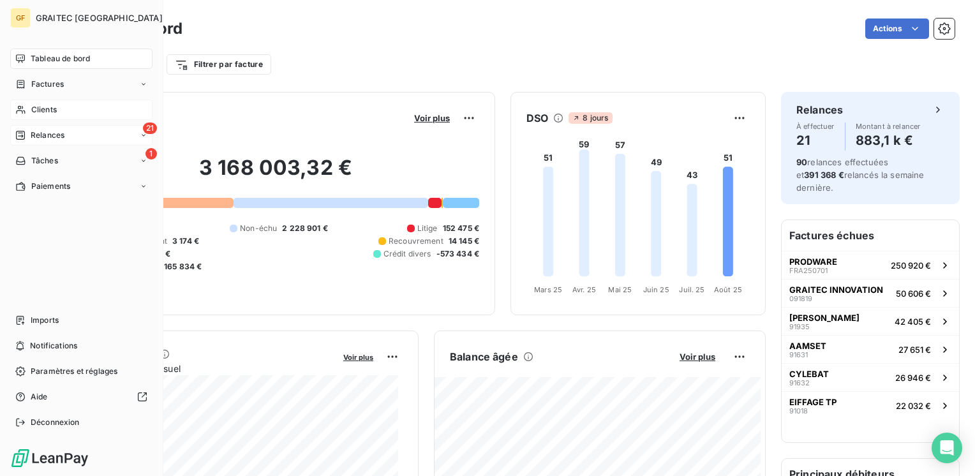
click at [54, 133] on span "Relances" at bounding box center [48, 135] width 34 height 11
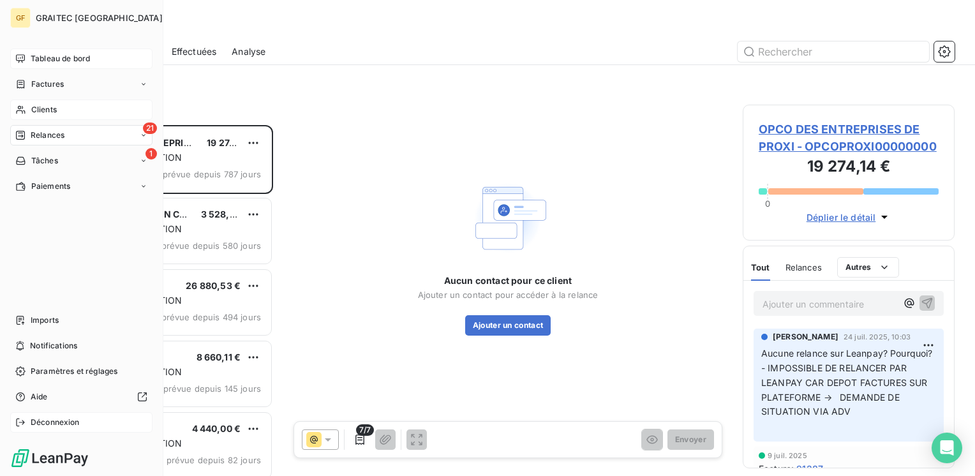
click at [36, 424] on span "Déconnexion" at bounding box center [55, 422] width 49 height 11
